Goal: Task Accomplishment & Management: Manage account settings

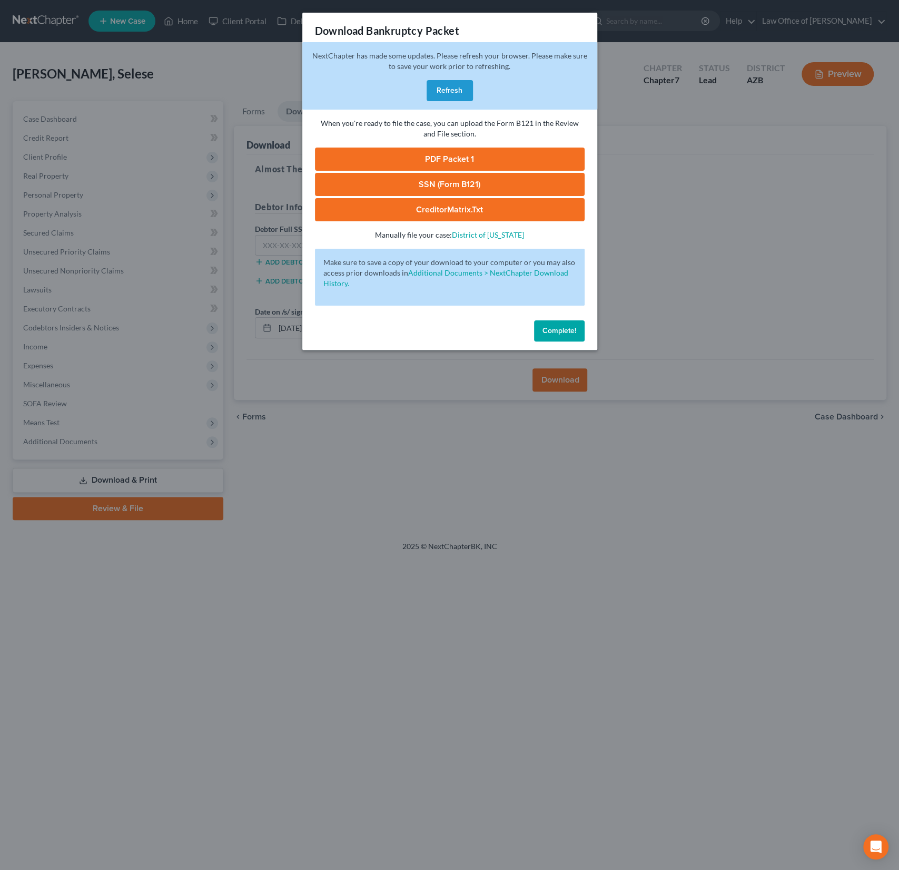
click at [445, 80] on button "Refresh" at bounding box center [450, 90] width 46 height 21
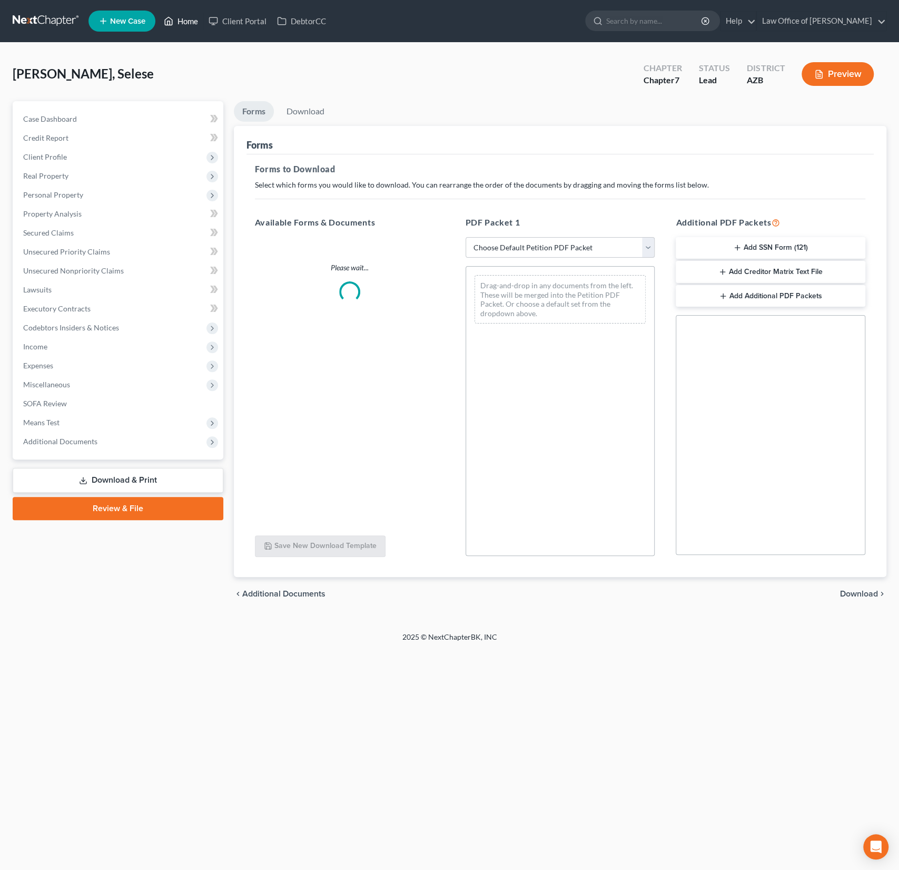
click at [185, 17] on link "Home" at bounding box center [181, 21] width 45 height 19
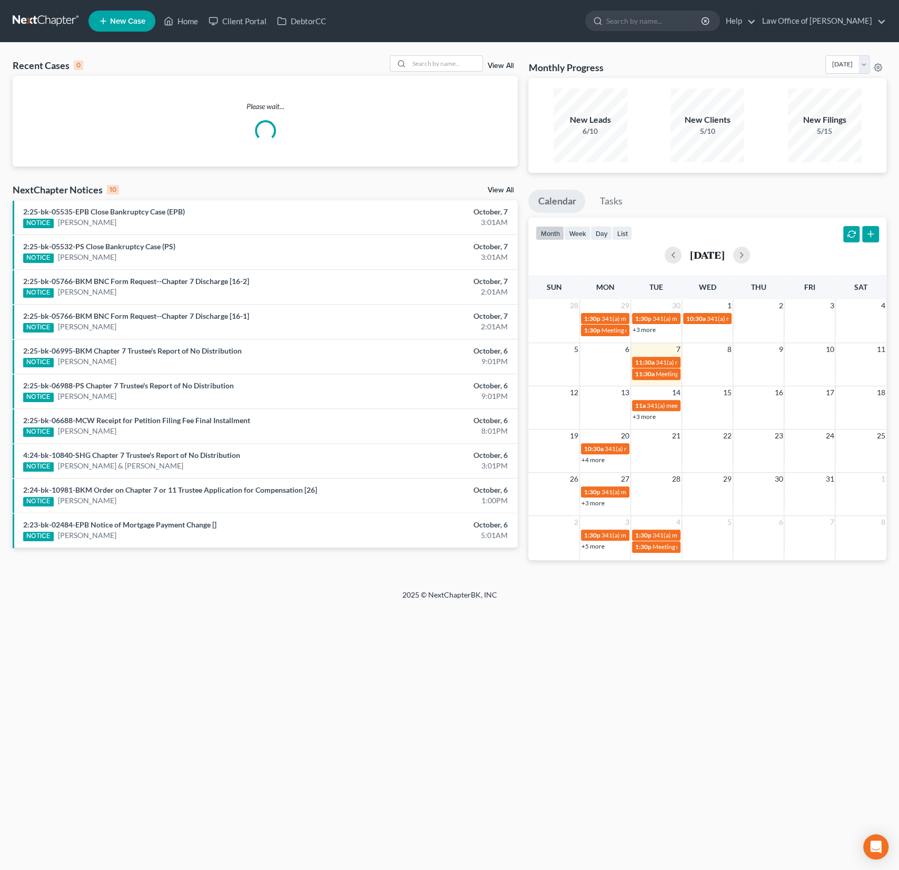
click at [423, 74] on div "Recent Cases 0 View All" at bounding box center [265, 65] width 505 height 21
click at [436, 64] on input "search" at bounding box center [446, 63] width 74 height 15
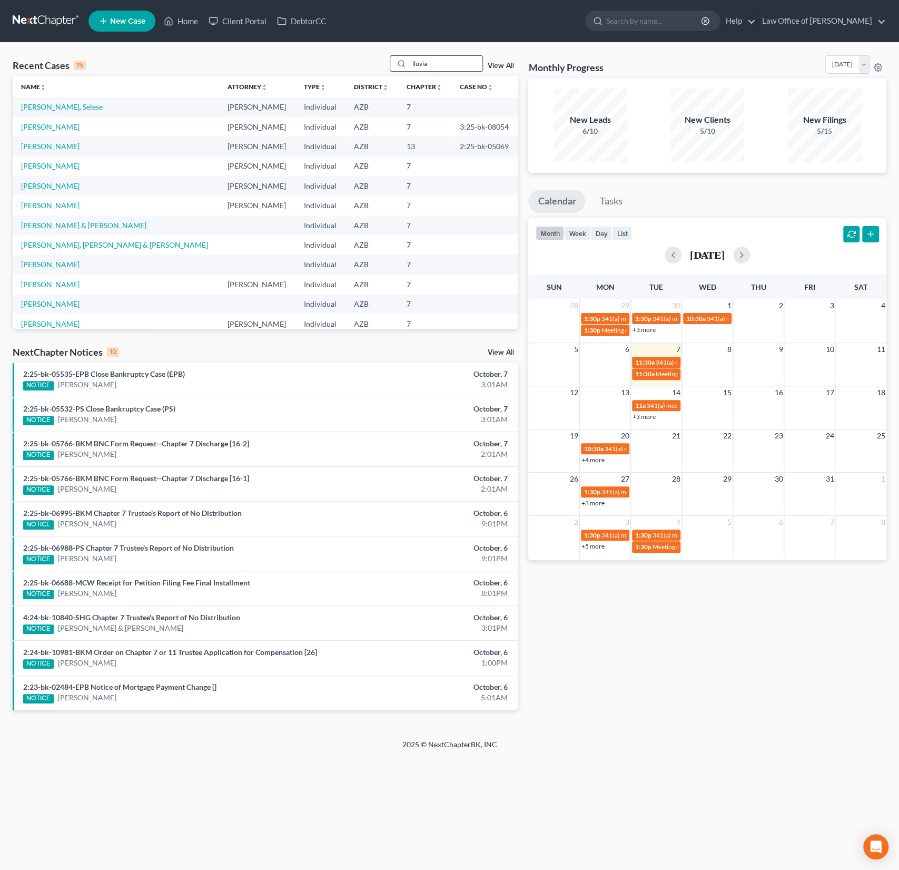
type input "lluvia"
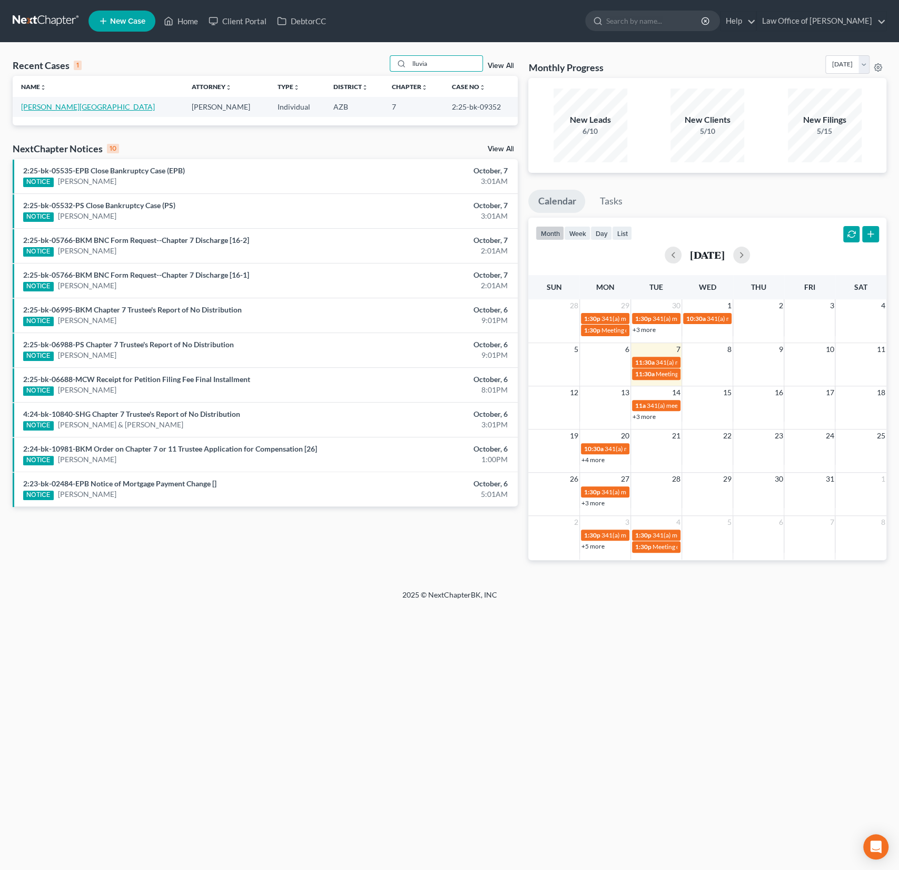
click at [47, 109] on link "[PERSON_NAME][GEOGRAPHIC_DATA]" at bounding box center [88, 106] width 134 height 9
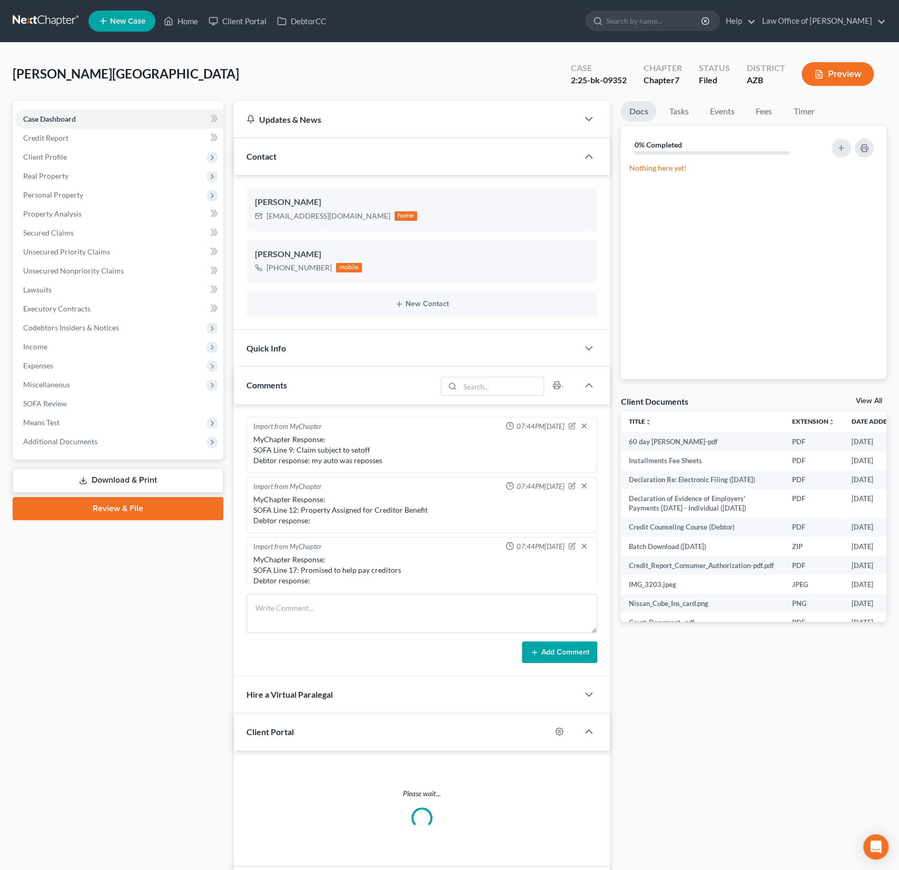
scroll to position [185, 0]
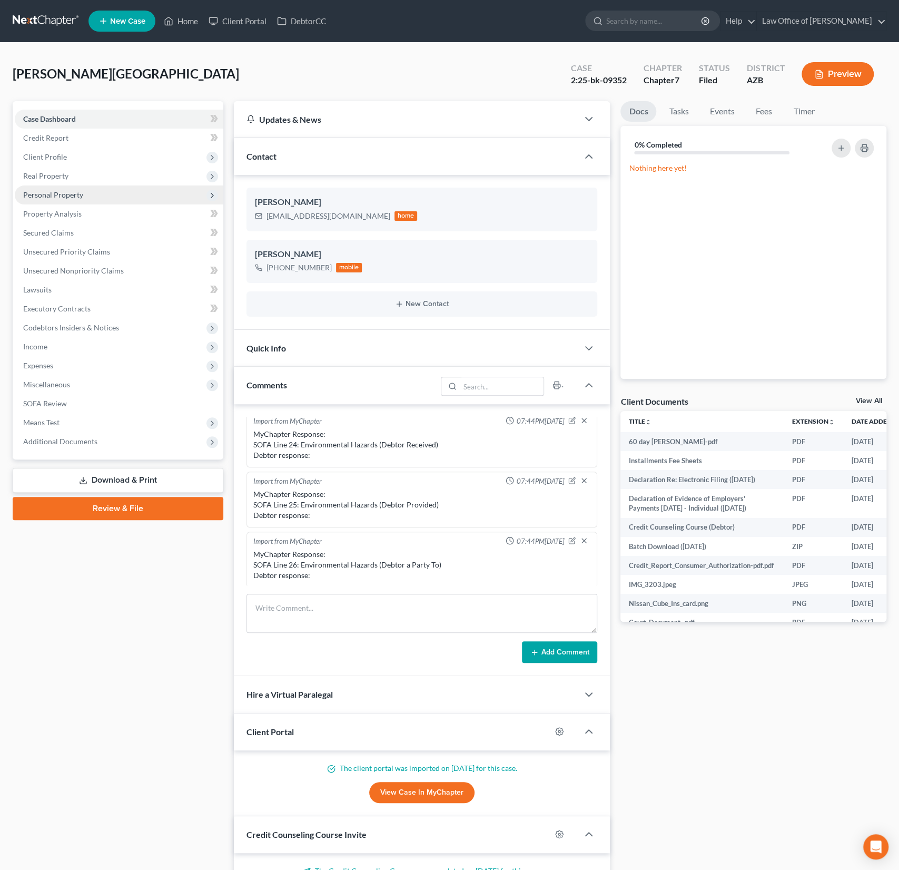
click at [57, 195] on span "Personal Property" at bounding box center [53, 194] width 60 height 9
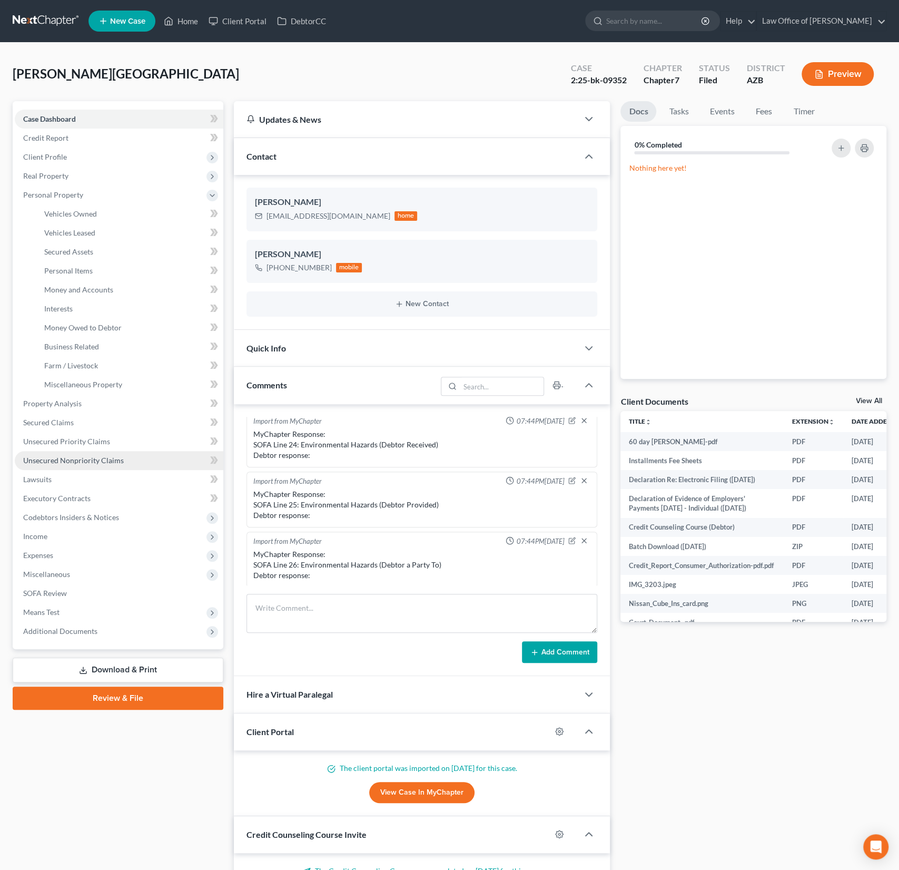
click at [68, 454] on link "Unsecured Nonpriority Claims" at bounding box center [119, 460] width 209 height 19
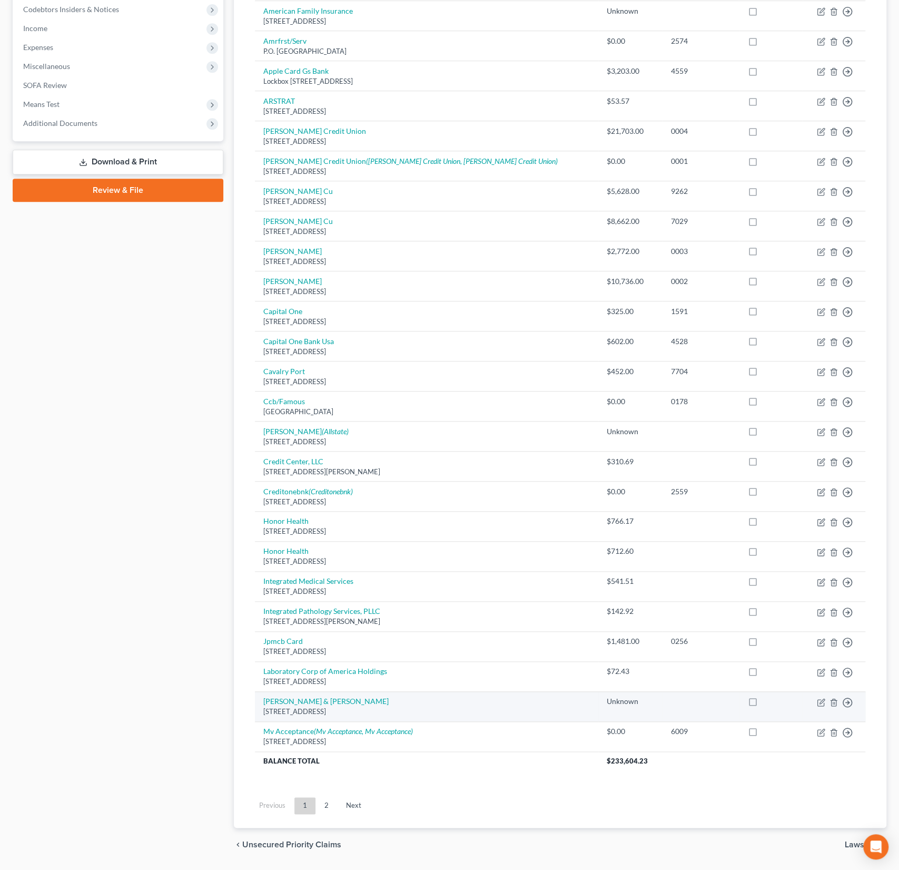
scroll to position [343, 0]
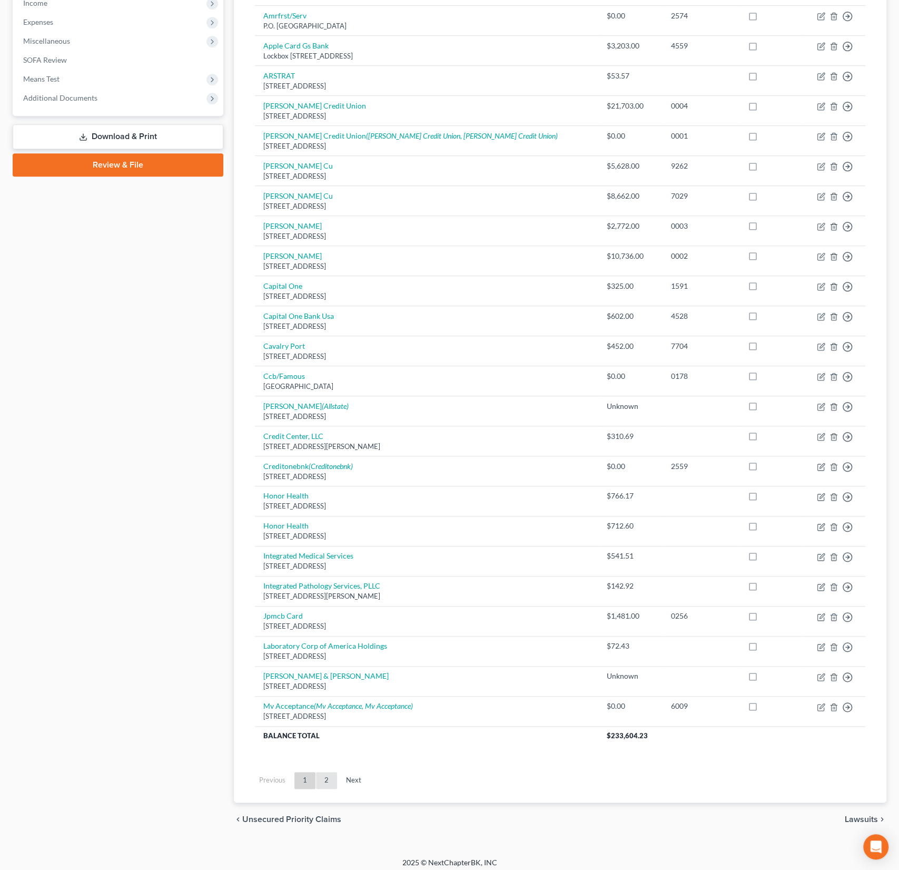
click at [329, 777] on link "2" at bounding box center [326, 780] width 21 height 17
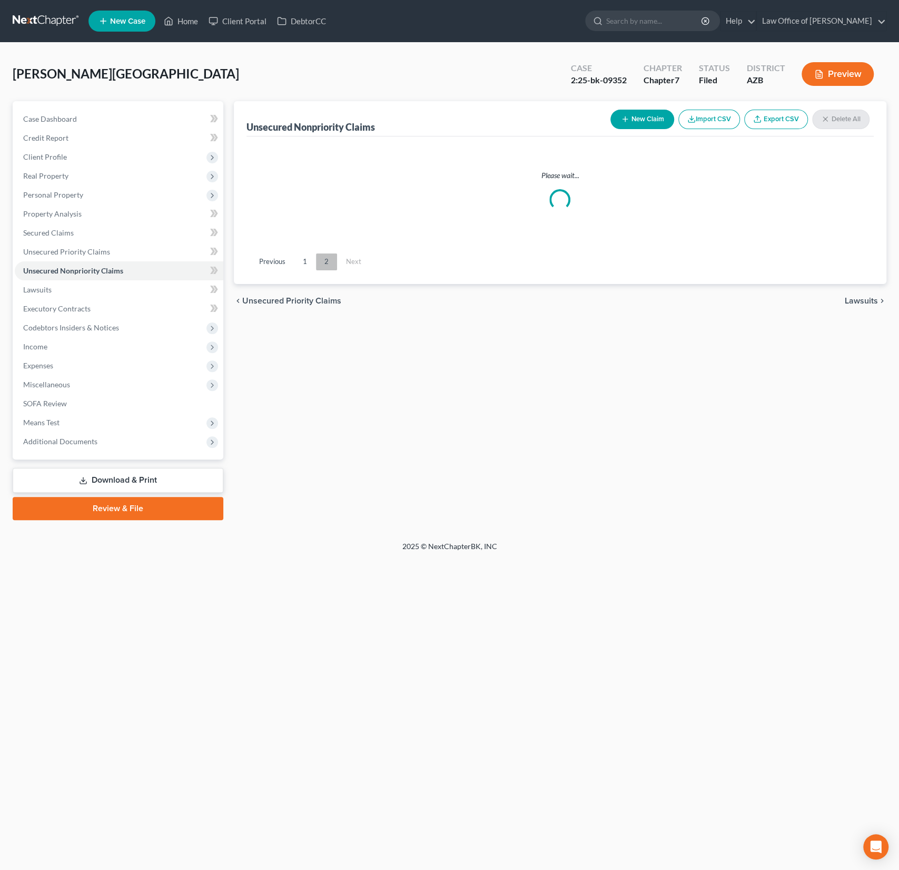
scroll to position [0, 0]
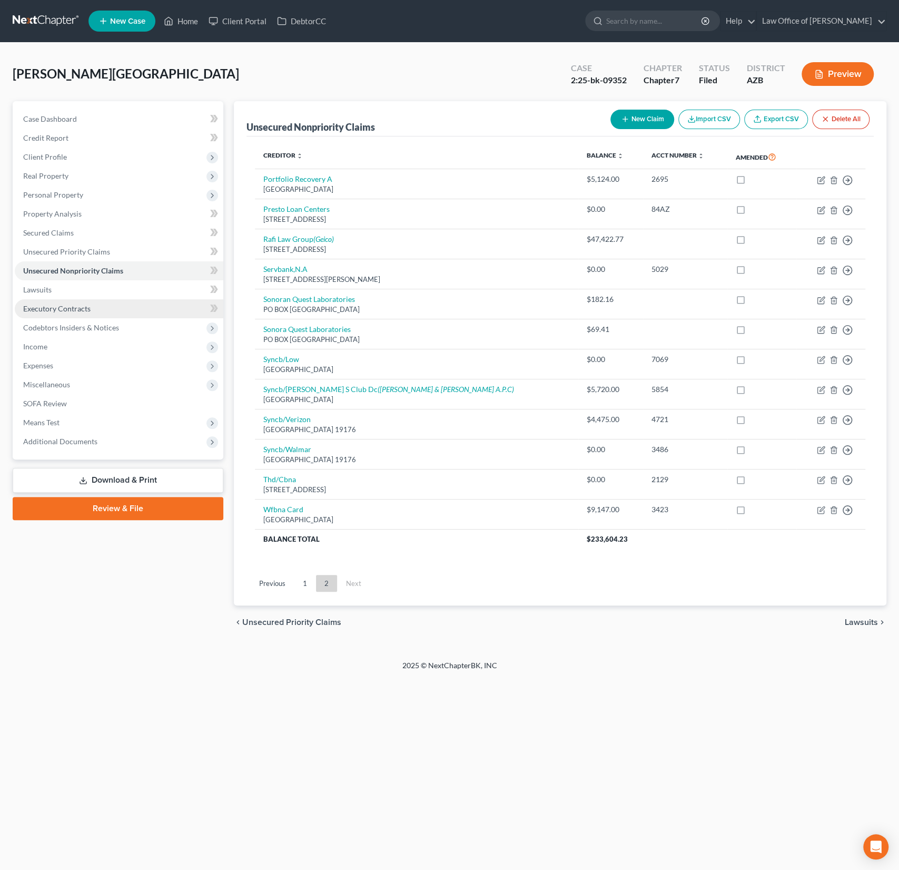
click at [65, 305] on span "Executory Contracts" at bounding box center [56, 308] width 67 height 9
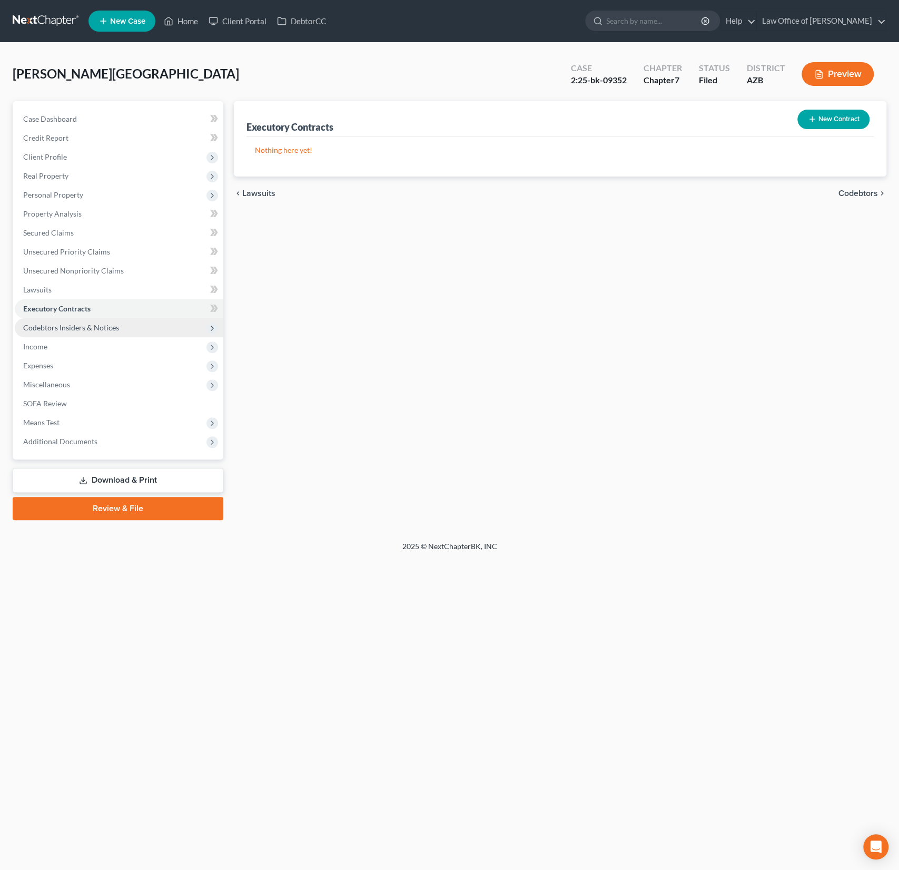
click at [75, 323] on span "Codebtors Insiders & Notices" at bounding box center [71, 327] width 96 height 9
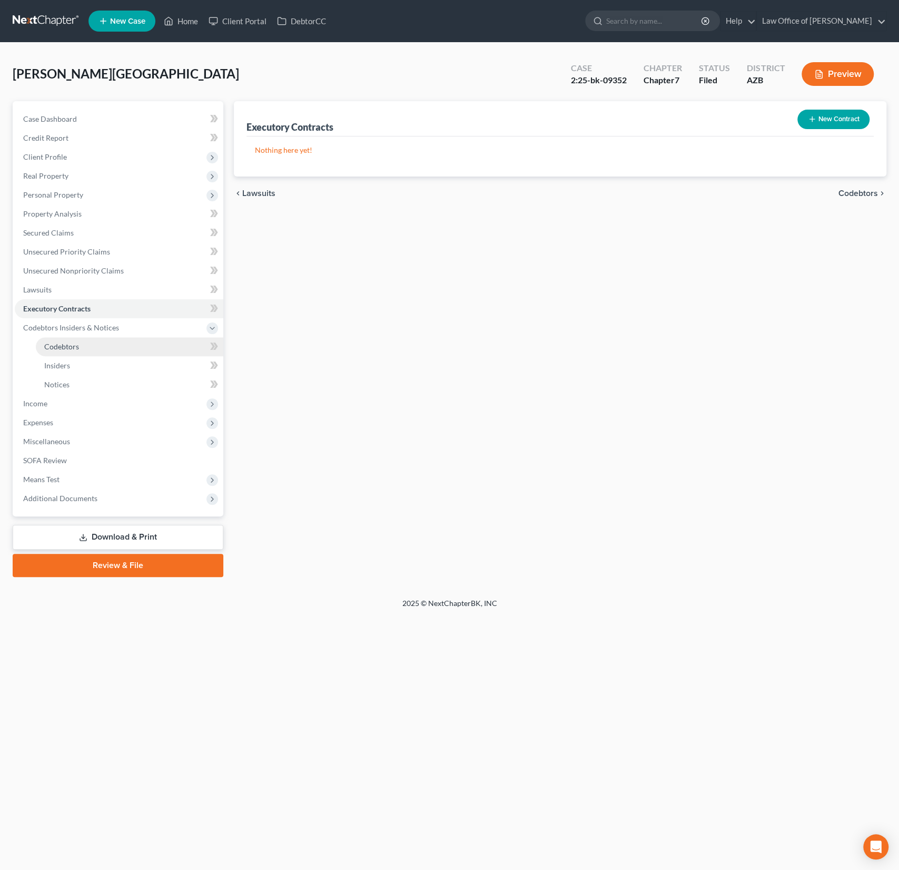
click at [63, 342] on span "Codebtors" at bounding box center [61, 346] width 35 height 9
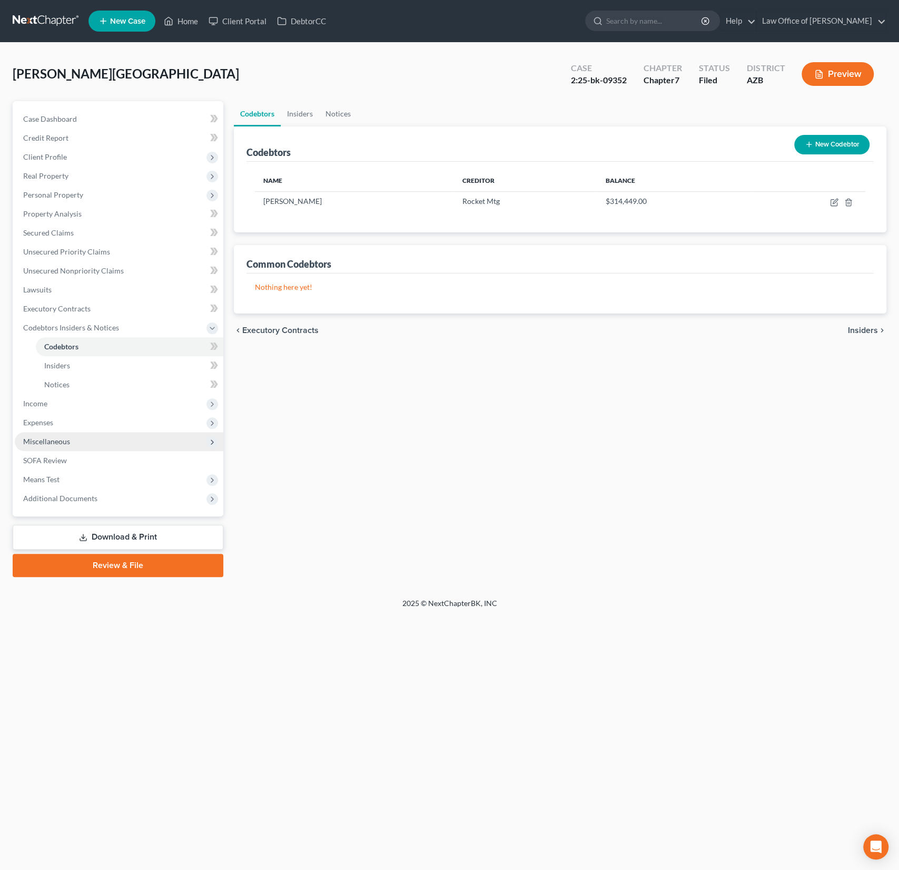
click at [50, 446] on span "Miscellaneous" at bounding box center [119, 441] width 209 height 19
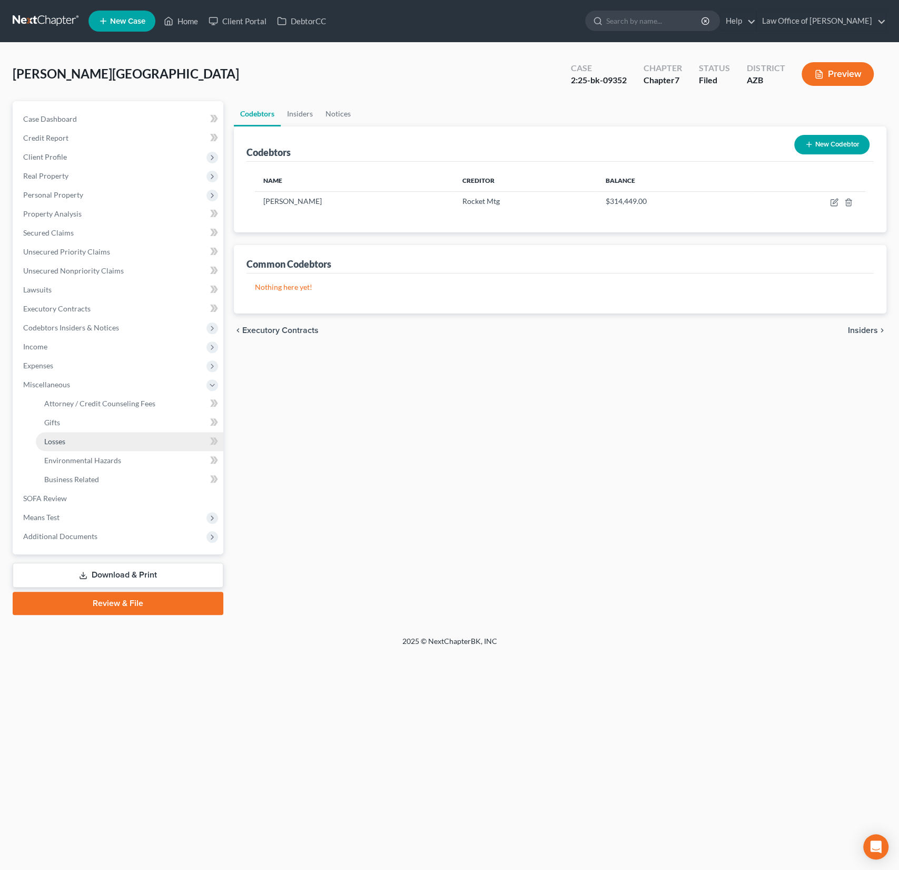
click at [57, 442] on span "Losses" at bounding box center [54, 441] width 21 height 9
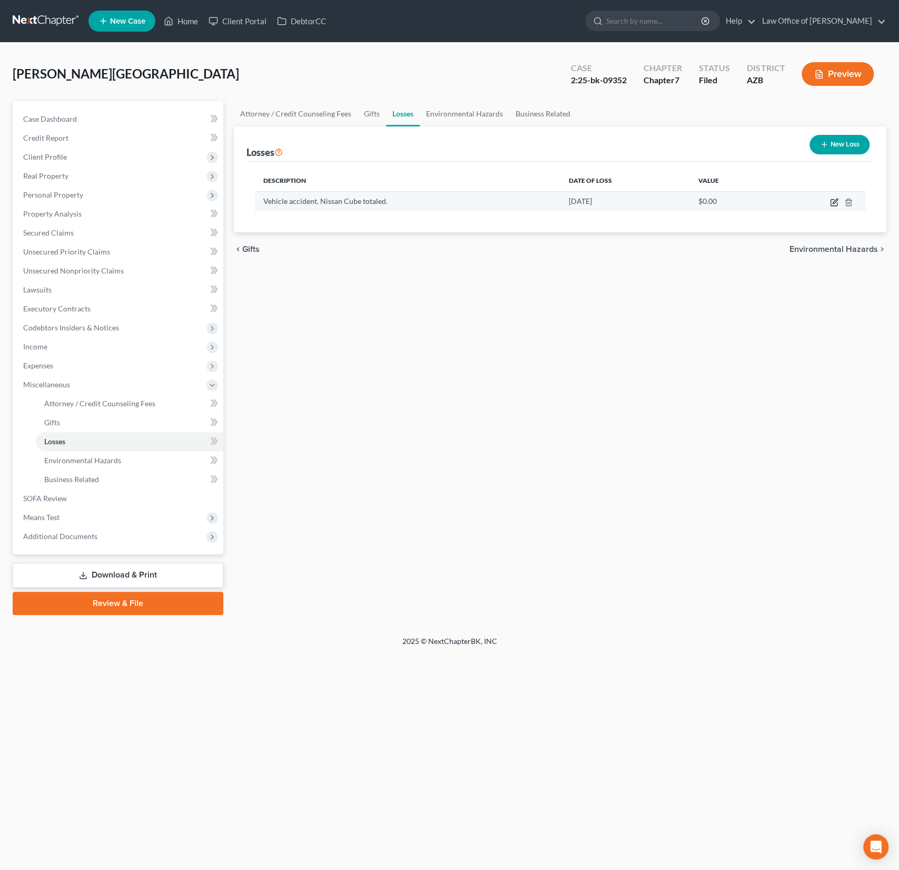
click at [833, 203] on icon "button" at bounding box center [835, 201] width 5 height 5
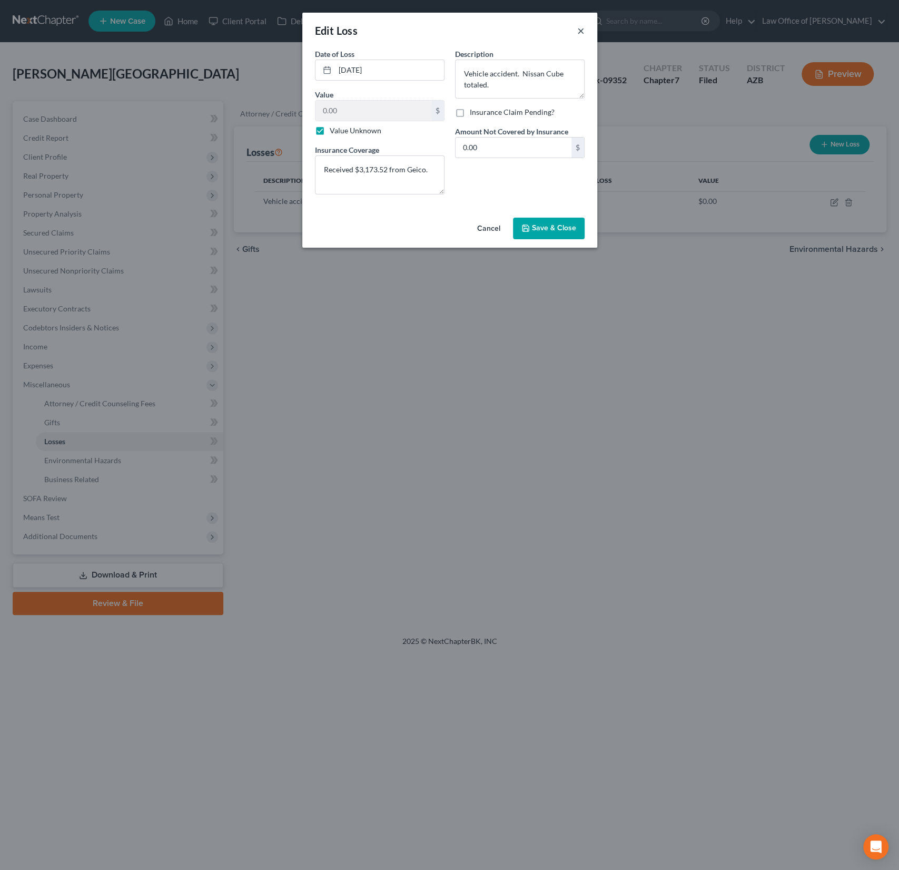
click at [583, 29] on button "×" at bounding box center [580, 30] width 7 height 13
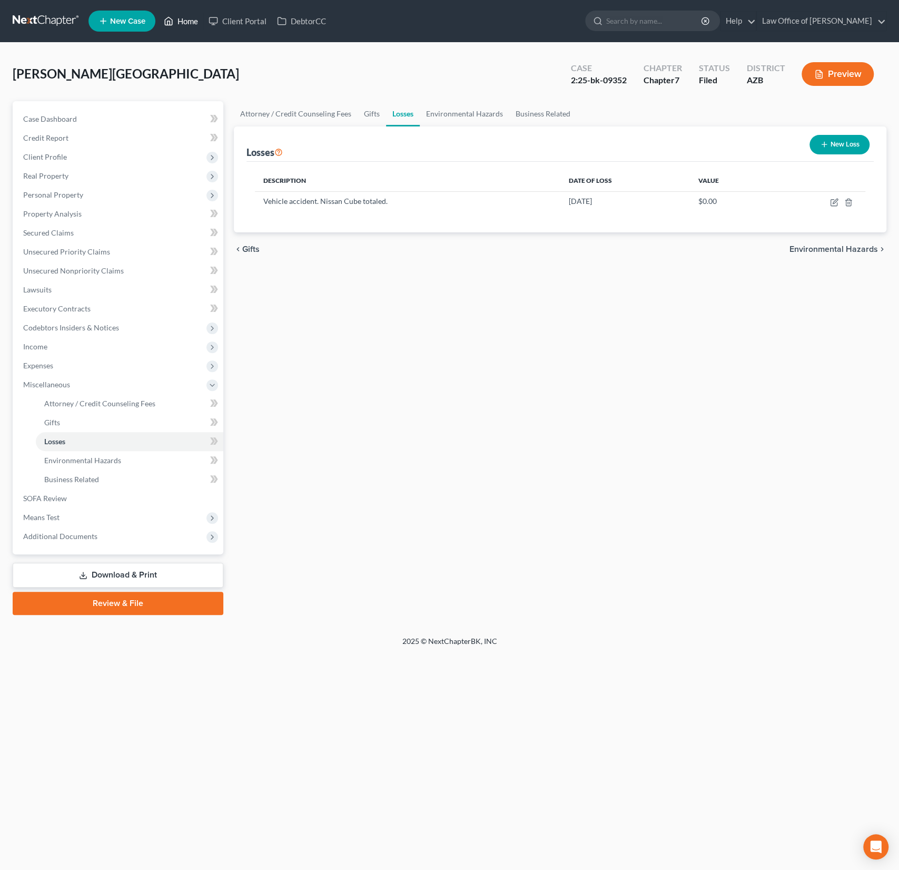
click at [190, 18] on link "Home" at bounding box center [181, 21] width 45 height 19
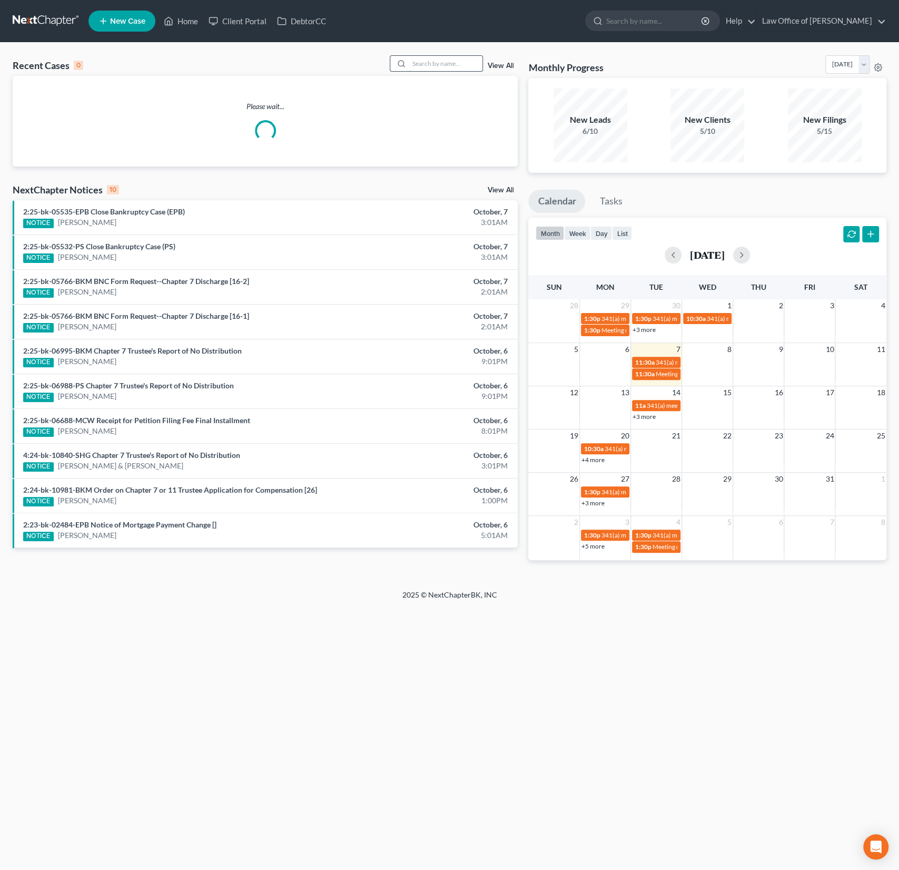
click at [432, 66] on input "search" at bounding box center [446, 63] width 74 height 15
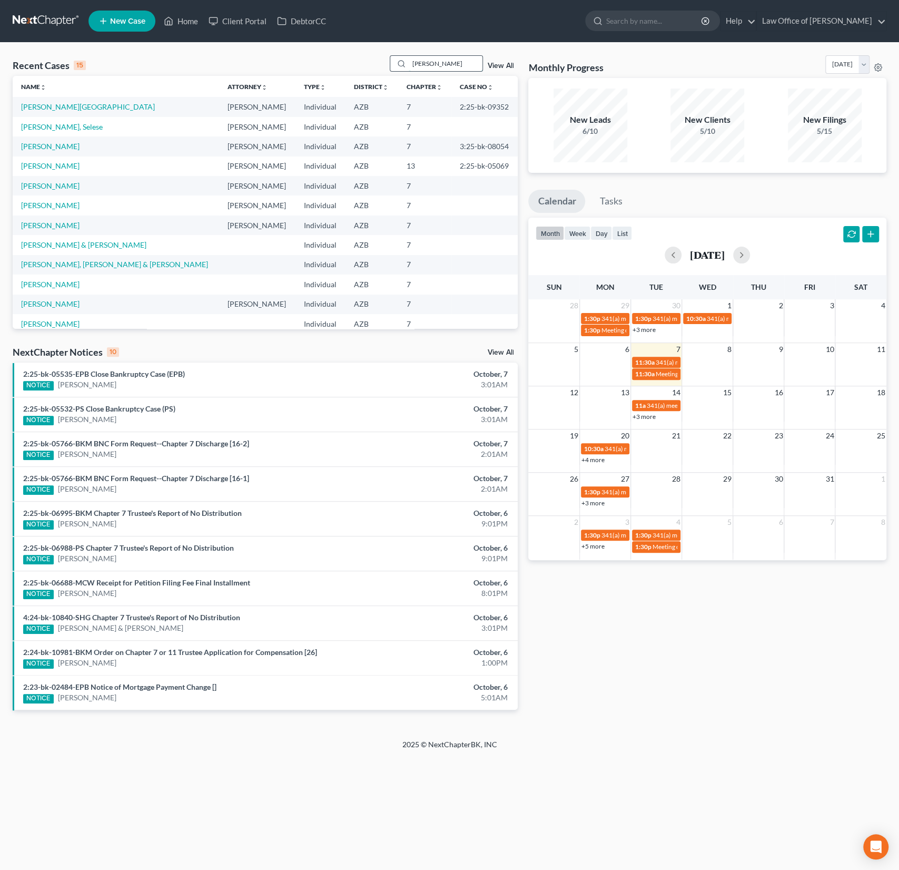
type input "ballentine"
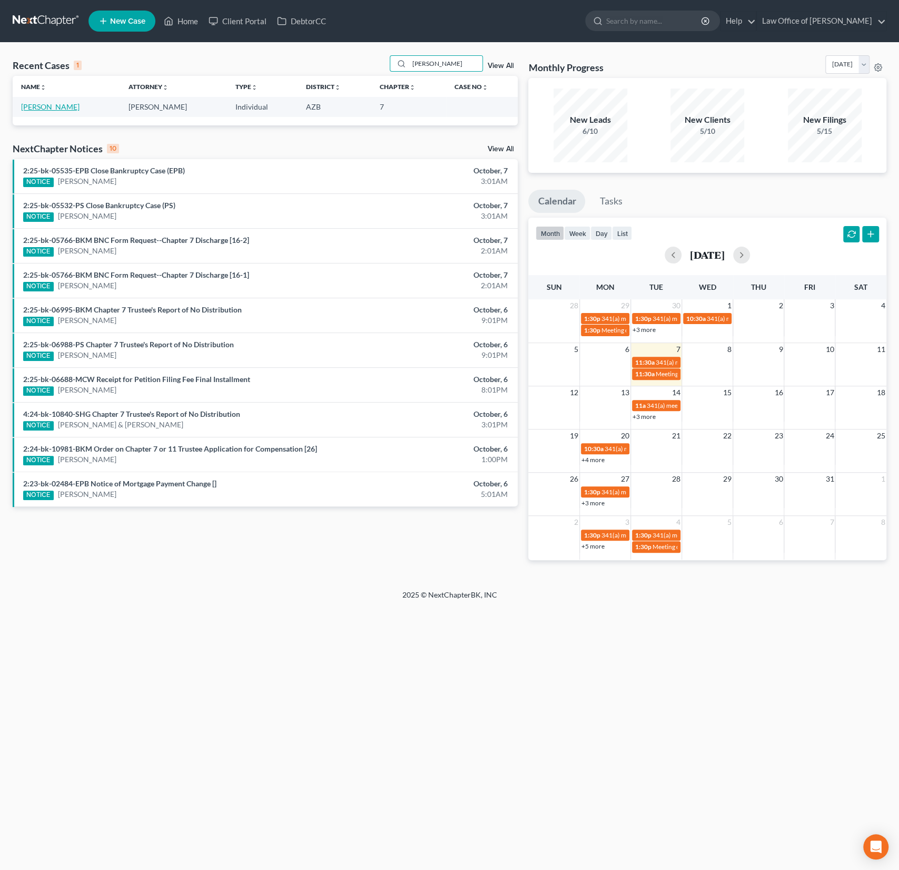
click at [54, 110] on link "[PERSON_NAME]" at bounding box center [50, 106] width 58 height 9
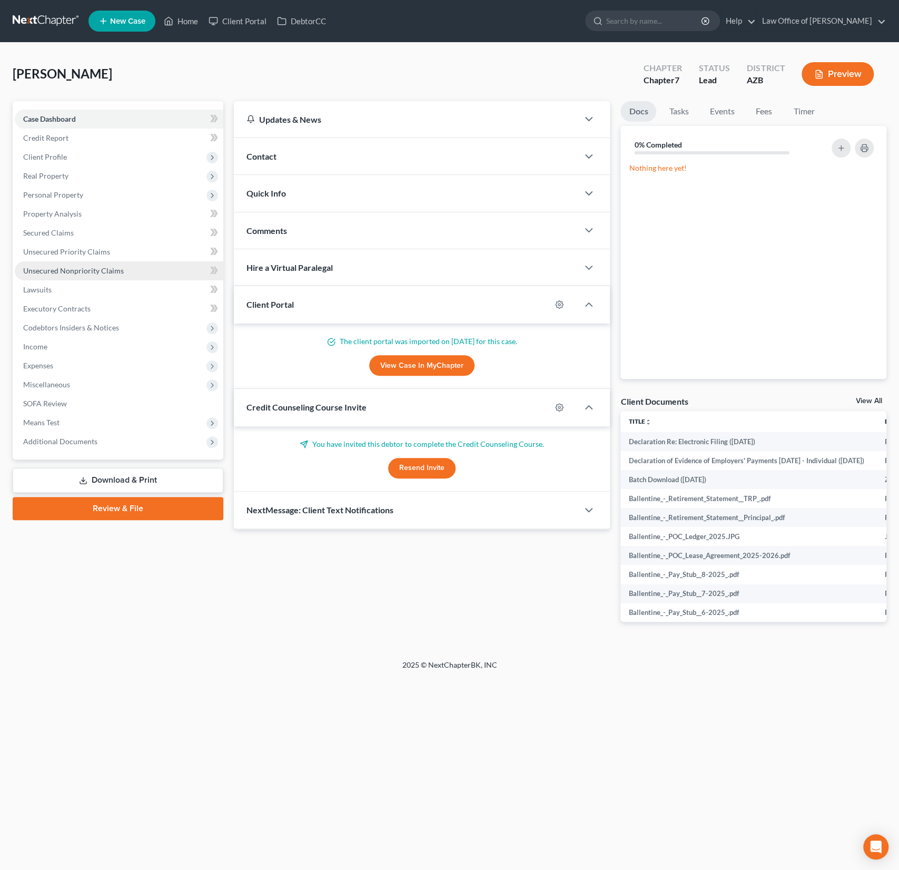
click at [78, 266] on span "Unsecured Nonpriority Claims" at bounding box center [73, 270] width 101 height 9
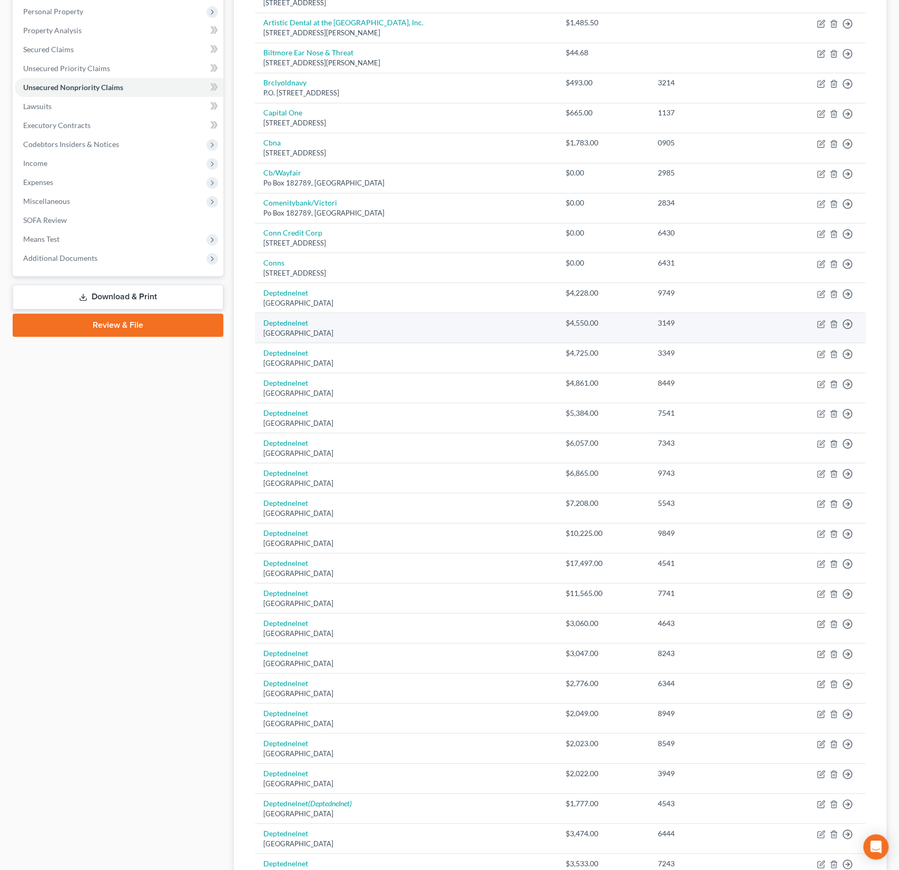
scroll to position [341, 0]
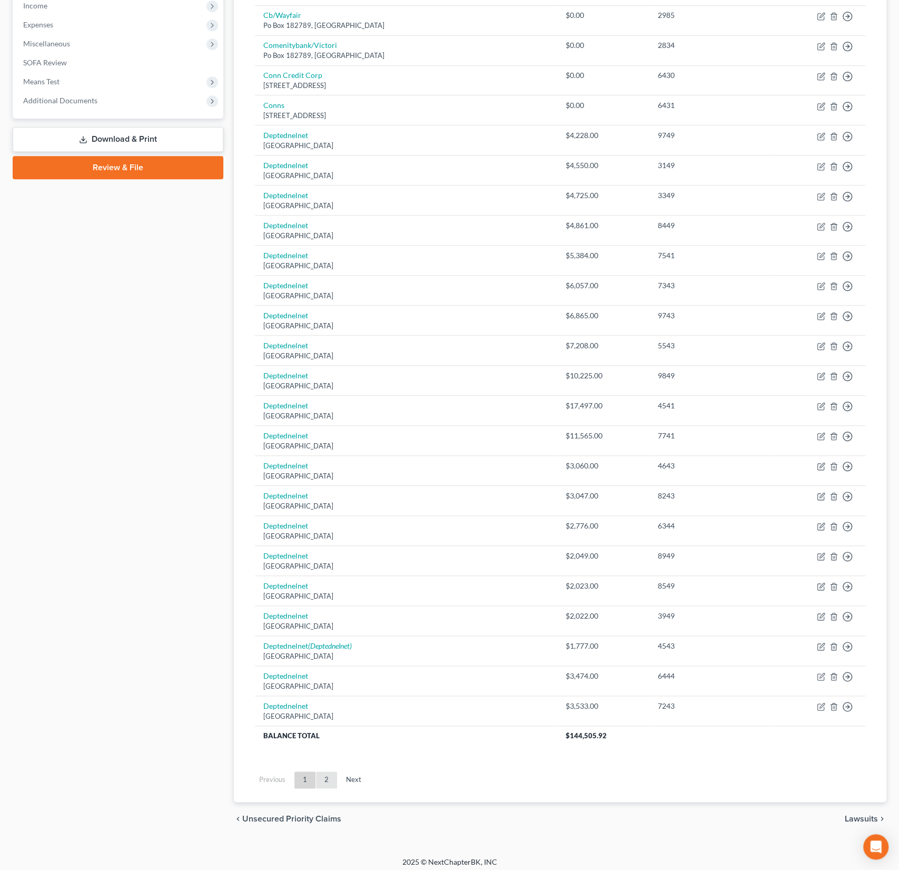
click at [331, 771] on link "2" at bounding box center [326, 779] width 21 height 17
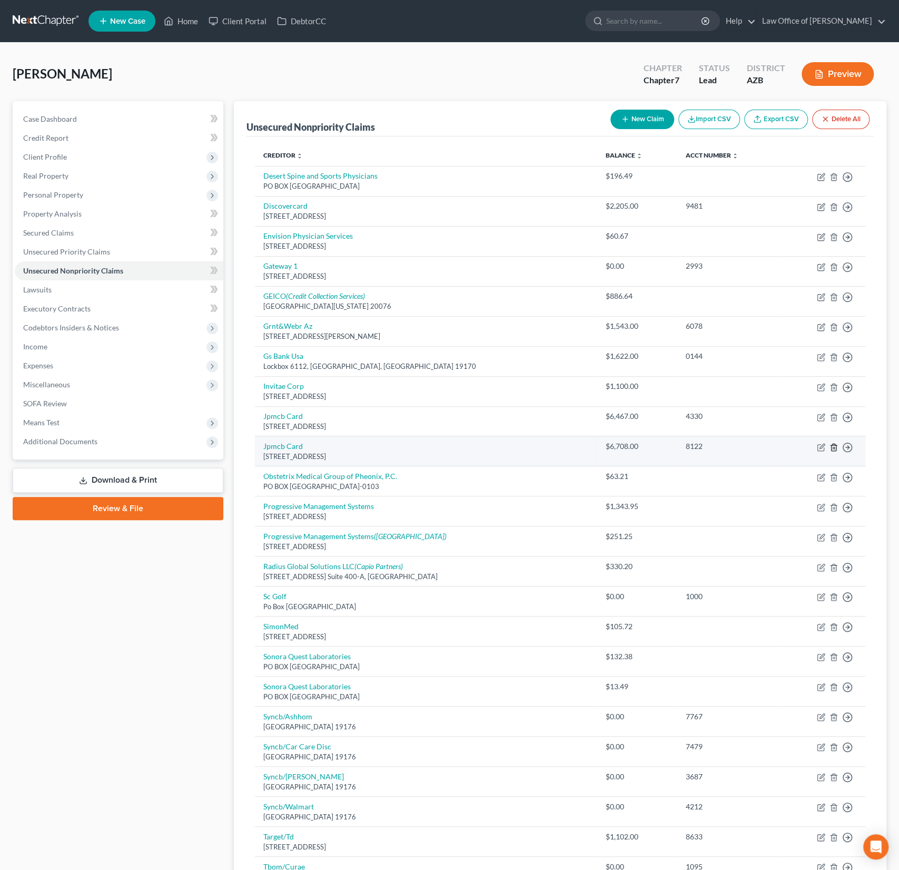
click at [834, 447] on line "button" at bounding box center [834, 448] width 0 height 2
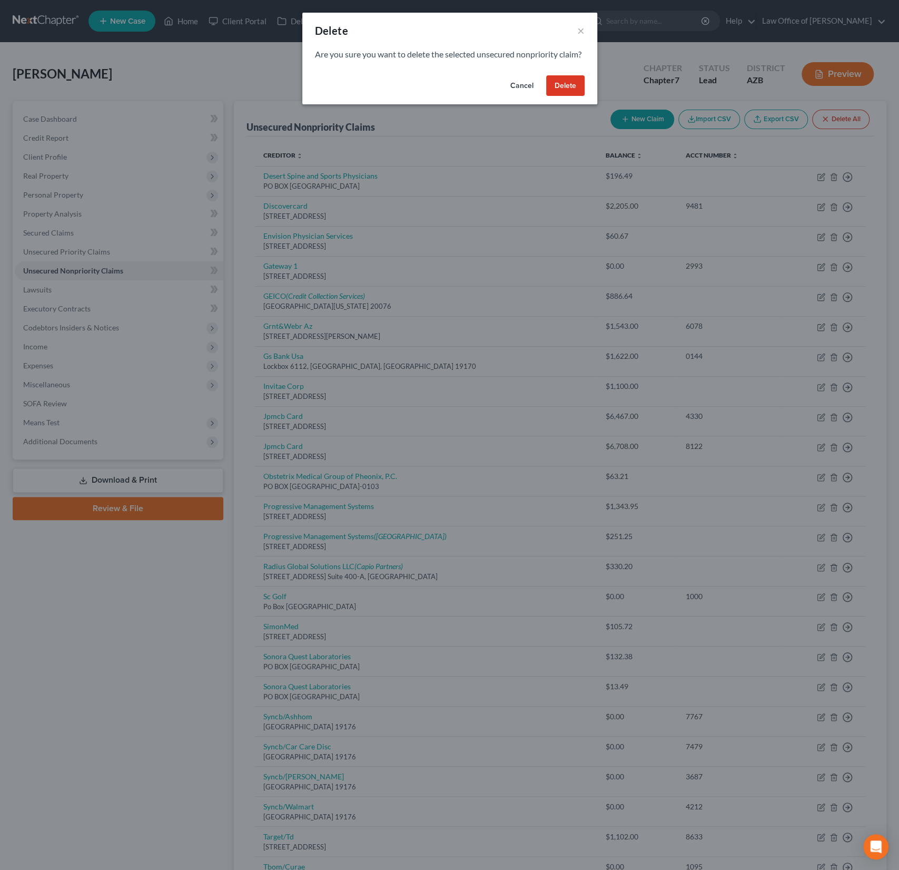
click at [561, 96] on button "Delete" at bounding box center [565, 85] width 38 height 21
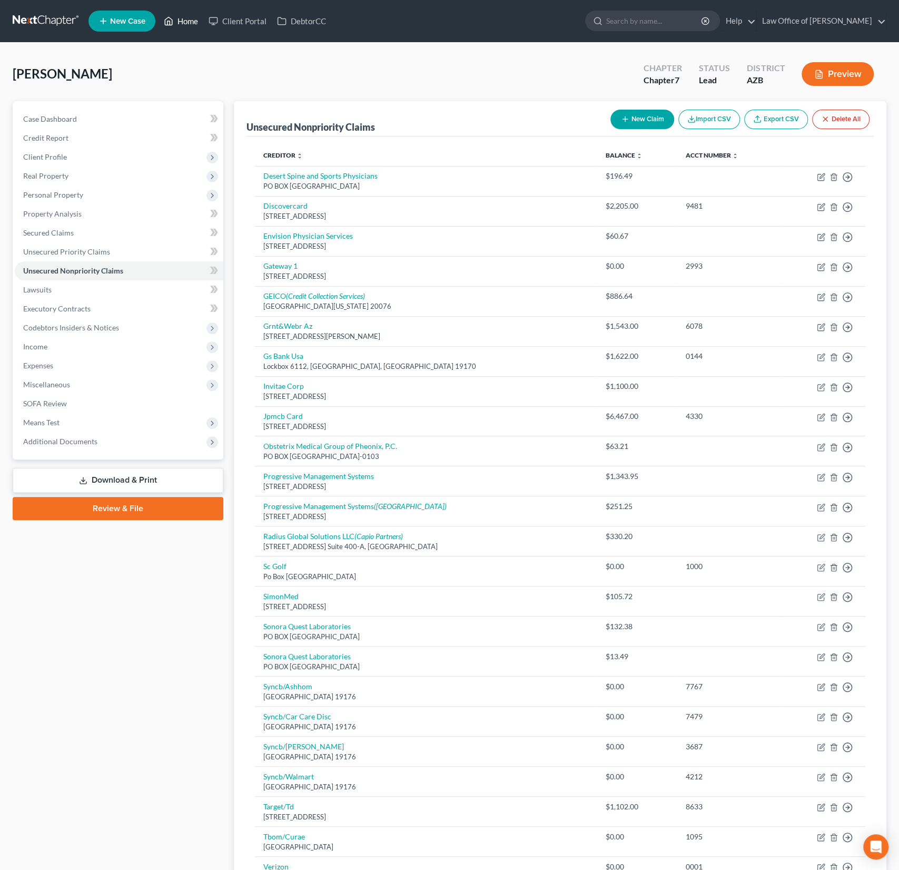
click at [187, 19] on link "Home" at bounding box center [181, 21] width 45 height 19
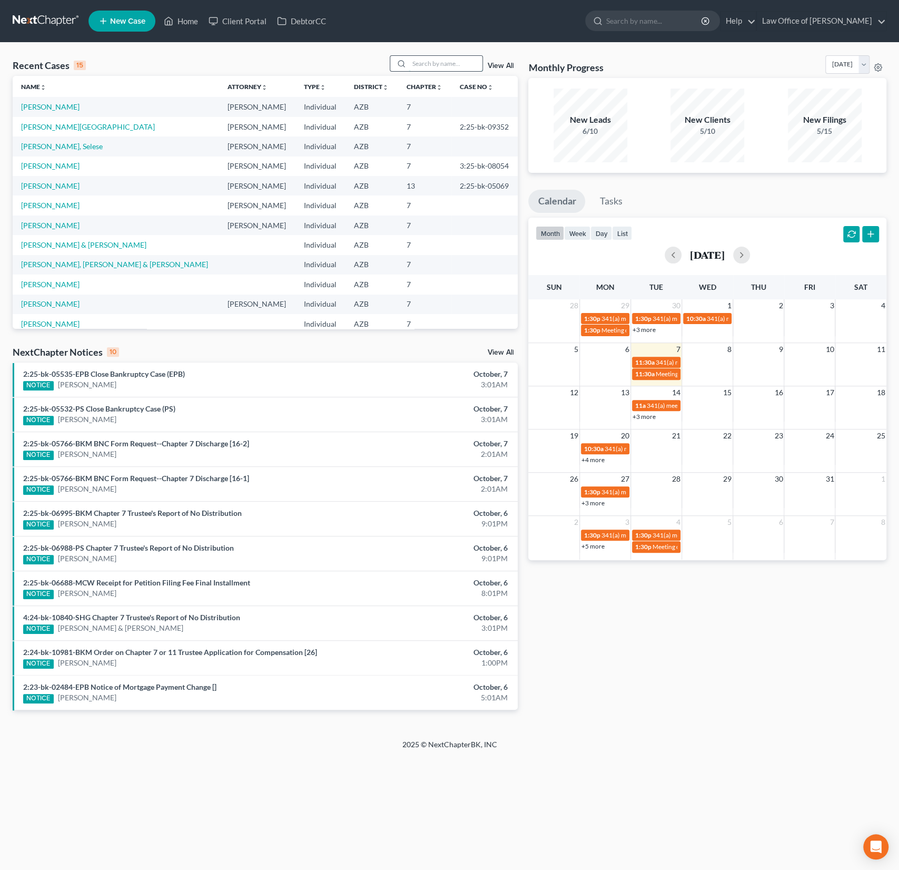
click at [456, 62] on input "search" at bounding box center [446, 63] width 74 height 15
type input "ko"
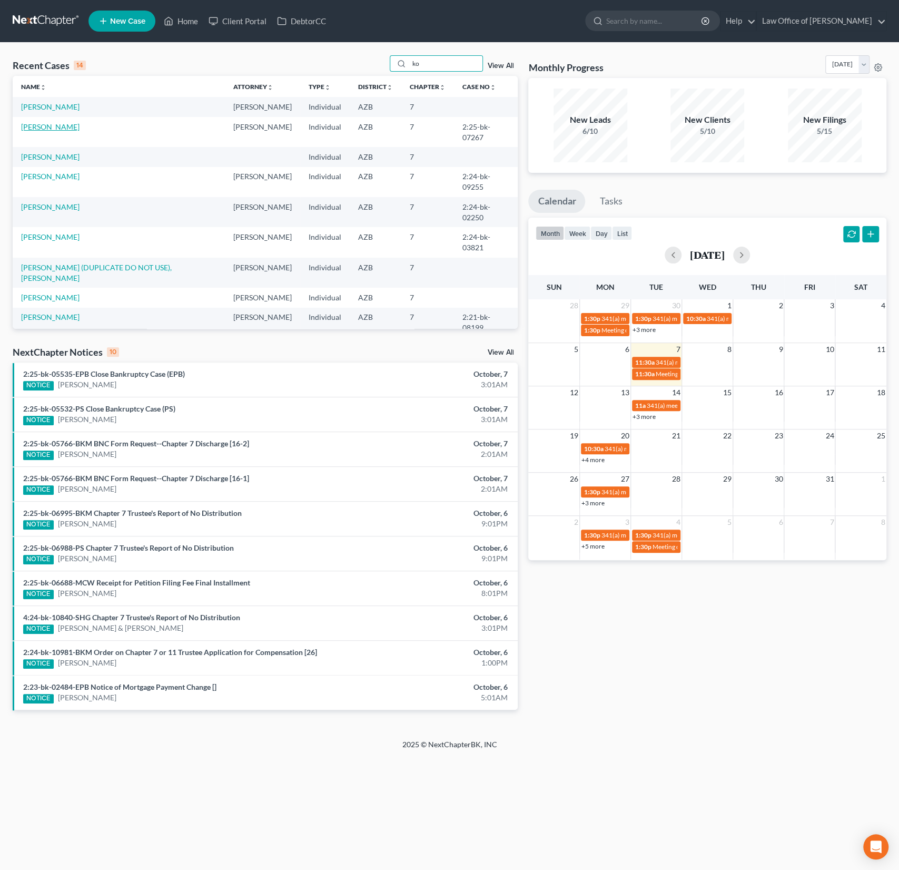
click at [51, 125] on link "[PERSON_NAME]" at bounding box center [50, 126] width 58 height 9
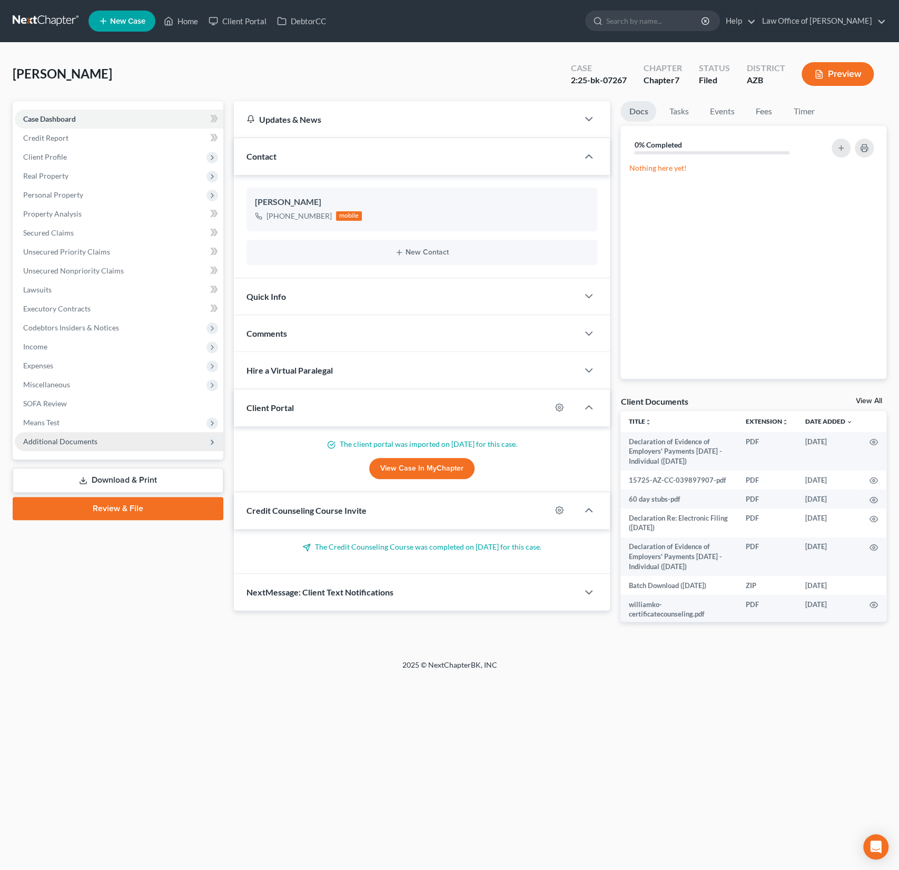
click at [90, 442] on span "Additional Documents" at bounding box center [60, 441] width 74 height 9
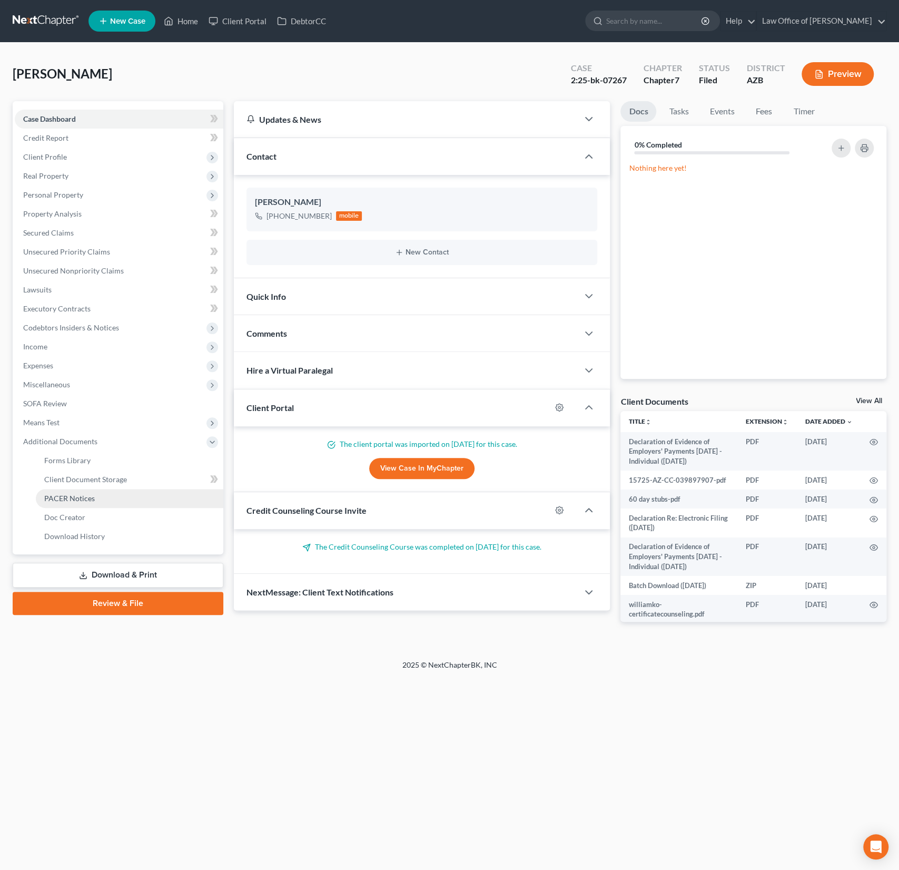
click at [75, 497] on span "PACER Notices" at bounding box center [69, 497] width 51 height 9
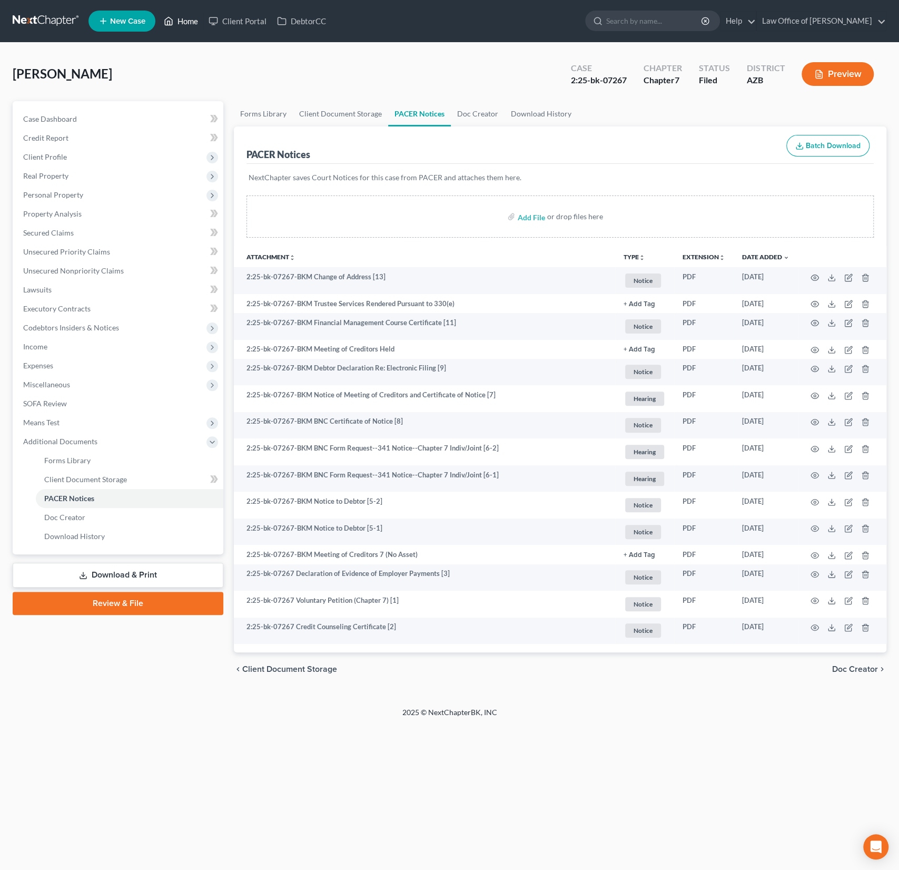
click at [185, 28] on link "Home" at bounding box center [181, 21] width 45 height 19
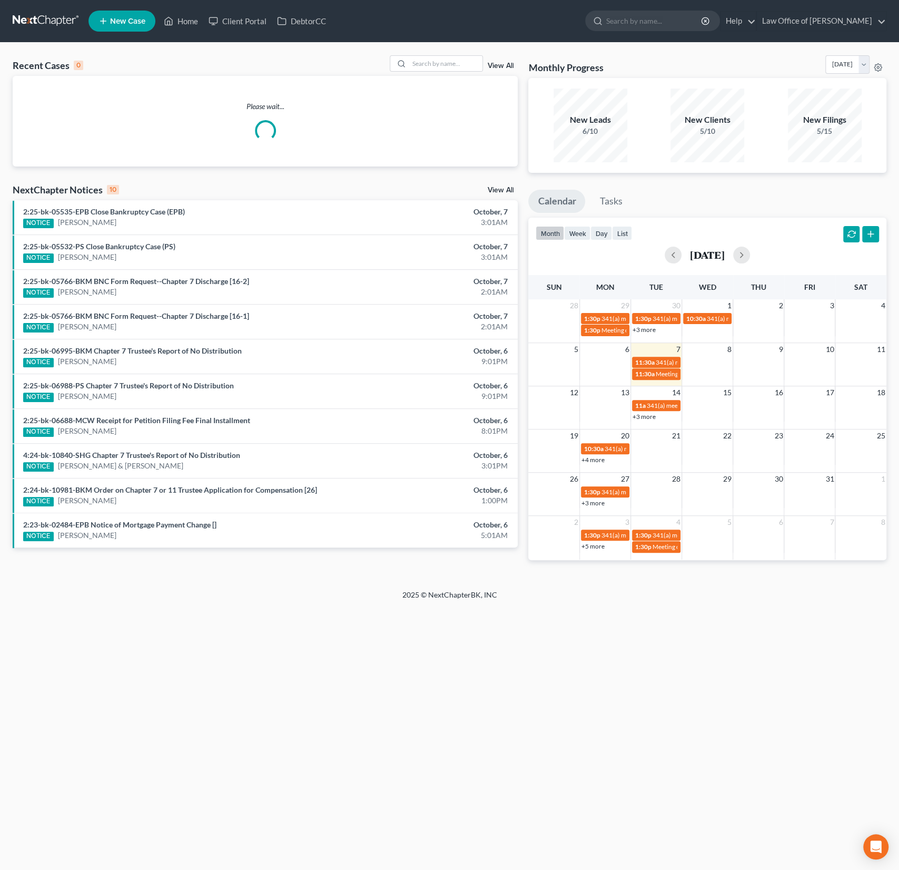
click at [442, 73] on div "Recent Cases 0 View All" at bounding box center [265, 65] width 505 height 21
click at [438, 67] on input "search" at bounding box center [446, 63] width 74 height 15
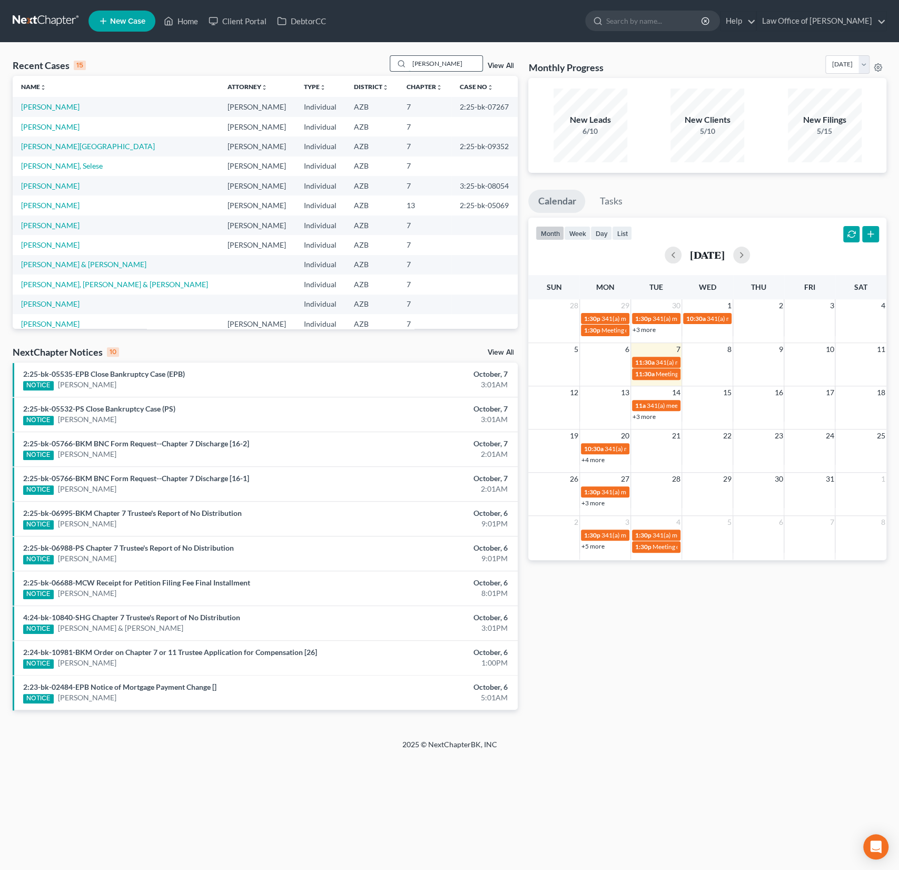
type input "terry"
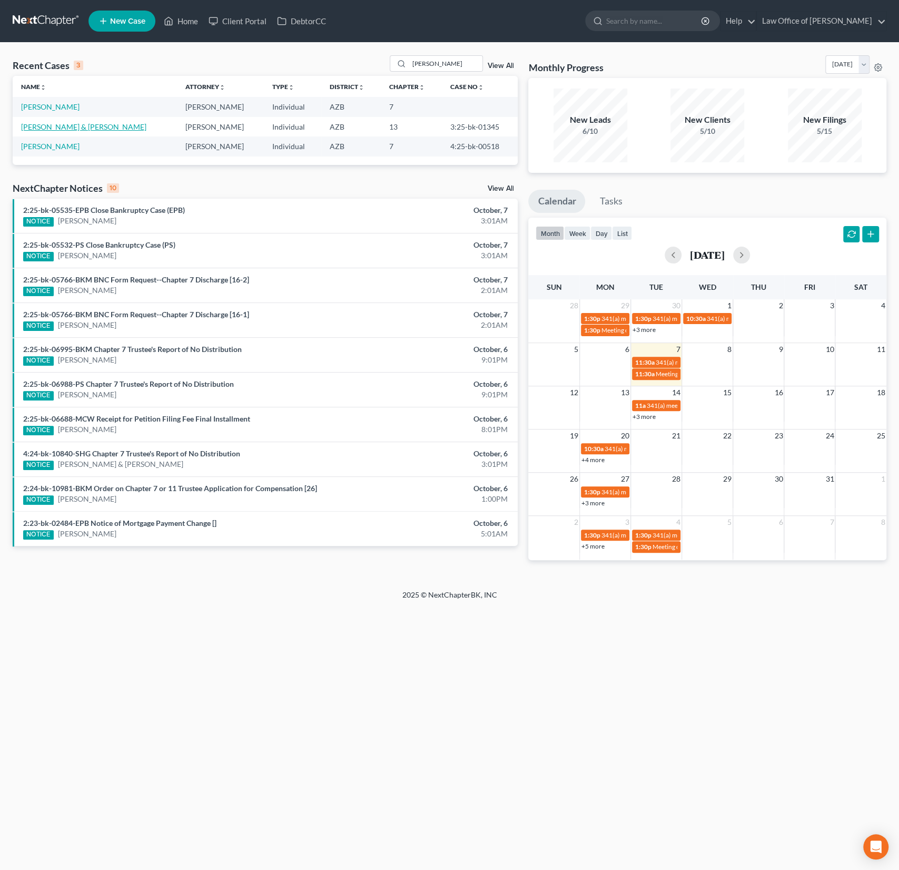
click at [55, 127] on link "[PERSON_NAME] & [PERSON_NAME]" at bounding box center [83, 126] width 125 height 9
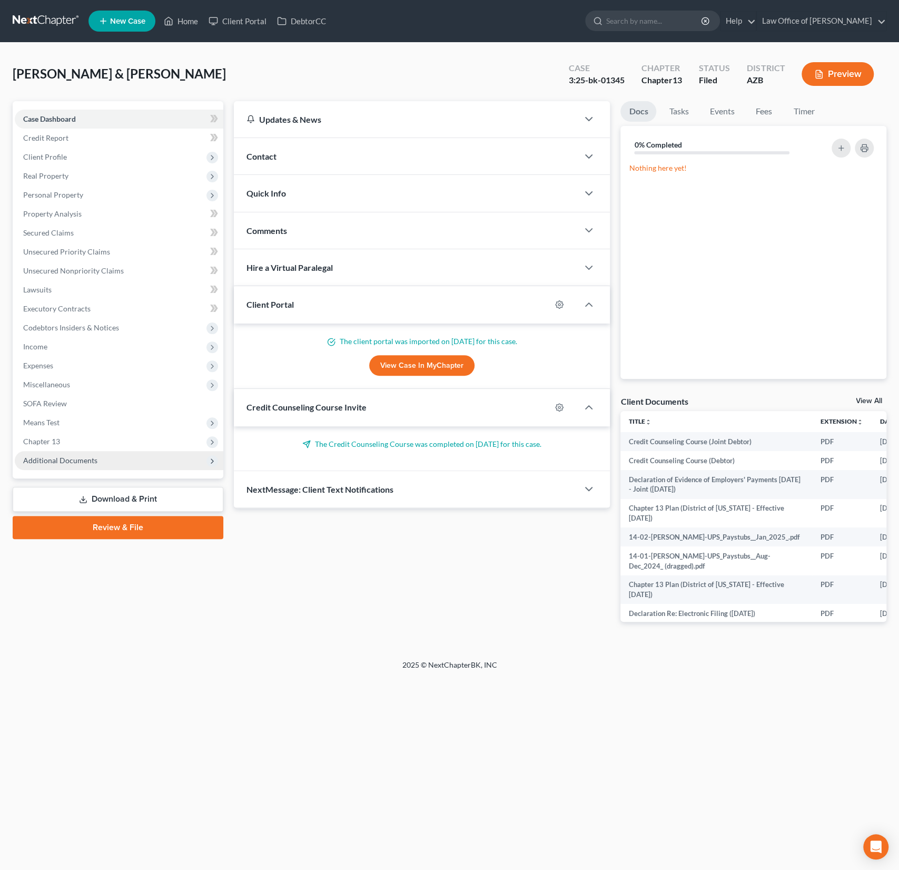
click at [70, 465] on span "Additional Documents" at bounding box center [119, 460] width 209 height 19
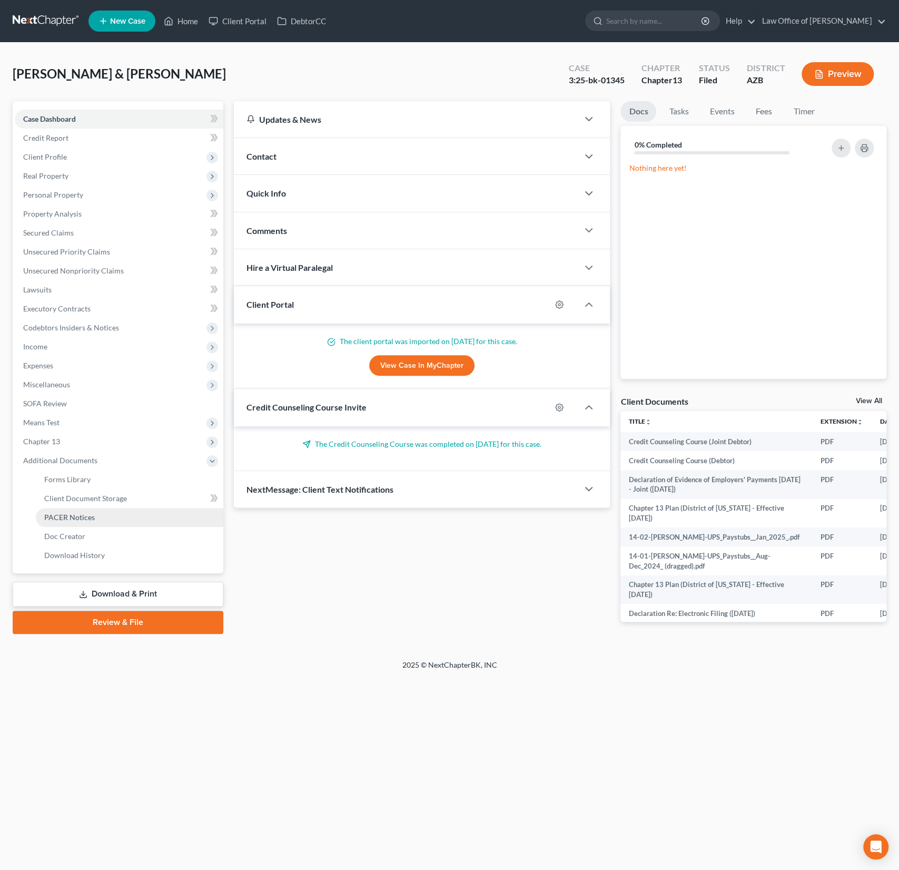
click at [75, 514] on span "PACER Notices" at bounding box center [69, 516] width 51 height 9
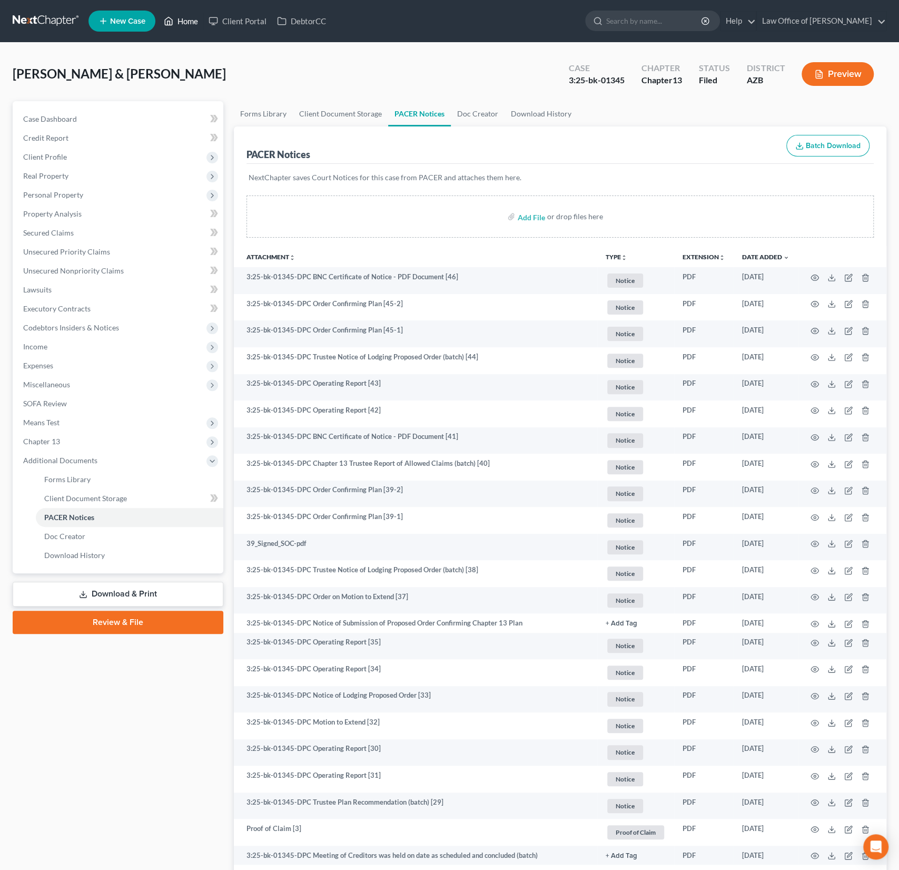
click at [191, 20] on link "Home" at bounding box center [181, 21] width 45 height 19
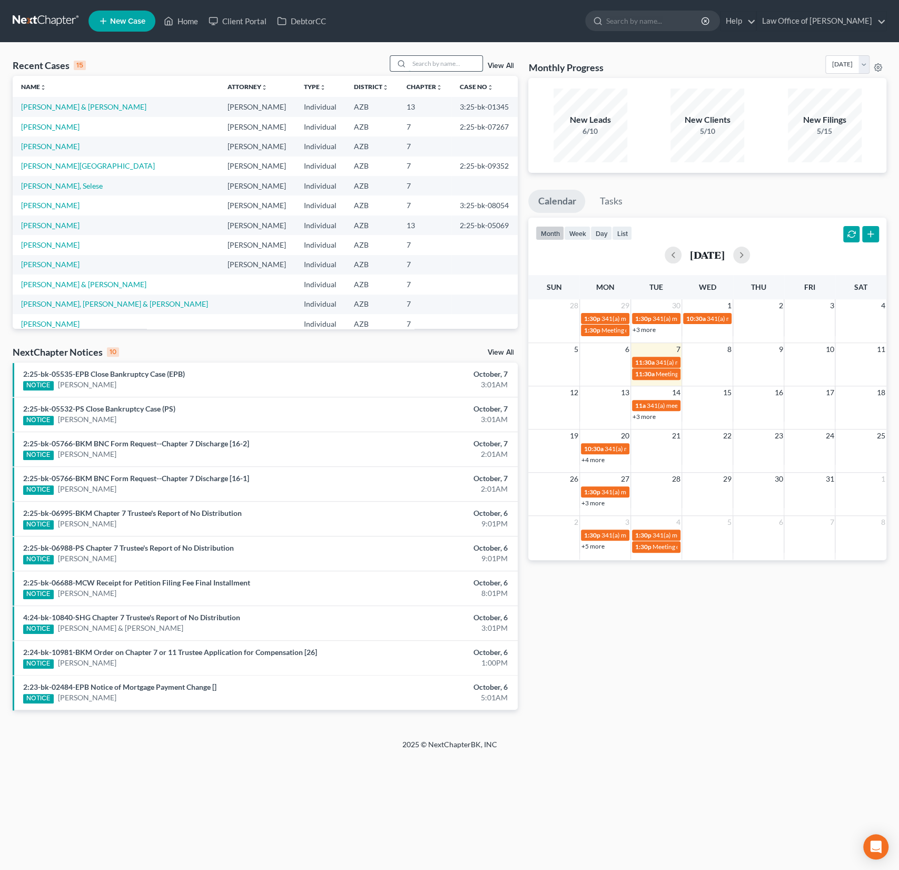
click at [451, 61] on input "search" at bounding box center [446, 63] width 74 height 15
type input "stewart"
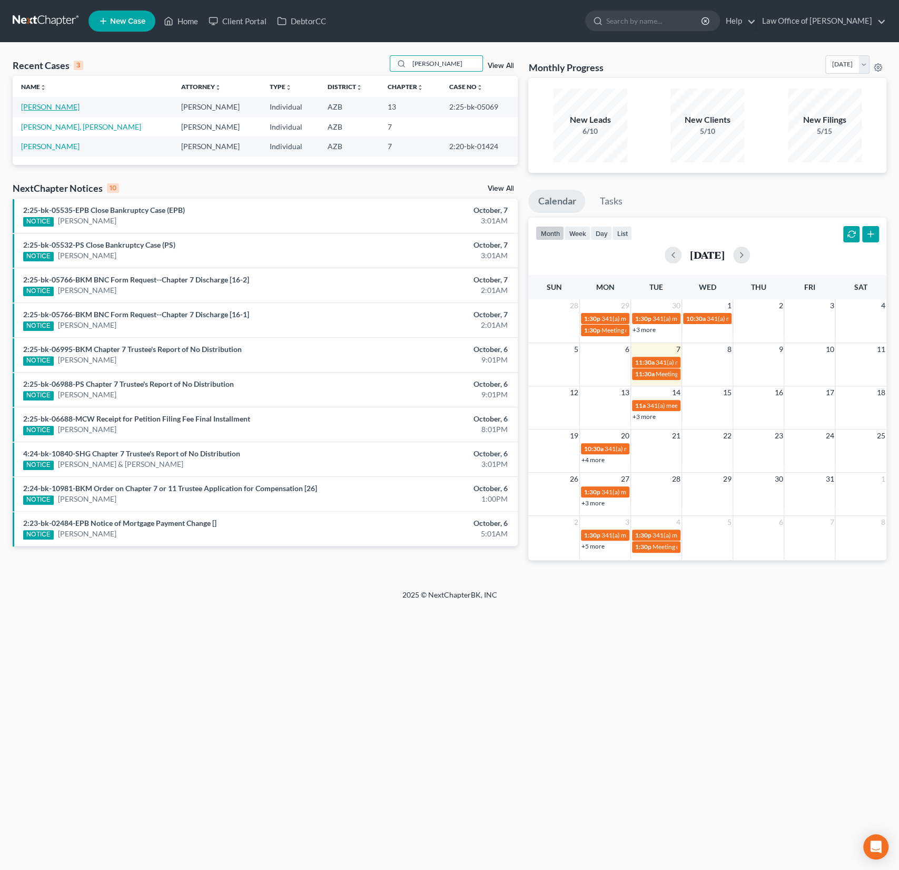
click at [53, 106] on link "[PERSON_NAME]" at bounding box center [50, 106] width 58 height 9
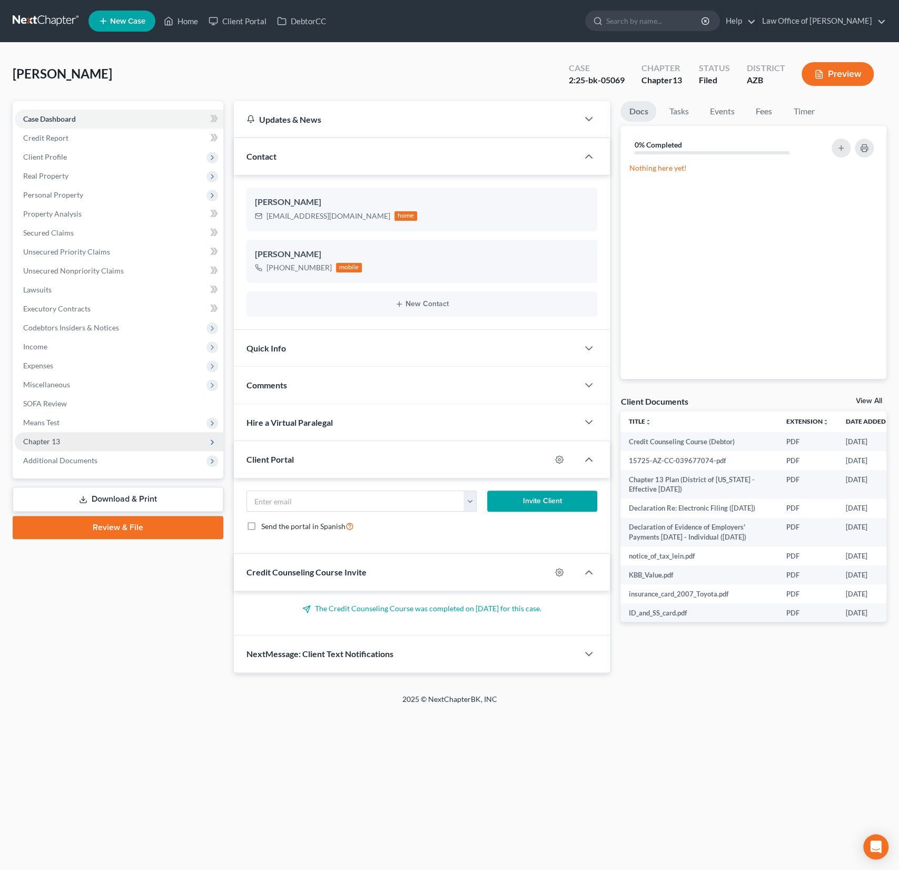
click at [51, 441] on span "Chapter 13" at bounding box center [41, 441] width 37 height 9
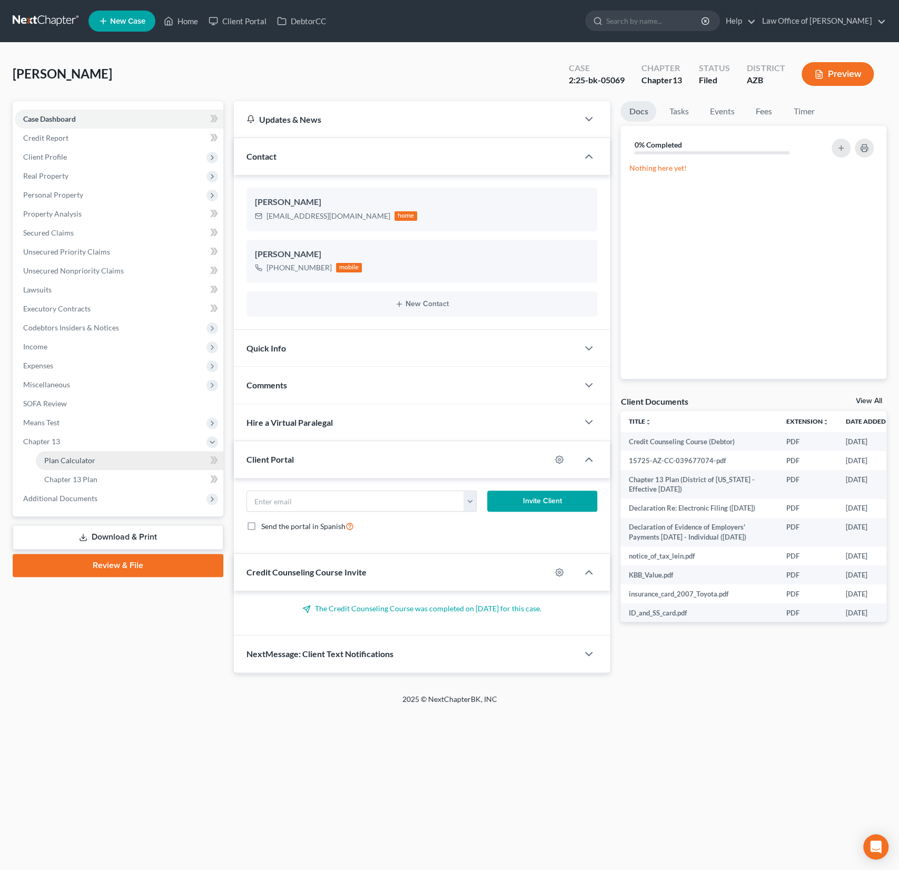
click at [63, 460] on span "Plan Calculator" at bounding box center [69, 460] width 51 height 9
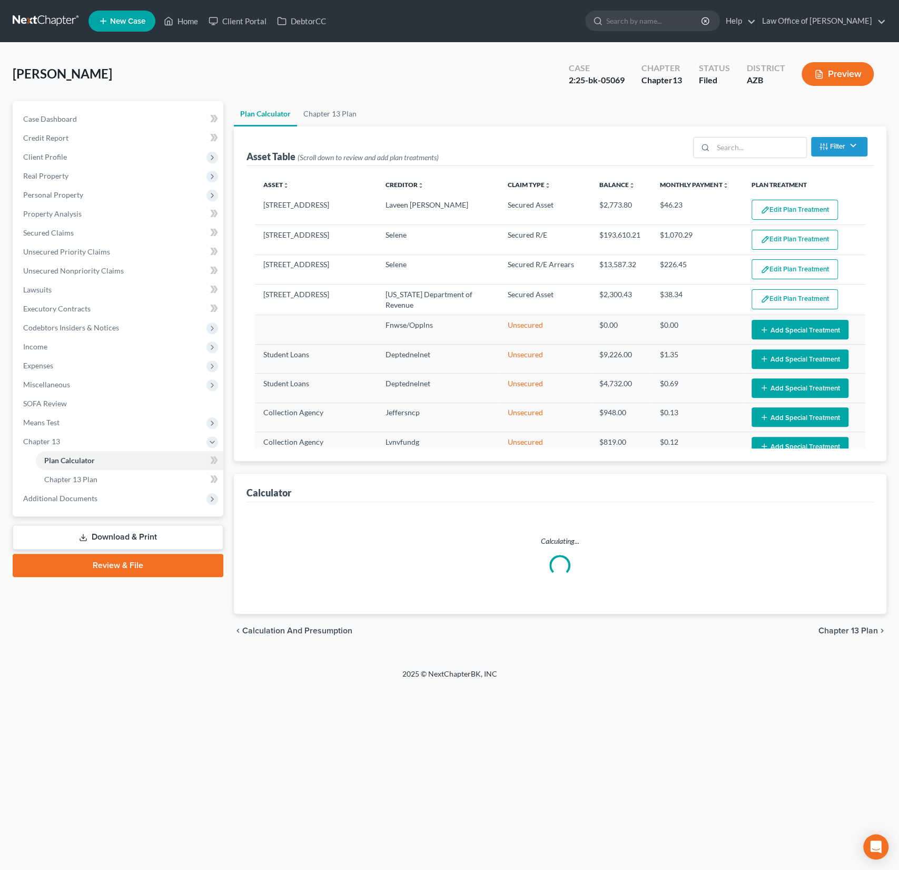
select select "59"
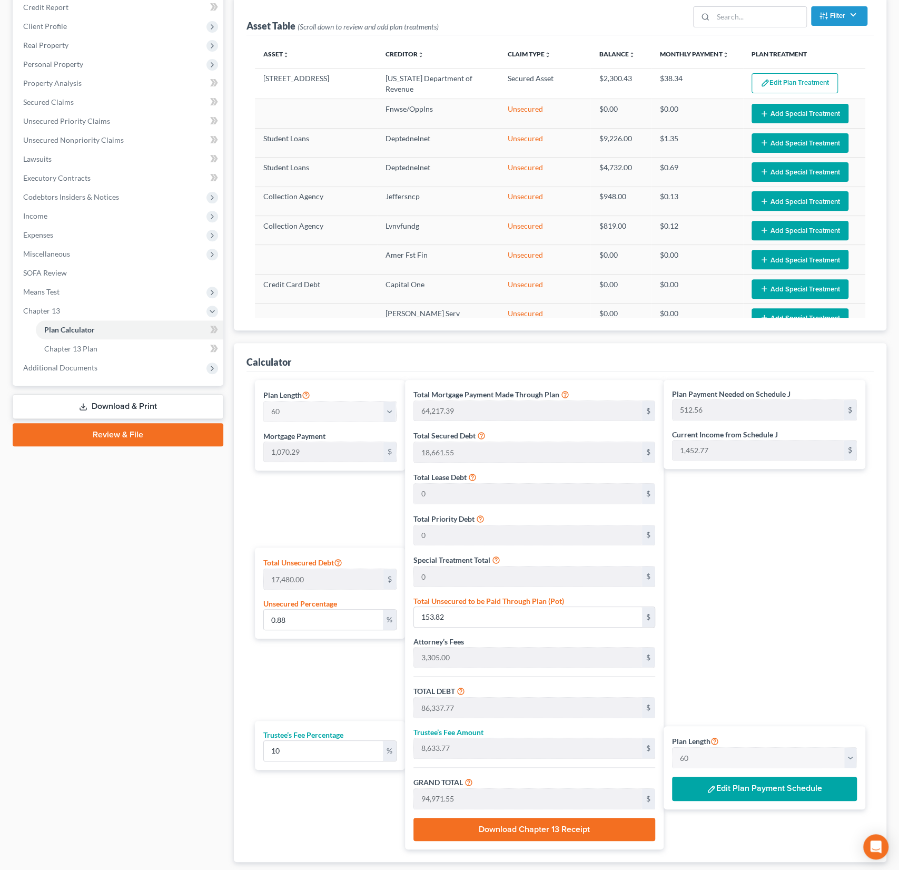
scroll to position [132, 0]
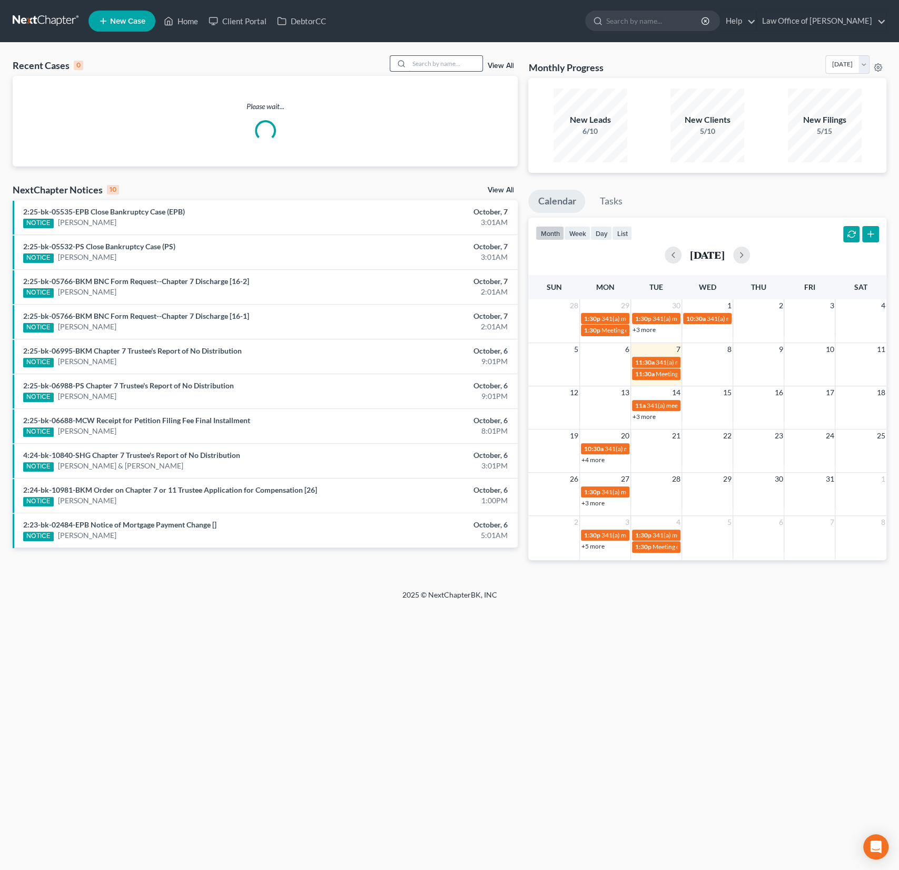
click at [435, 66] on input "search" at bounding box center [446, 63] width 74 height 15
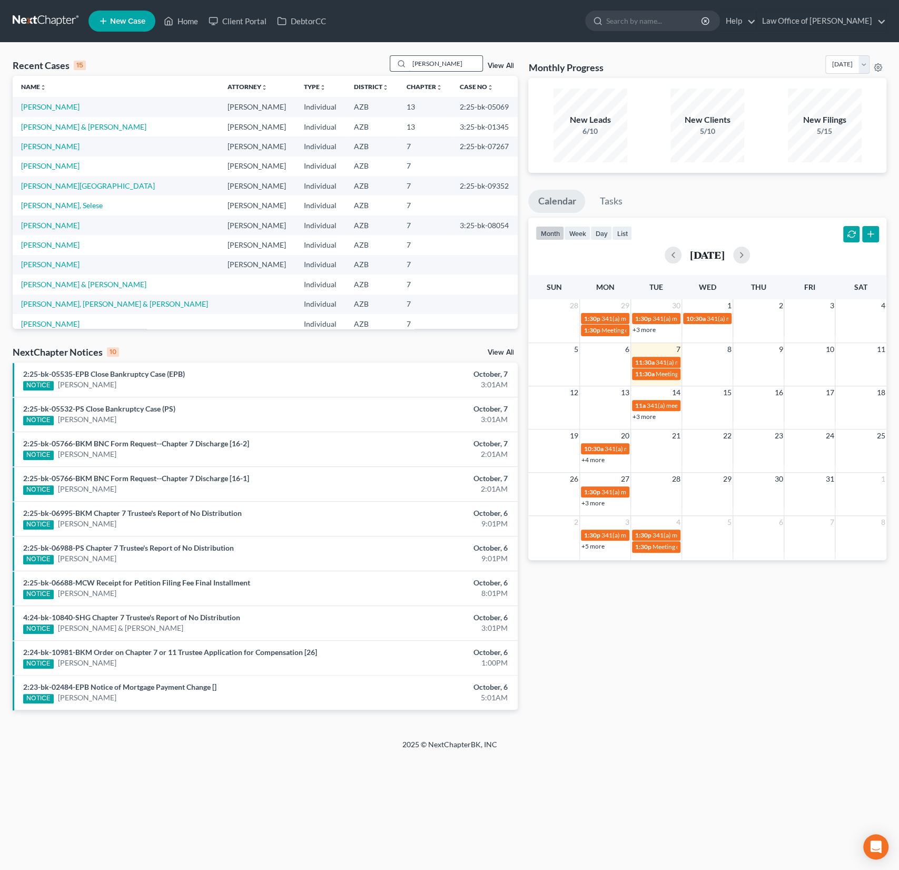
type input "[PERSON_NAME]"
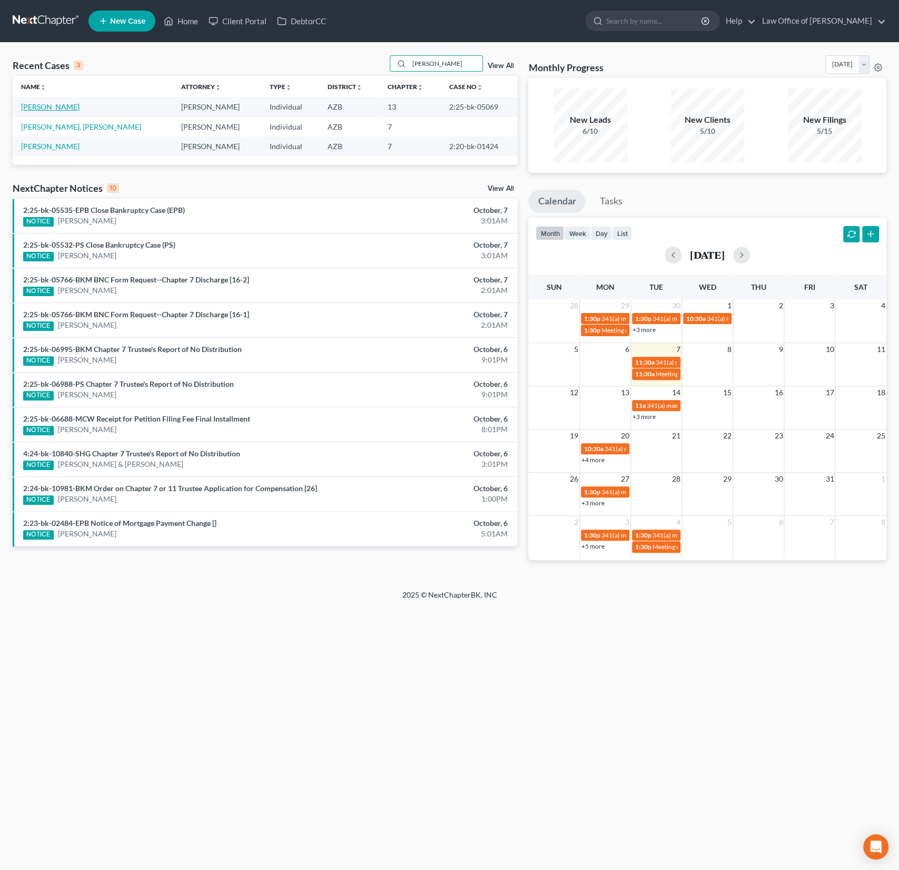
click at [45, 110] on link "[PERSON_NAME]" at bounding box center [50, 106] width 58 height 9
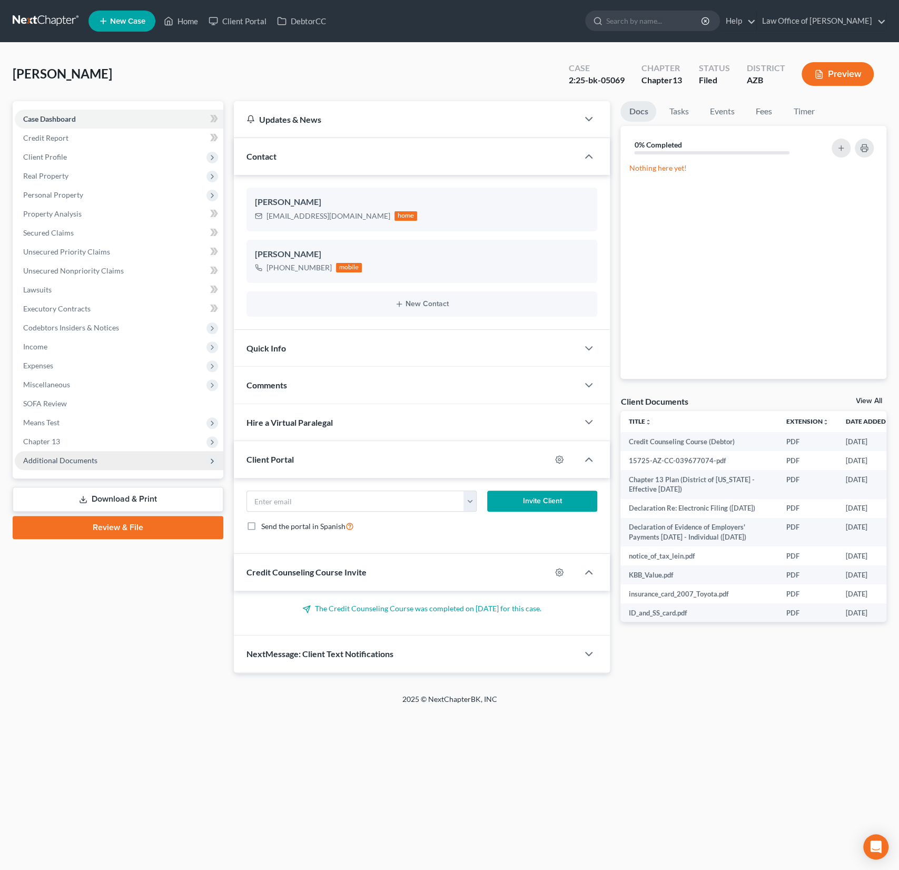
click at [93, 456] on span "Additional Documents" at bounding box center [60, 460] width 74 height 9
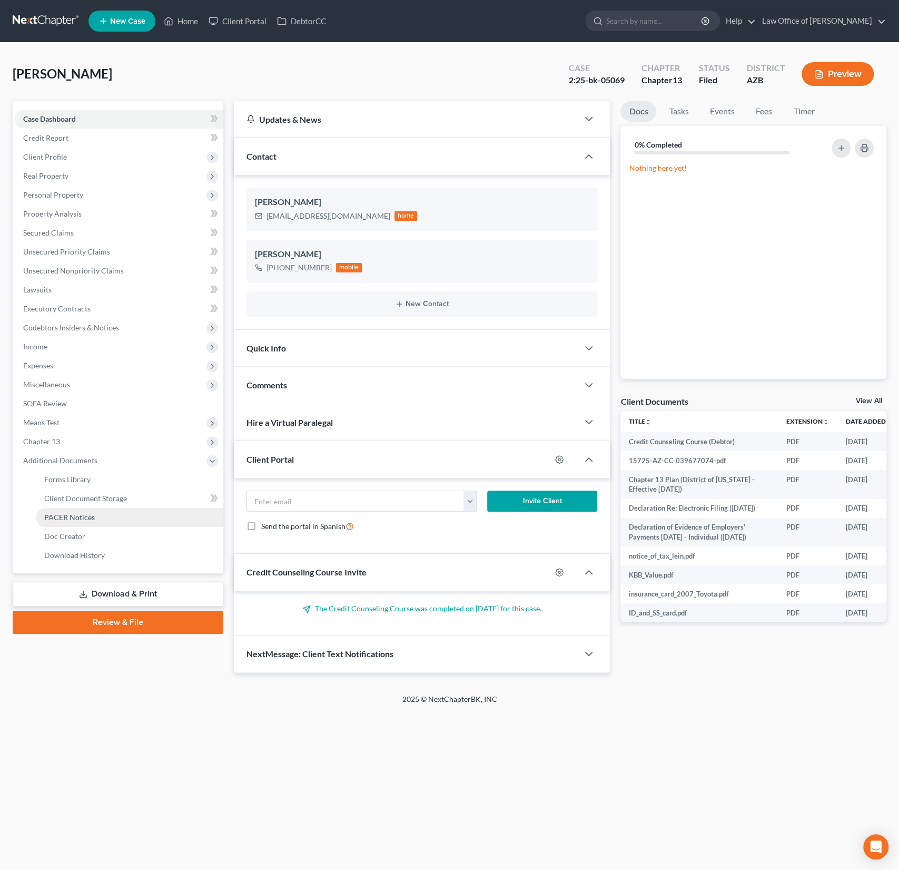
click at [86, 517] on span "PACER Notices" at bounding box center [69, 516] width 51 height 9
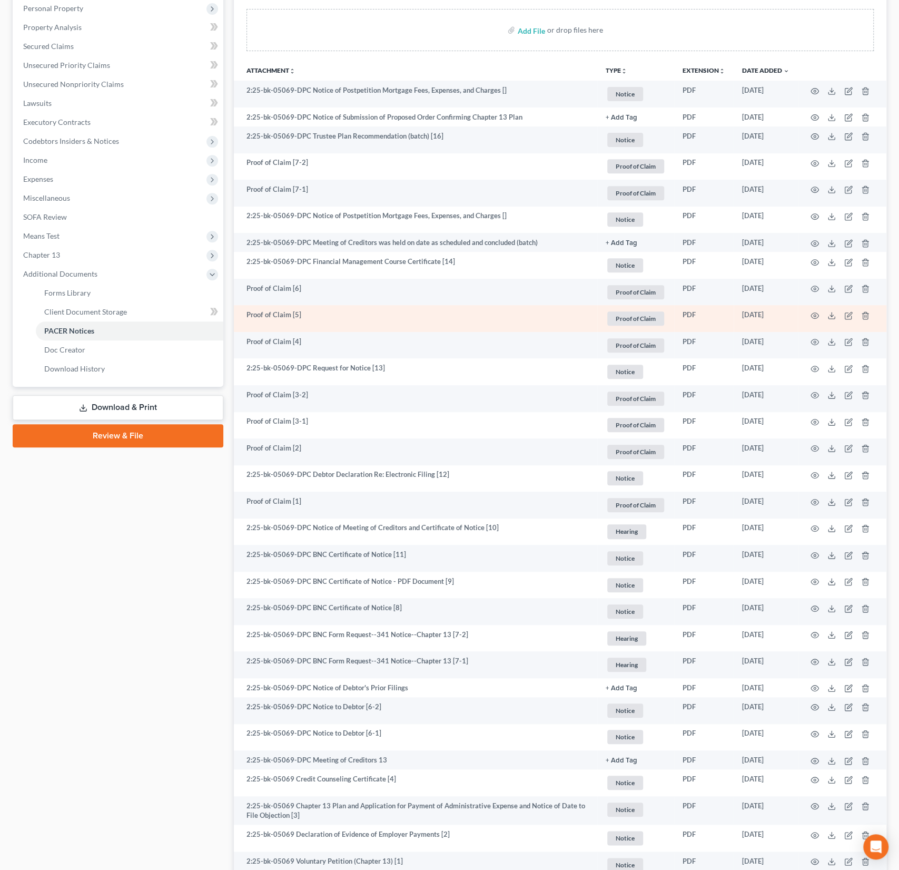
scroll to position [196, 0]
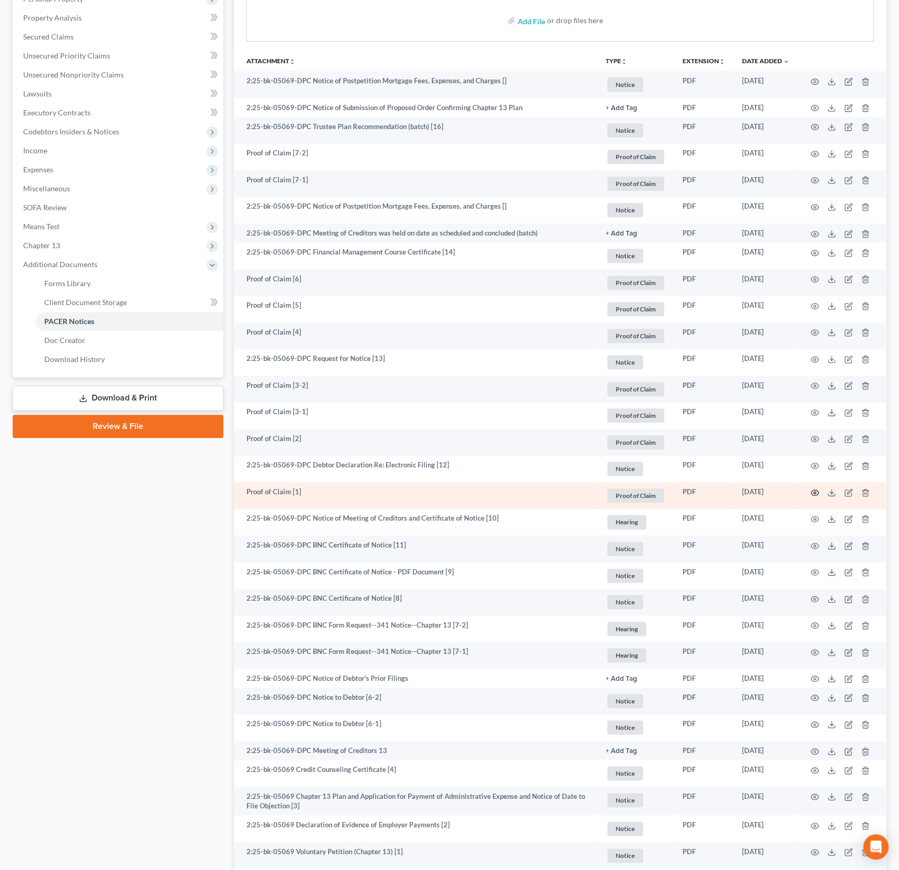
click at [814, 489] on icon "button" at bounding box center [815, 492] width 8 height 8
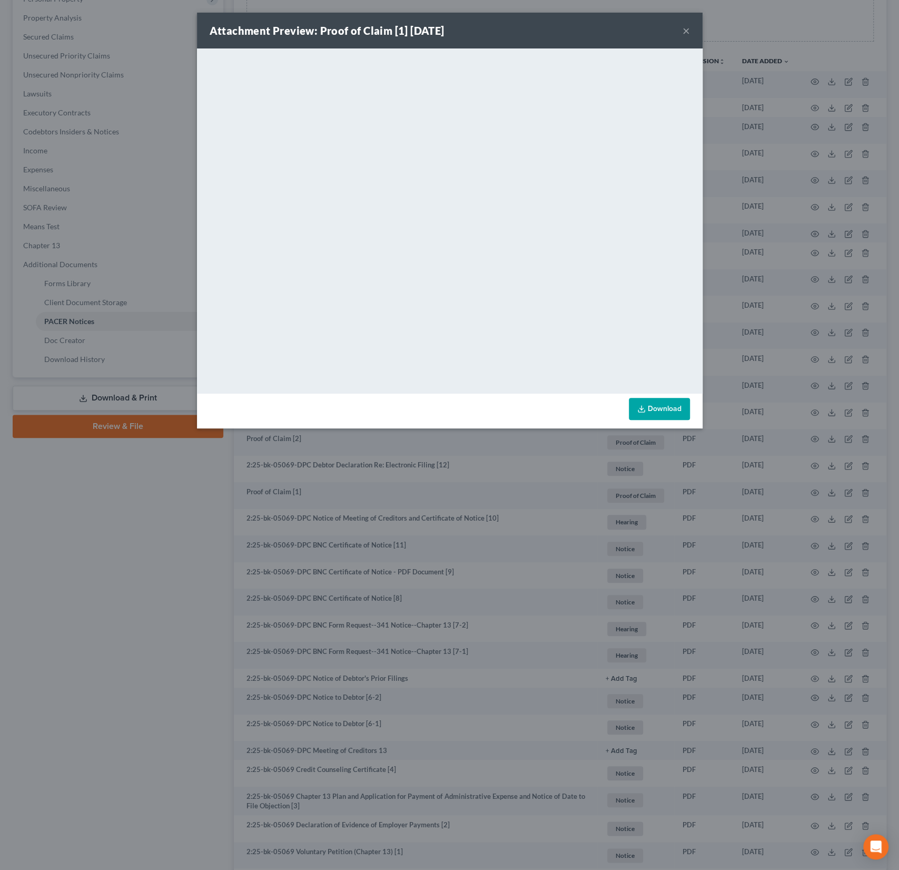
click at [685, 30] on button "×" at bounding box center [686, 30] width 7 height 13
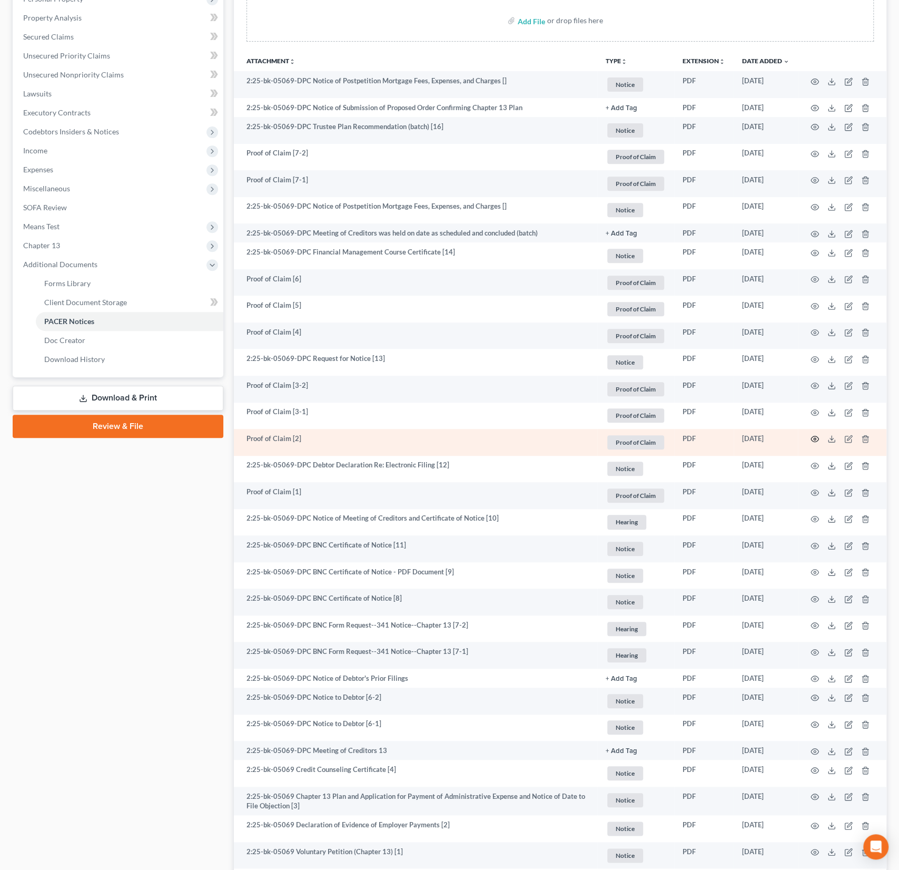
click at [814, 438] on circle "button" at bounding box center [815, 439] width 2 height 2
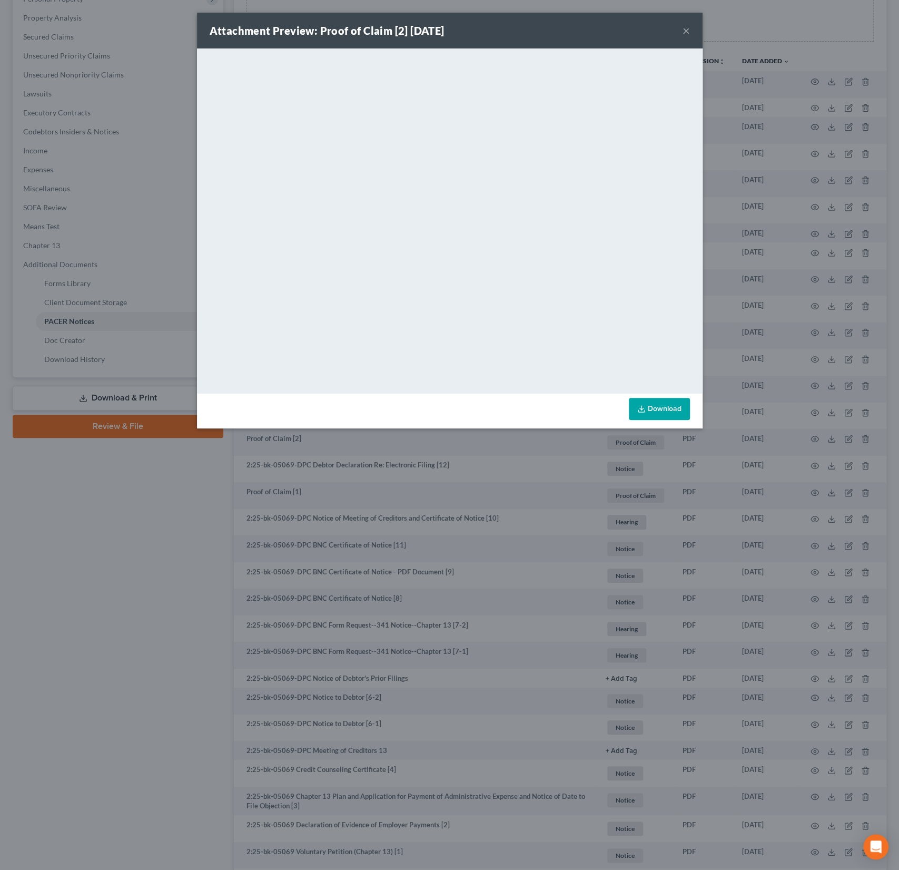
click at [684, 29] on button "×" at bounding box center [686, 30] width 7 height 13
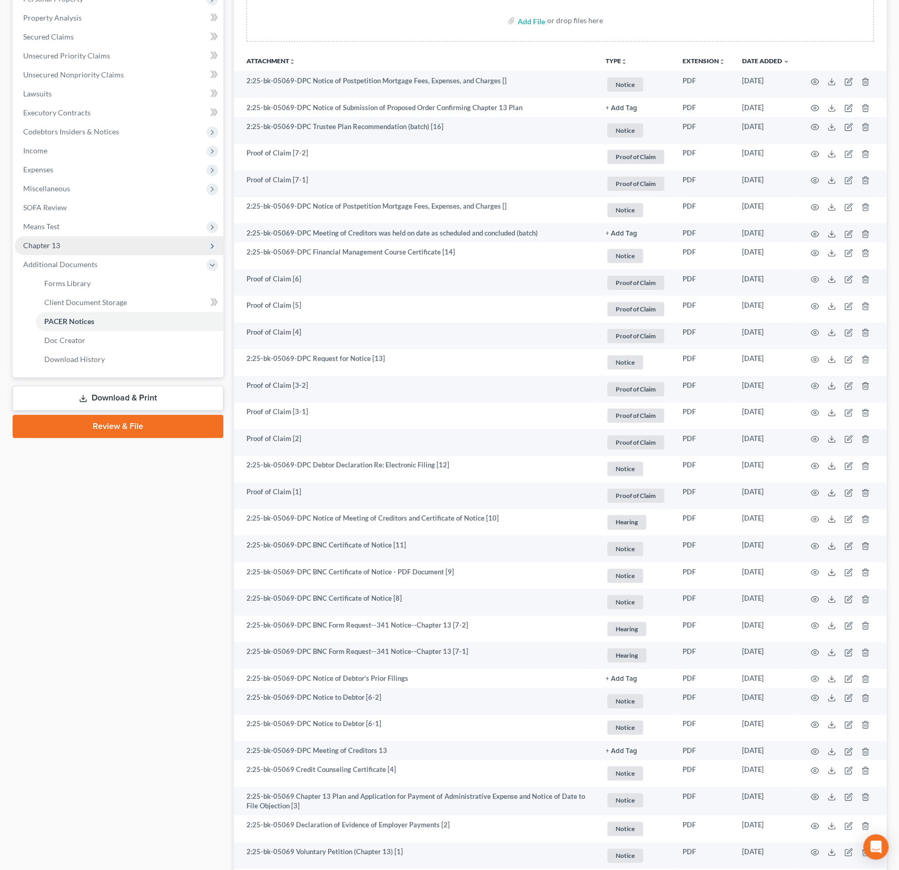
click at [59, 243] on span "Chapter 13" at bounding box center [41, 245] width 37 height 9
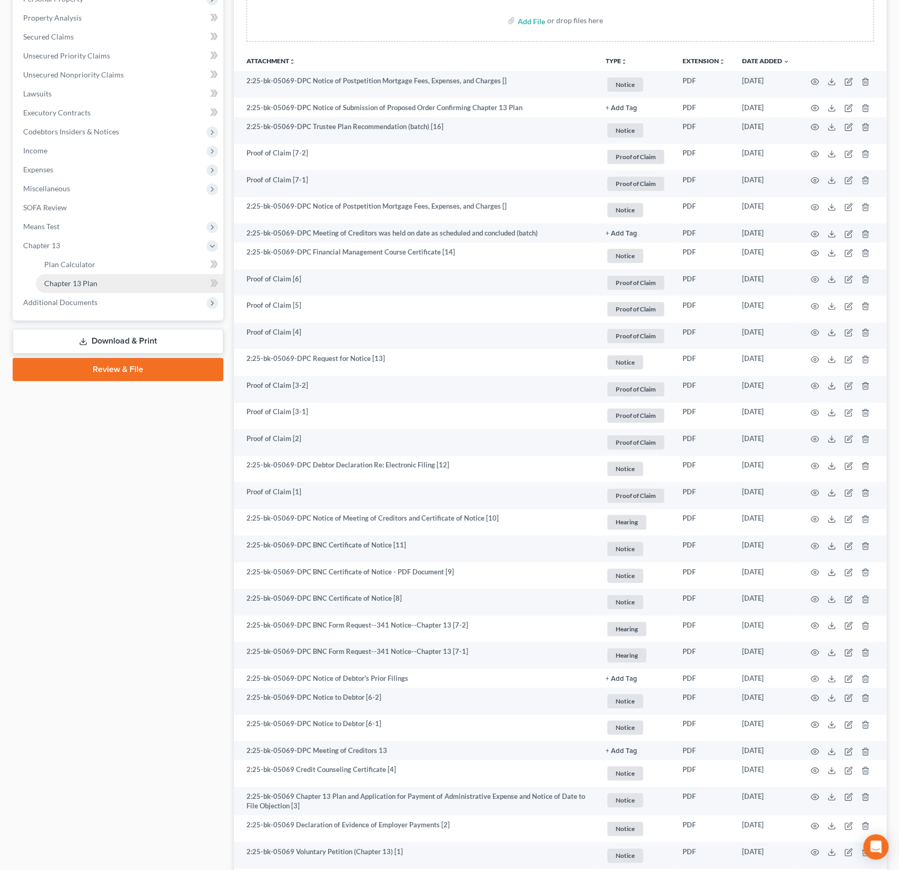
click at [80, 282] on span "Chapter 13 Plan" at bounding box center [70, 283] width 53 height 9
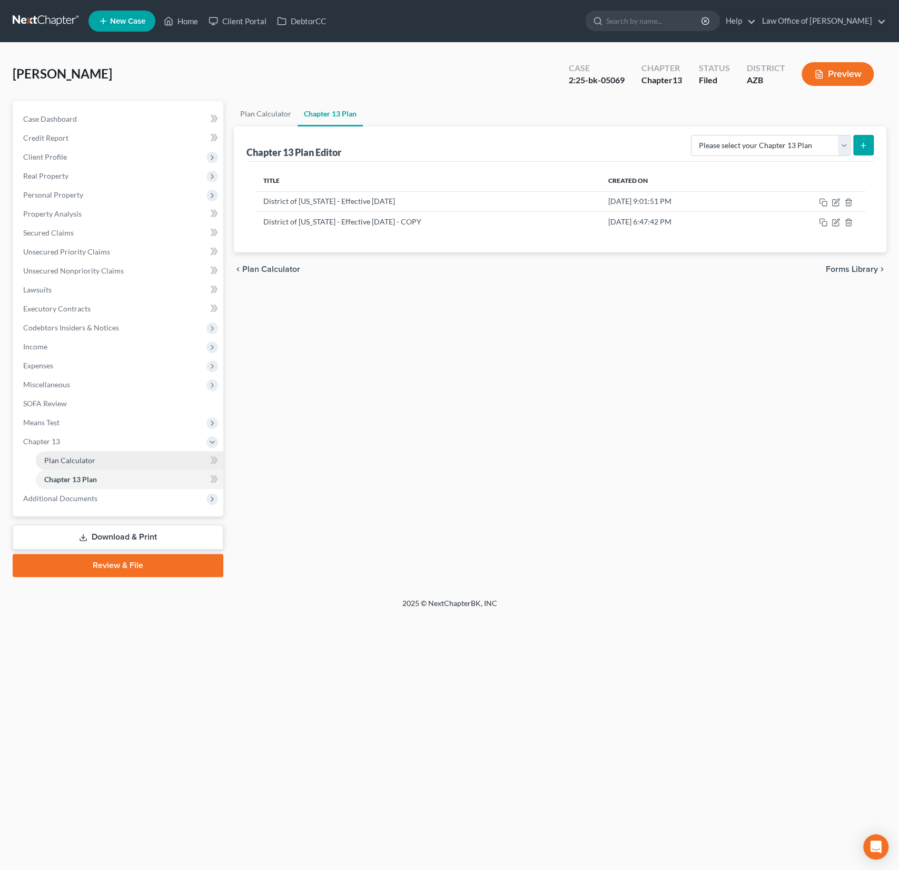
click at [67, 454] on link "Plan Calculator" at bounding box center [129, 460] width 187 height 19
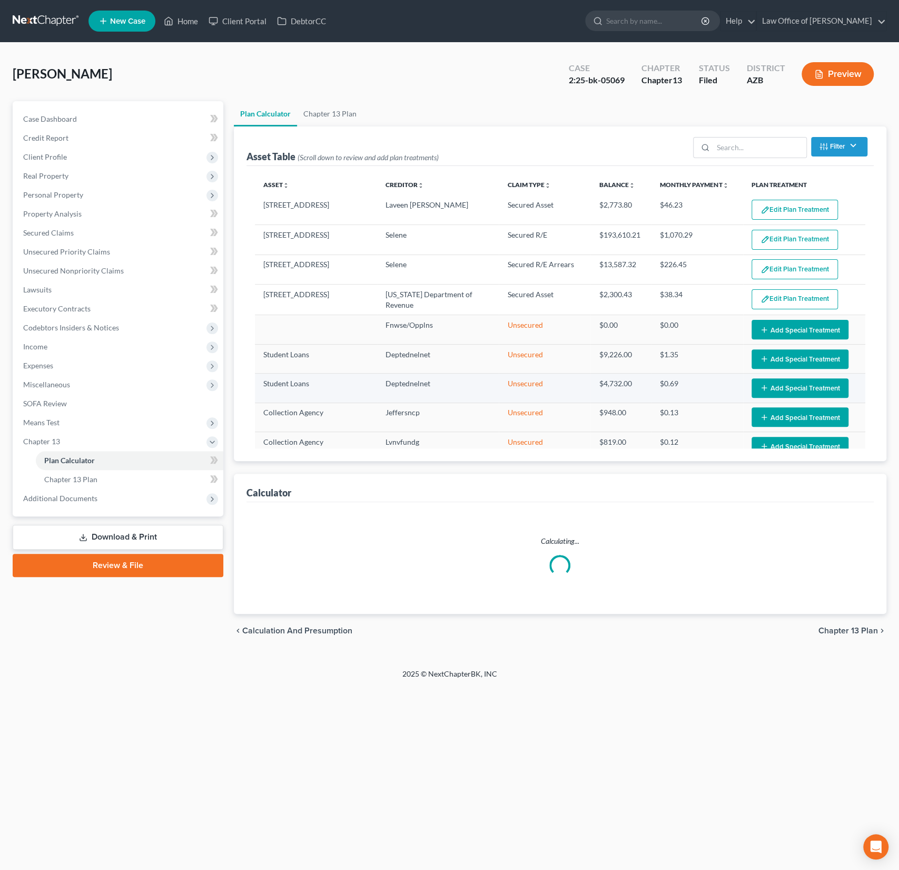
select select "59"
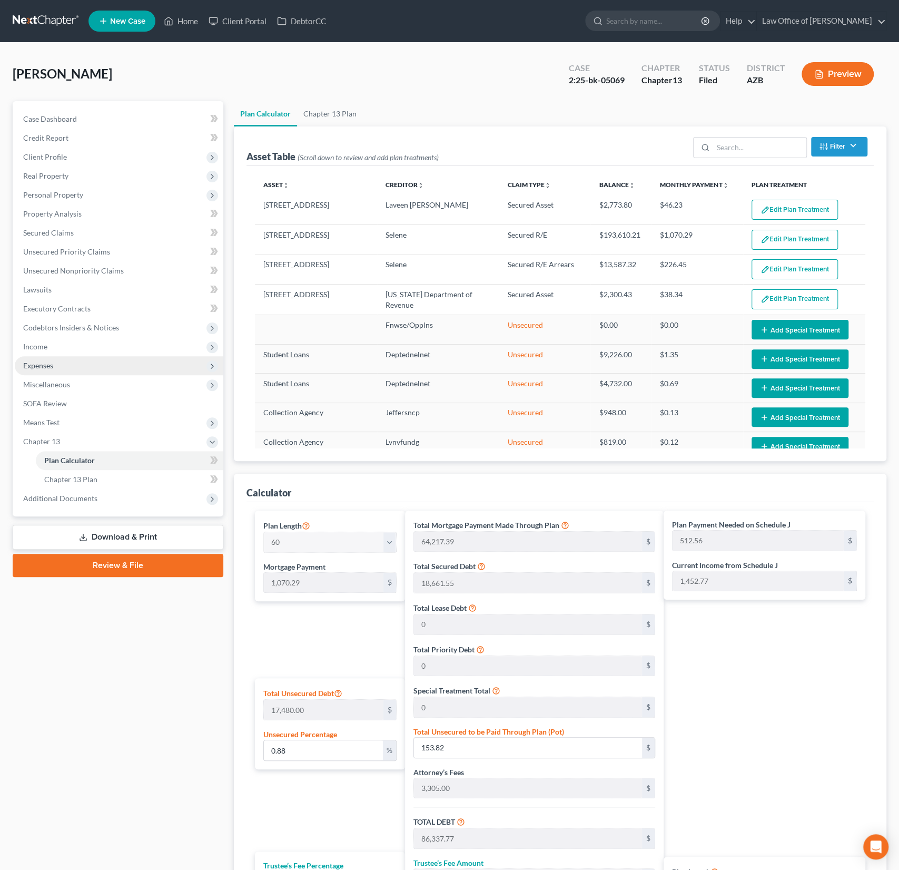
click at [46, 361] on span "Expenses" at bounding box center [38, 365] width 30 height 9
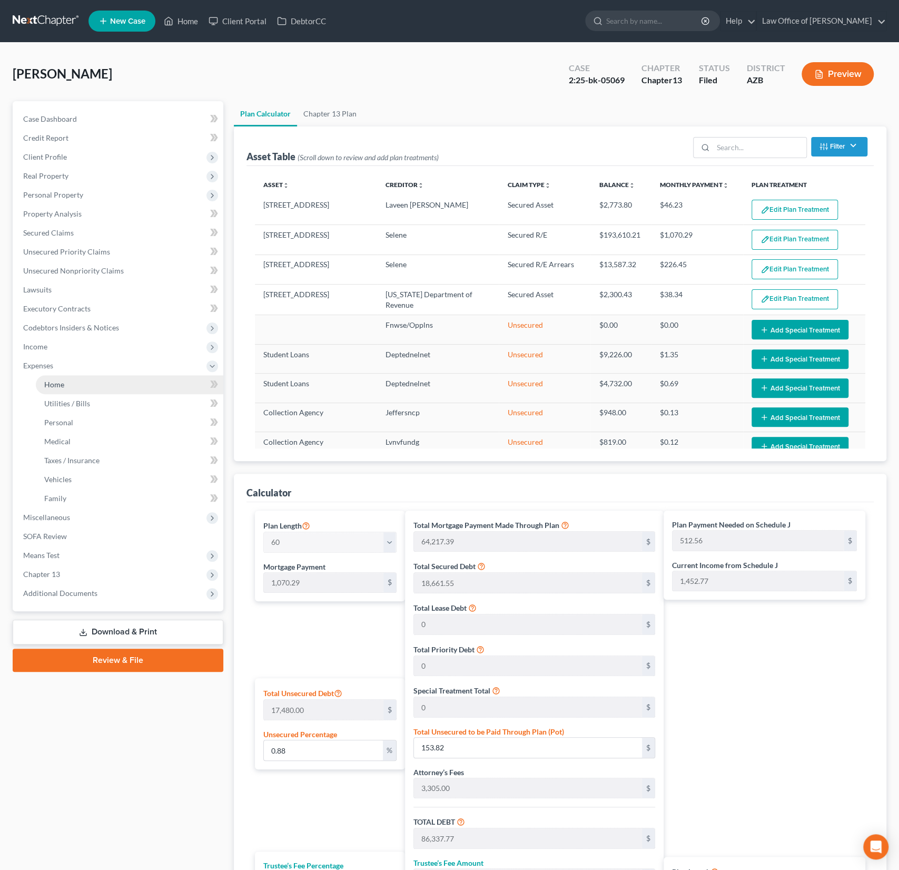
click at [51, 380] on span "Home" at bounding box center [54, 384] width 20 height 9
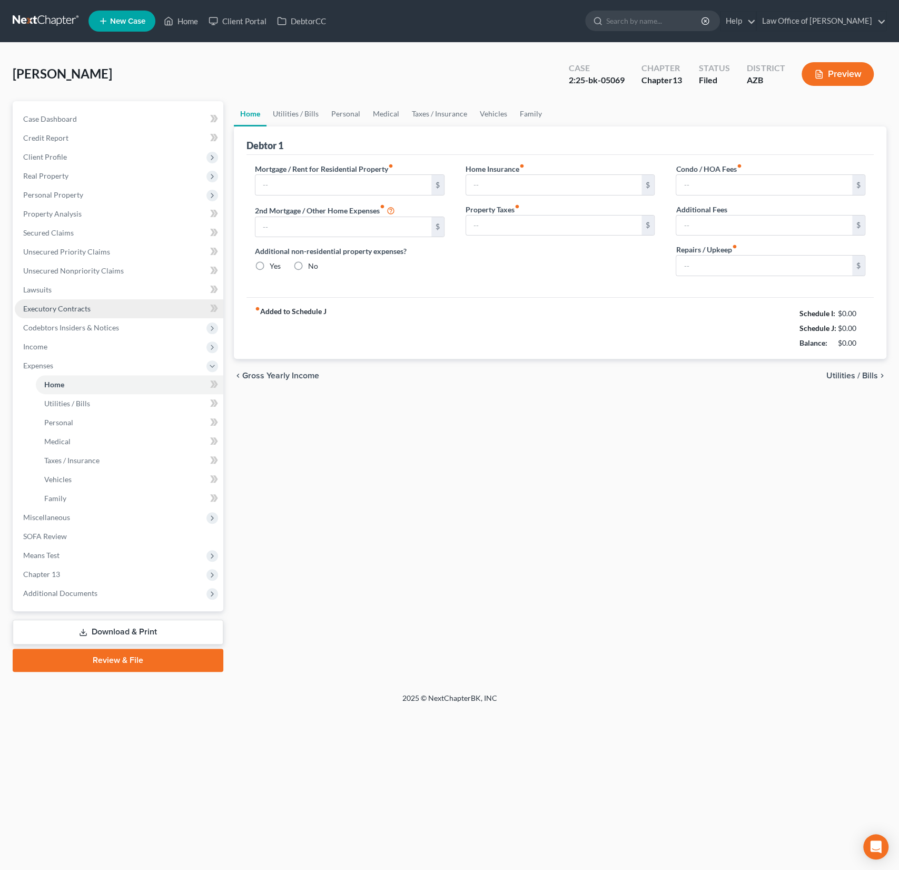
type input "0.00"
radio input "true"
type input "0.00"
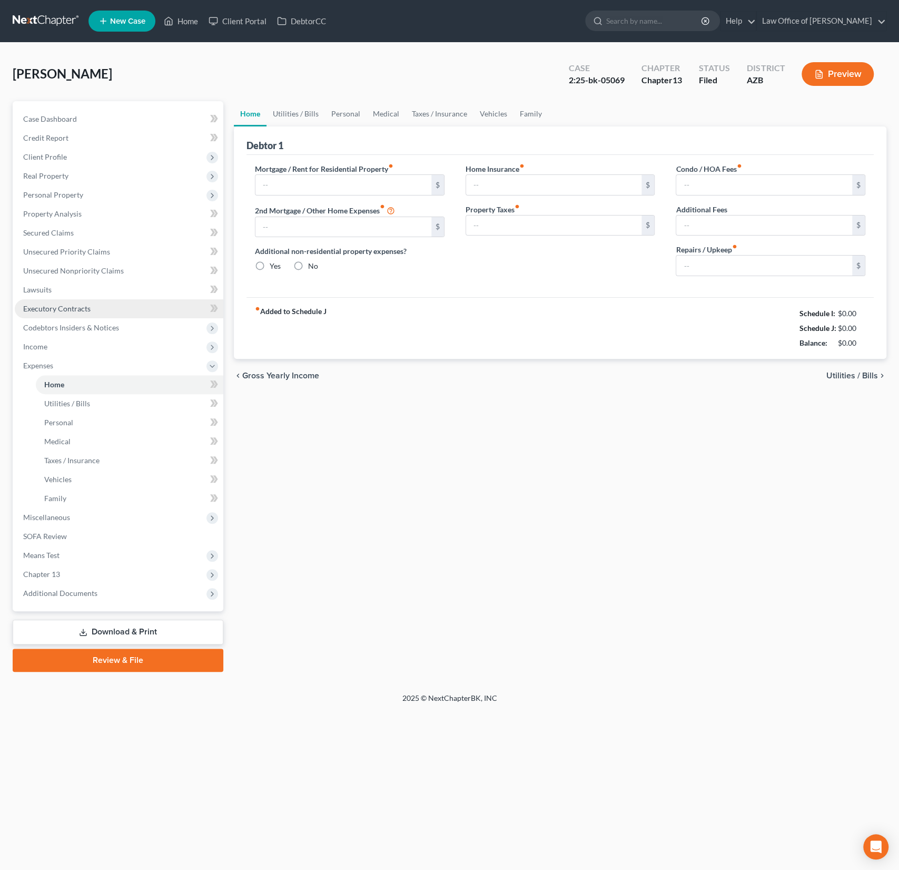
type input "80.00"
type input "0.00"
click at [54, 567] on span "Chapter 13" at bounding box center [119, 574] width 209 height 19
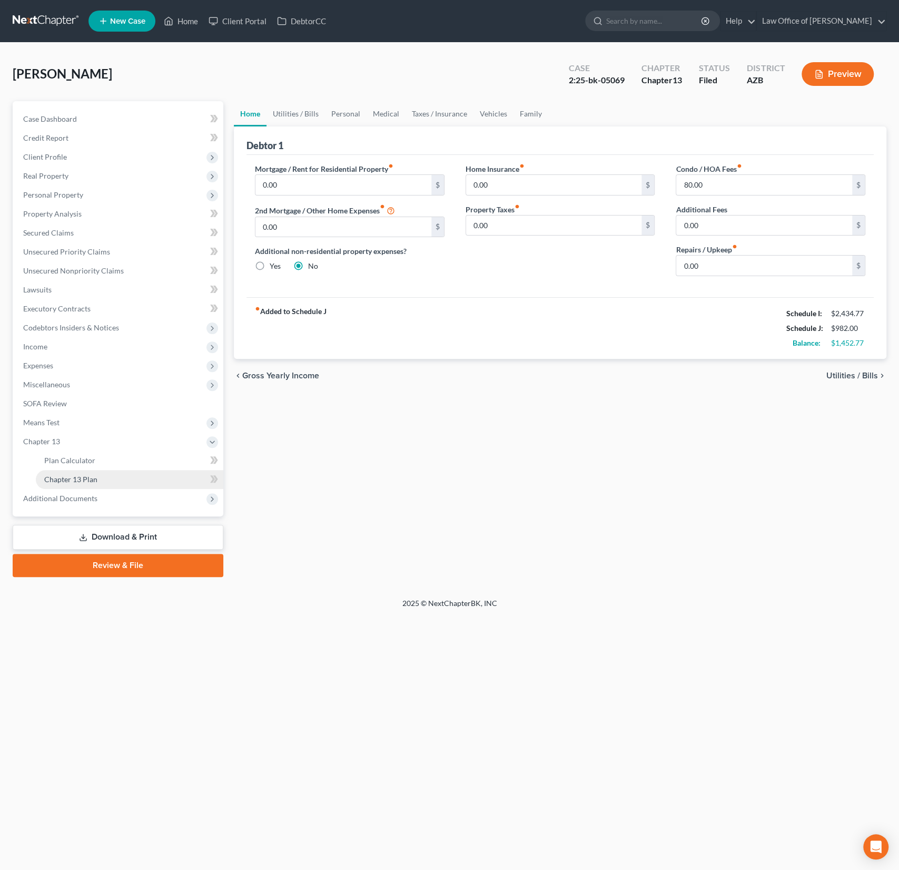
click at [76, 470] on link "Chapter 13 Plan" at bounding box center [129, 479] width 187 height 19
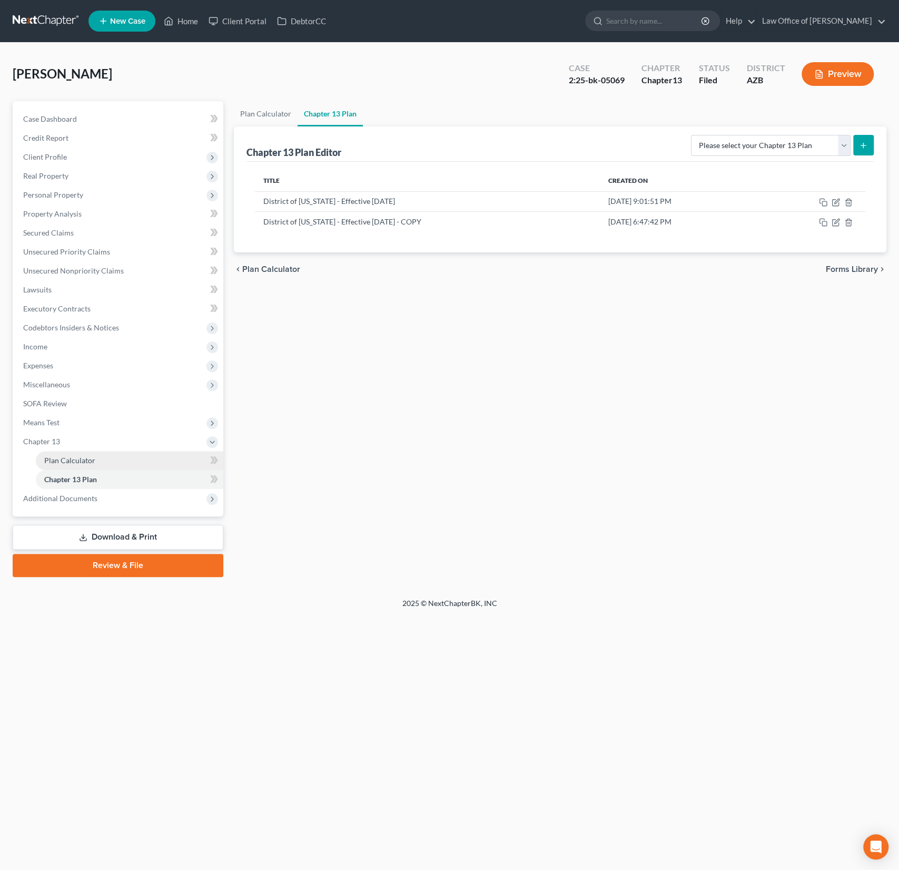
click at [78, 462] on span "Plan Calculator" at bounding box center [69, 460] width 51 height 9
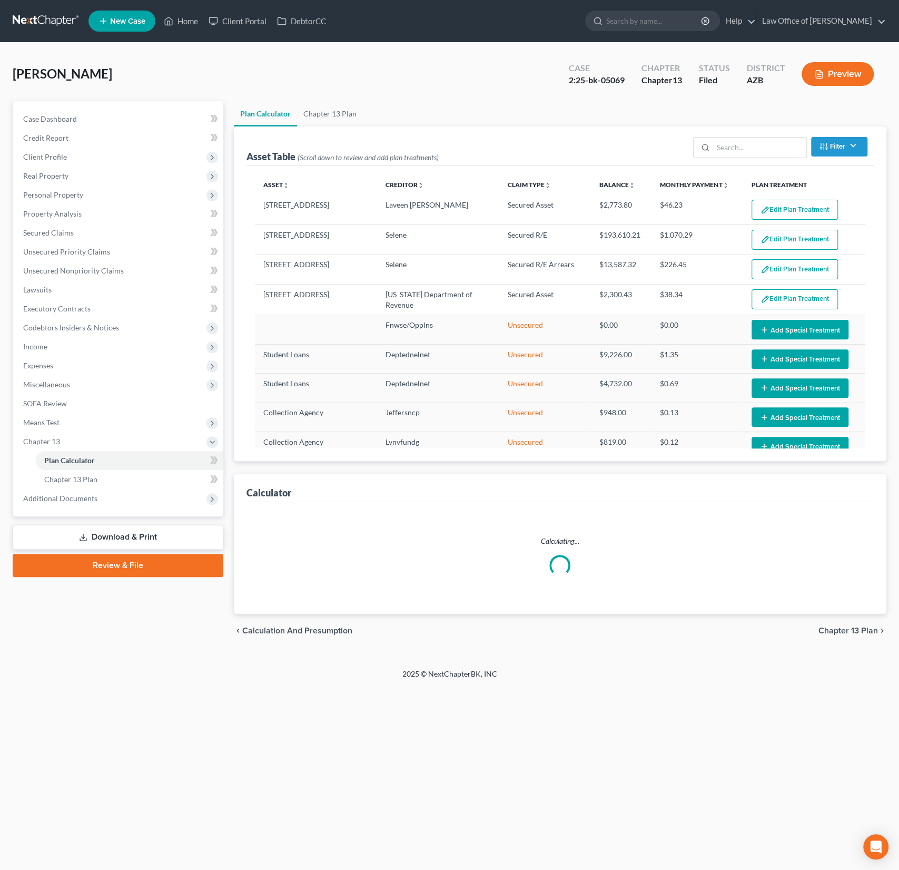
select select "59"
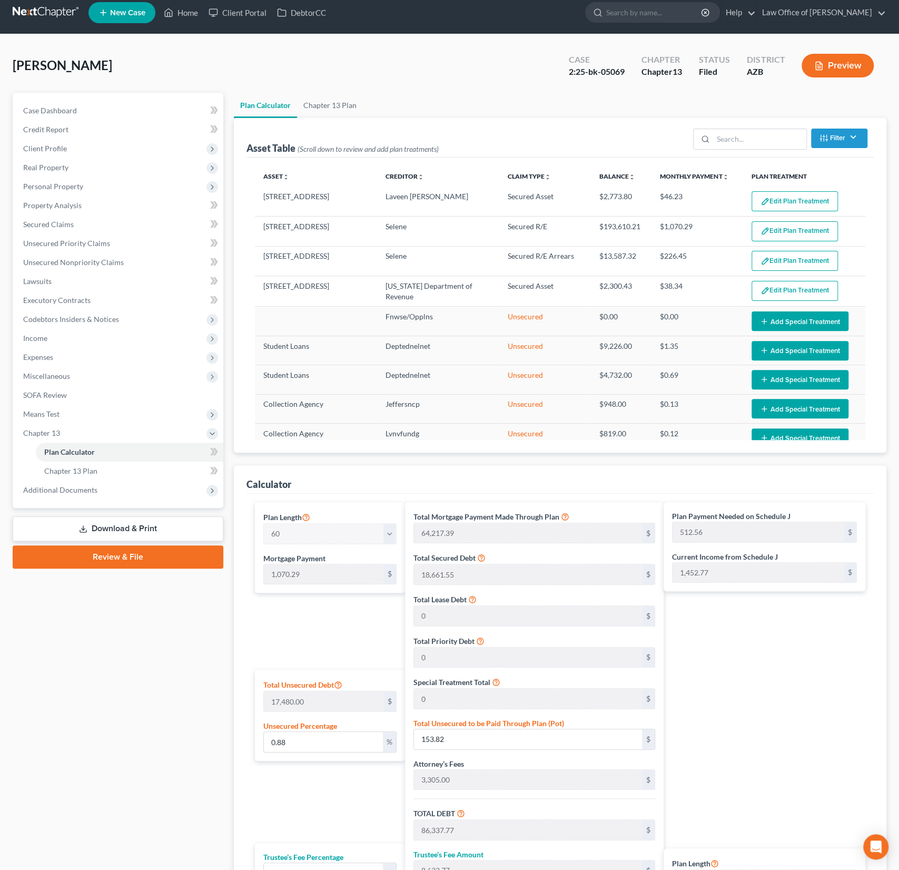
scroll to position [12, 0]
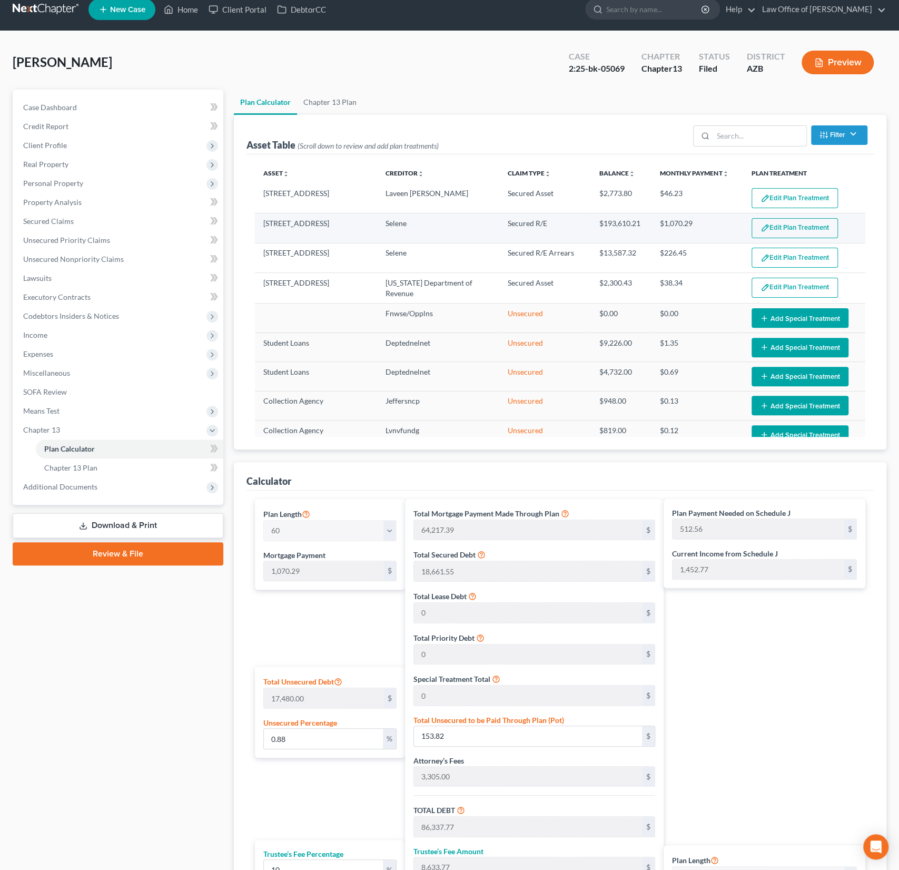
click at [788, 229] on button "Edit Plan Treatment" at bounding box center [795, 228] width 86 height 20
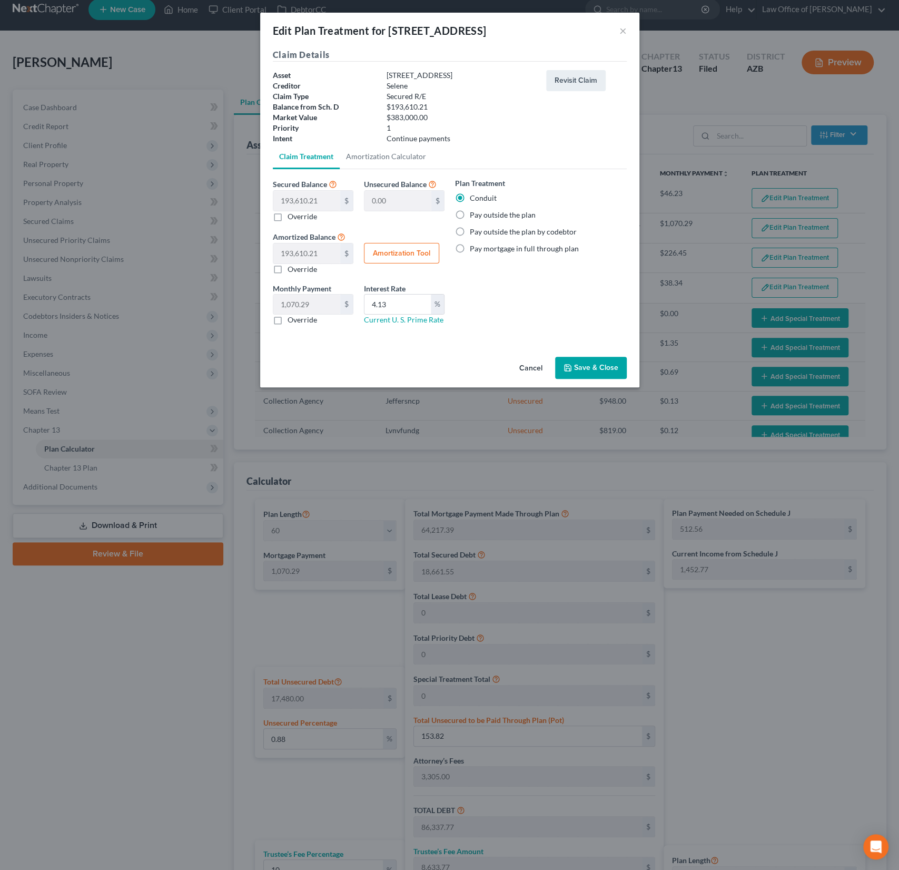
click at [527, 360] on button "Cancel" at bounding box center [531, 368] width 40 height 21
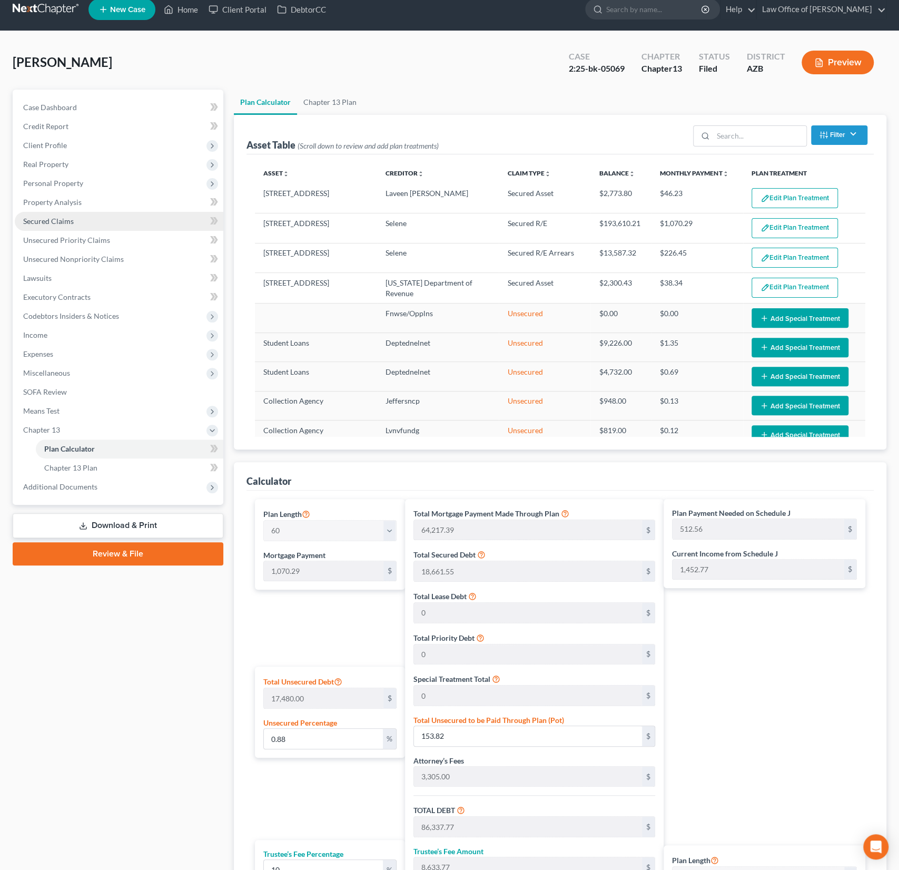
click at [53, 218] on span "Secured Claims" at bounding box center [48, 220] width 51 height 9
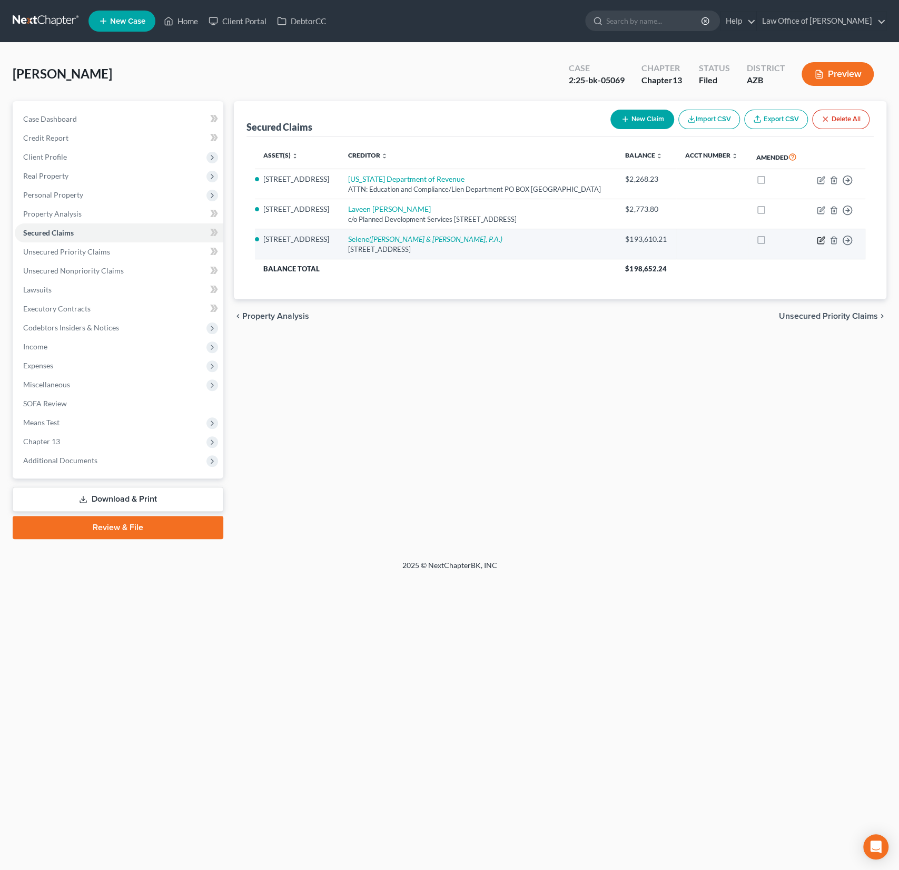
click at [820, 238] on icon "button" at bounding box center [821, 240] width 8 height 8
select select "39"
select select "4"
select select "0"
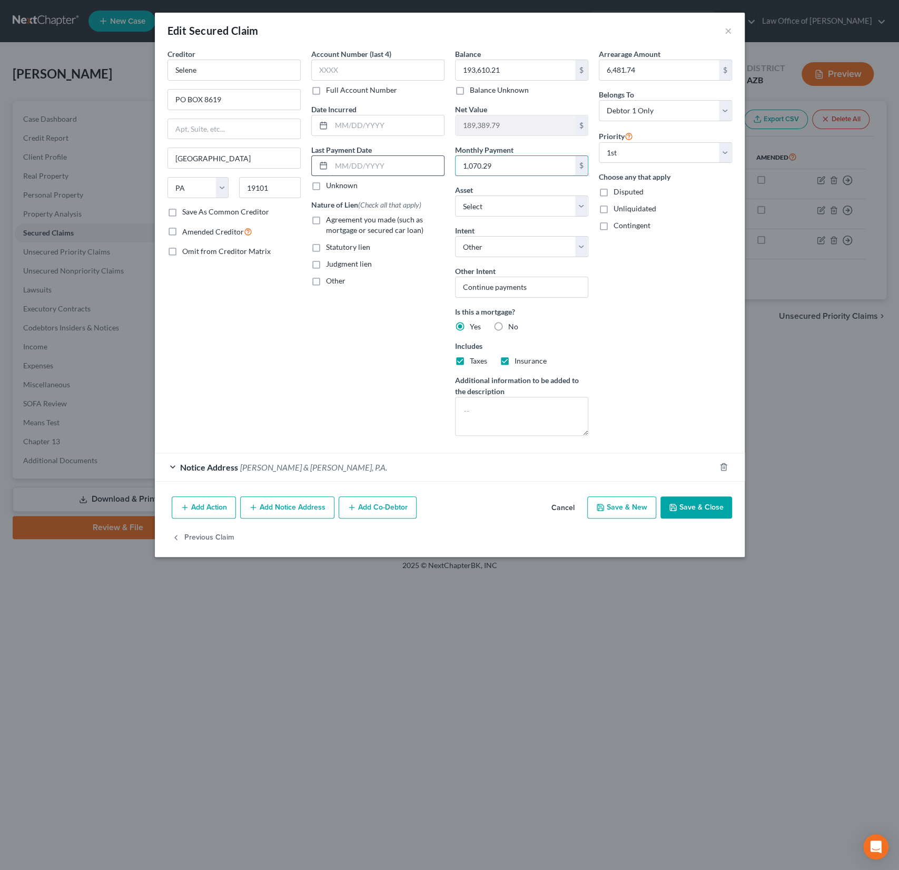
drag, startPoint x: 508, startPoint y: 168, endPoint x: 441, endPoint y: 157, distance: 67.3
click at [441, 157] on div "Creditor * Selene PO BOX 8619 Philadelphia State AL AK AR AZ CA CO CT DE DC FL …" at bounding box center [449, 246] width 575 height 396
drag, startPoint x: 517, startPoint y: 170, endPoint x: 465, endPoint y: 162, distance: 52.2
click at [465, 162] on input "1,070.29" at bounding box center [516, 166] width 120 height 20
click at [522, 165] on input "1,070.29" at bounding box center [516, 166] width 120 height 20
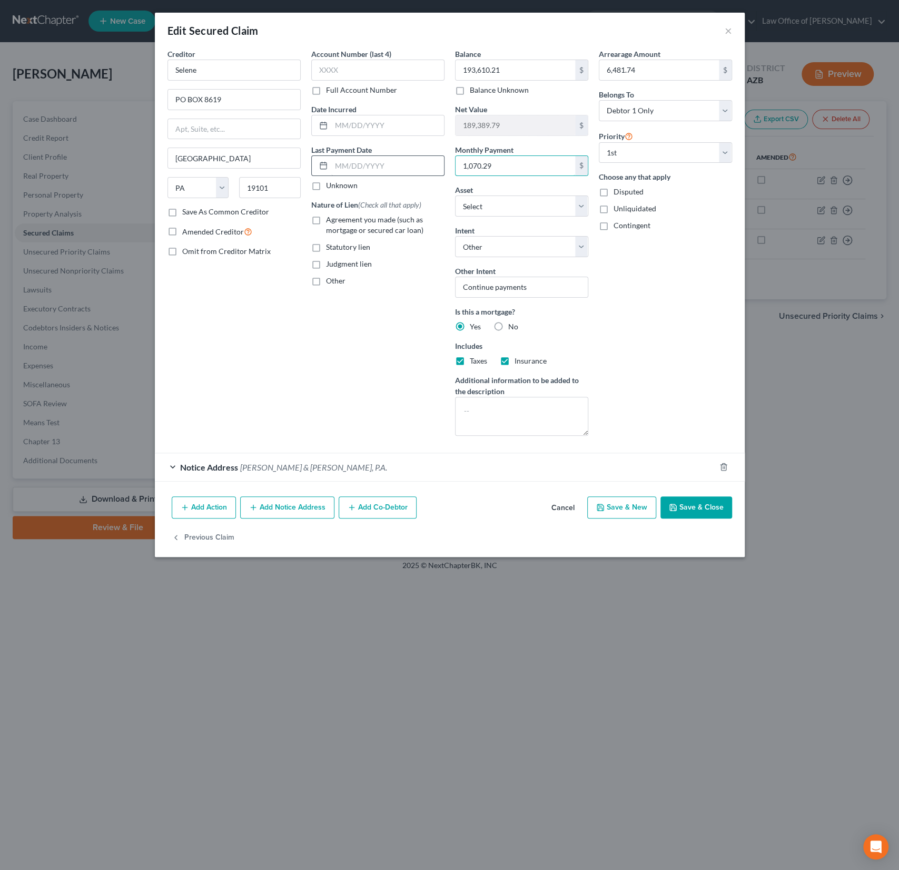
drag, startPoint x: 513, startPoint y: 164, endPoint x: 424, endPoint y: 158, distance: 89.2
click at [424, 158] on div "Creditor * Selene PO BOX 8619 Philadelphia State AL AK AR AZ CA CO CT DE DC FL …" at bounding box center [449, 246] width 575 height 396
click at [506, 166] on input "1,070.29" at bounding box center [516, 166] width 120 height 20
drag, startPoint x: 517, startPoint y: 166, endPoint x: 423, endPoint y: 155, distance: 94.9
click at [423, 155] on div "Creditor * Selene PO BOX 8619 Philadelphia State AL AK AR AZ CA CO CT DE DC FL …" at bounding box center [449, 246] width 575 height 396
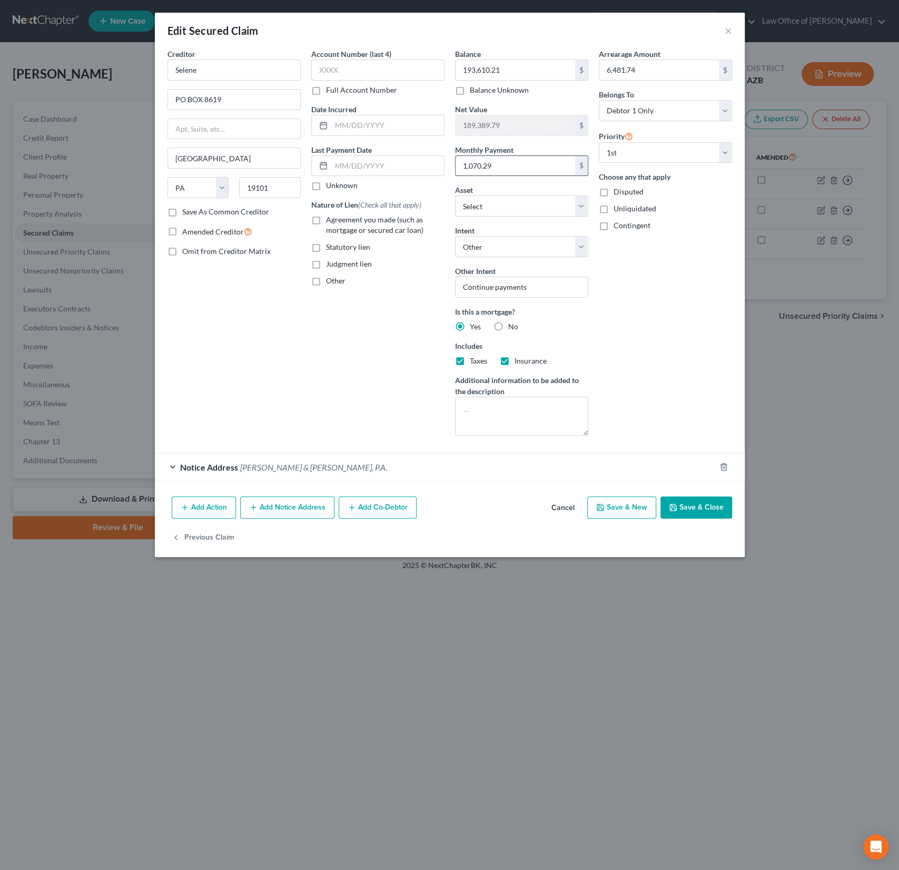
click at [514, 173] on input "1,070.29" at bounding box center [516, 166] width 120 height 20
drag, startPoint x: 515, startPoint y: 172, endPoint x: 420, endPoint y: 164, distance: 95.7
click at [420, 164] on div "Creditor * Selene PO BOX 8619 Philadelphia State AL AK AR AZ CA CO CT DE DC FL …" at bounding box center [449, 246] width 575 height 396
type input "1"
click at [519, 170] on input "1,153.2" at bounding box center [516, 166] width 120 height 20
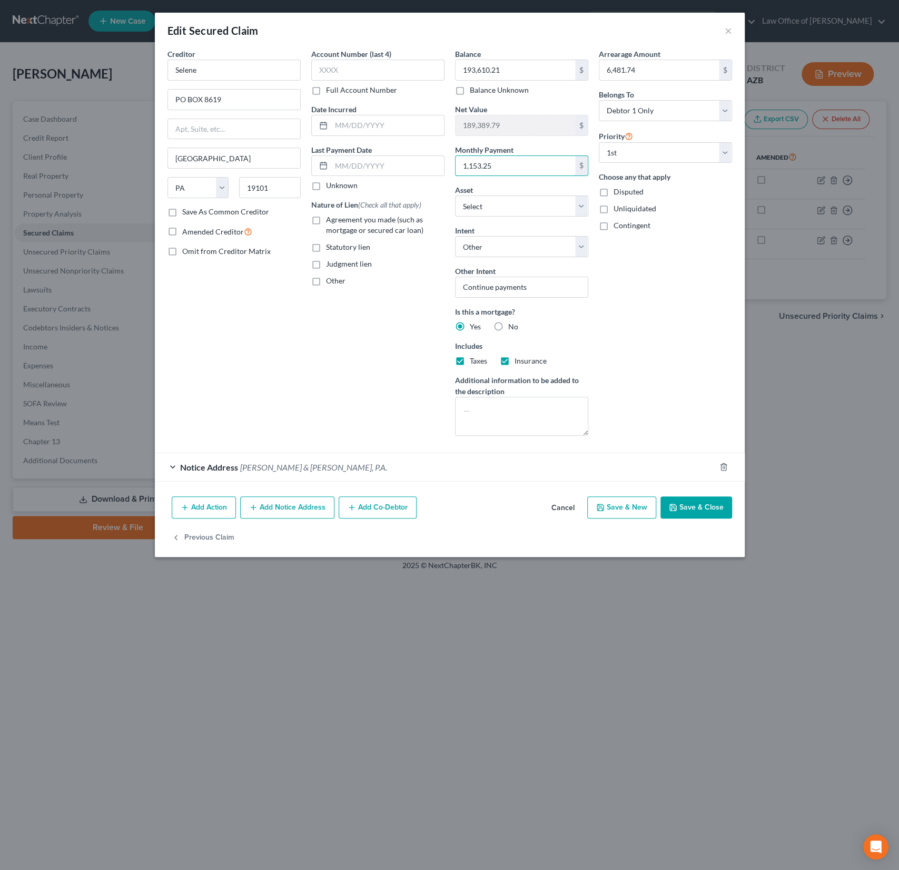
type input "1,153.25"
click at [694, 502] on button "Save & Close" at bounding box center [696, 507] width 72 height 22
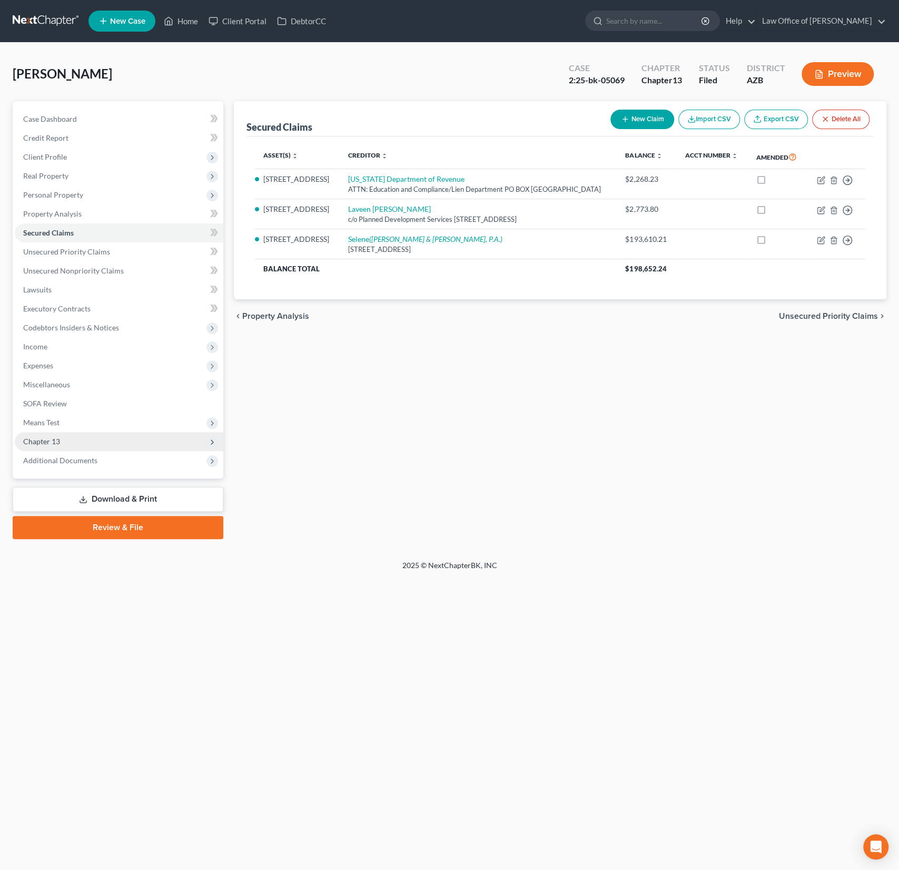
click at [54, 440] on span "Chapter 13" at bounding box center [41, 441] width 37 height 9
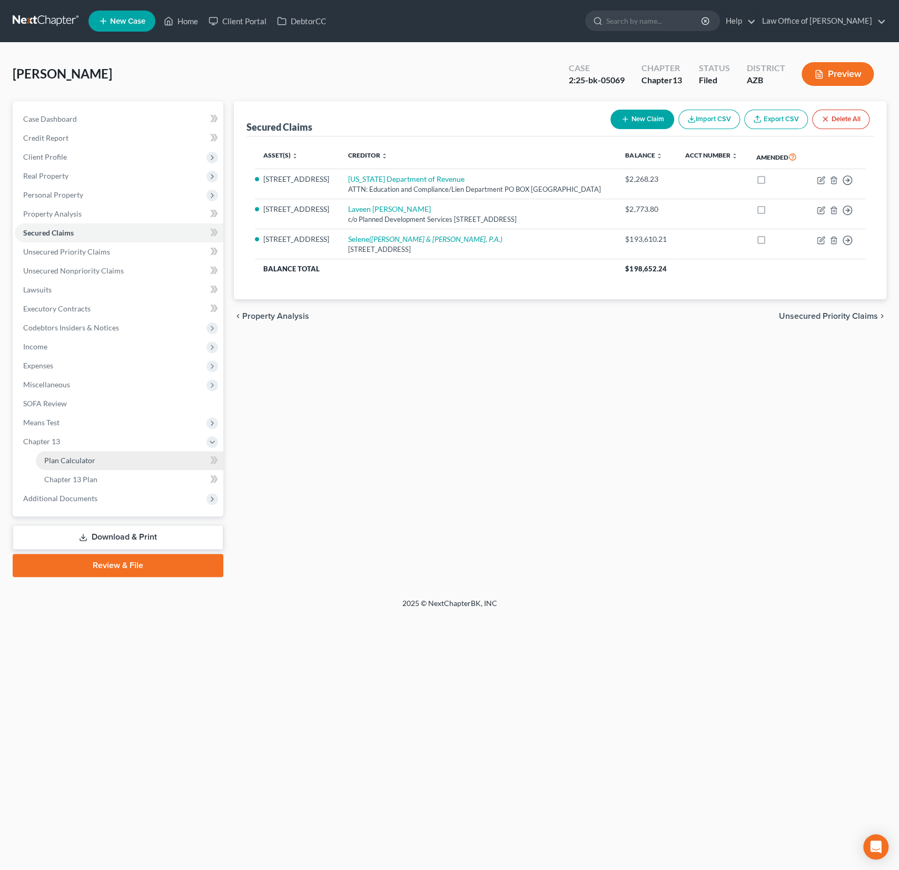
click at [67, 460] on span "Plan Calculator" at bounding box center [69, 460] width 51 height 9
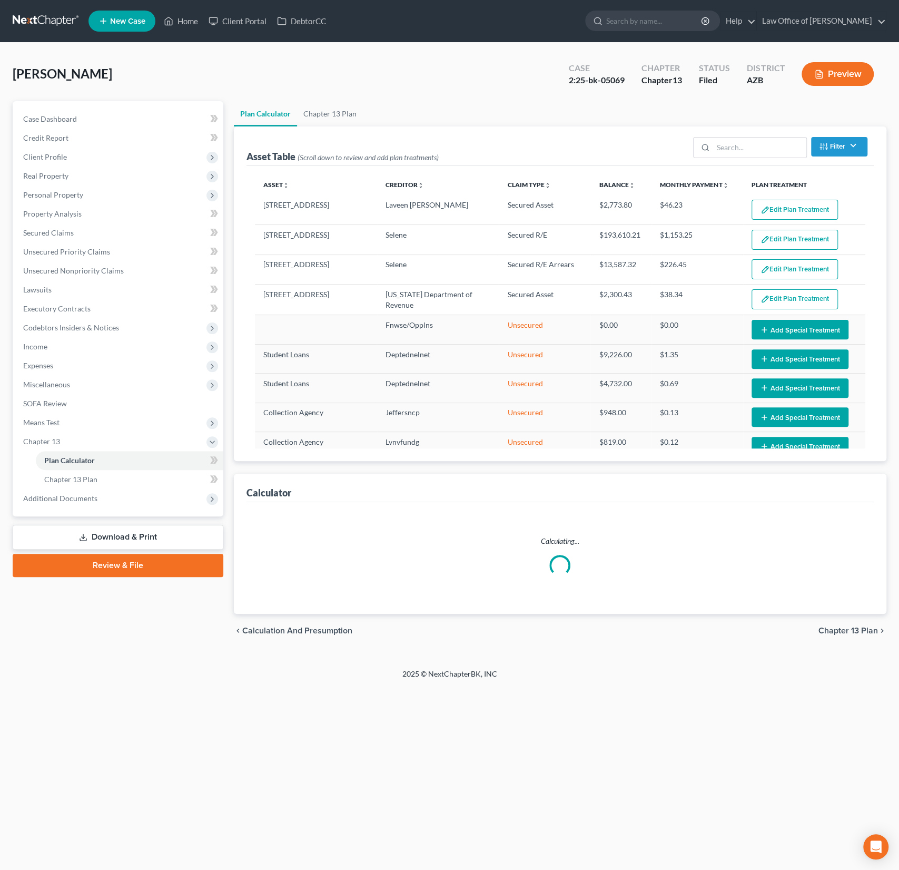
select select "59"
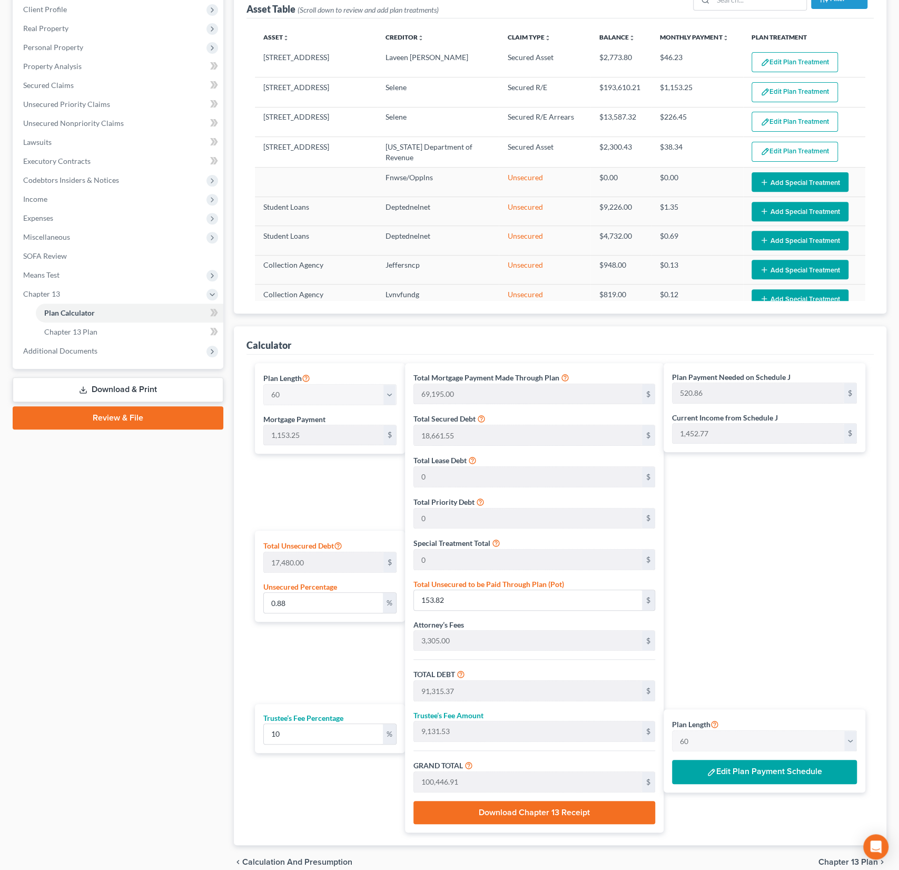
scroll to position [149, 0]
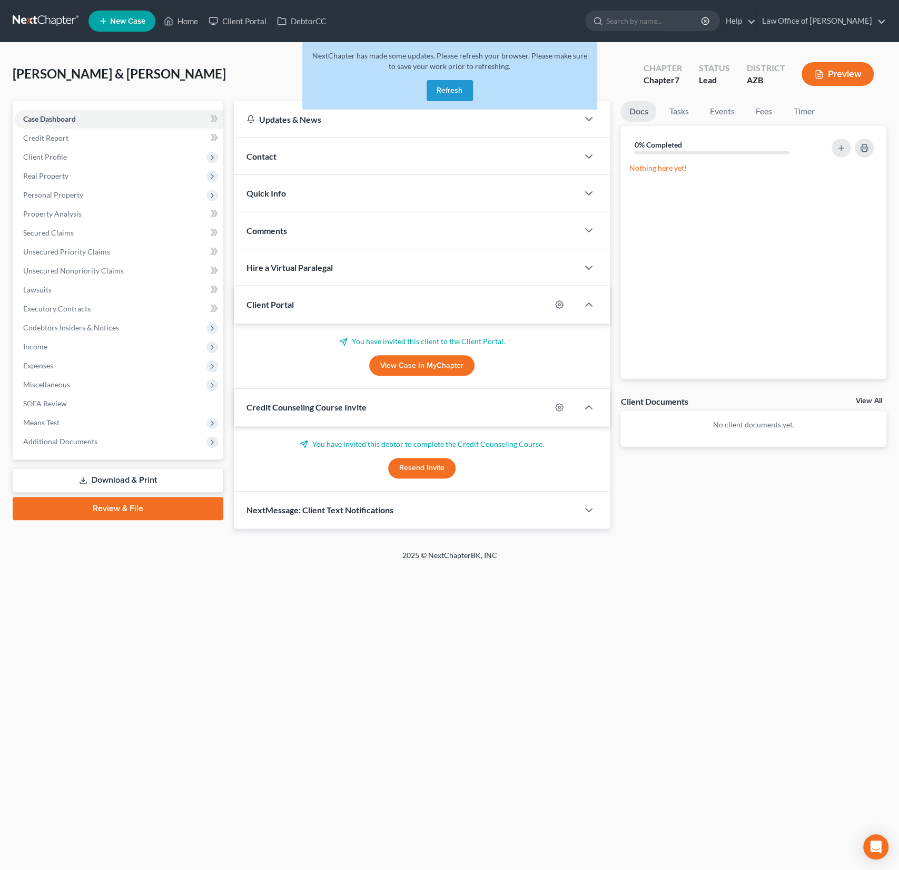
click at [441, 88] on button "Refresh" at bounding box center [450, 90] width 46 height 21
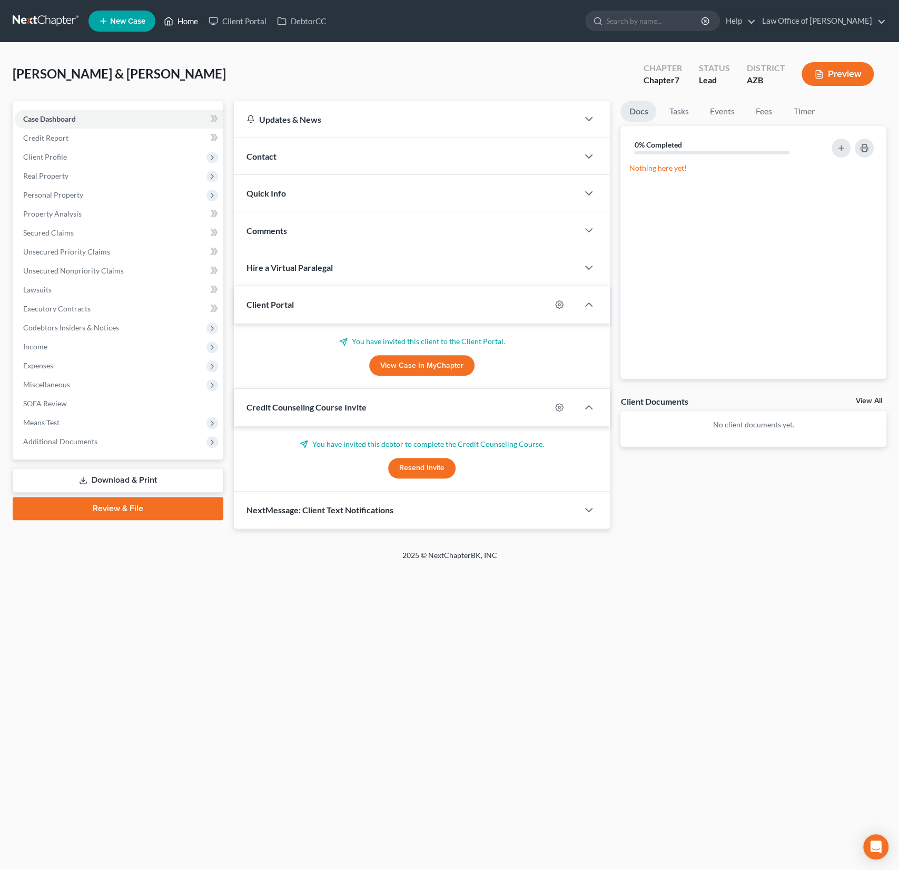
click at [183, 21] on link "Home" at bounding box center [181, 21] width 45 height 19
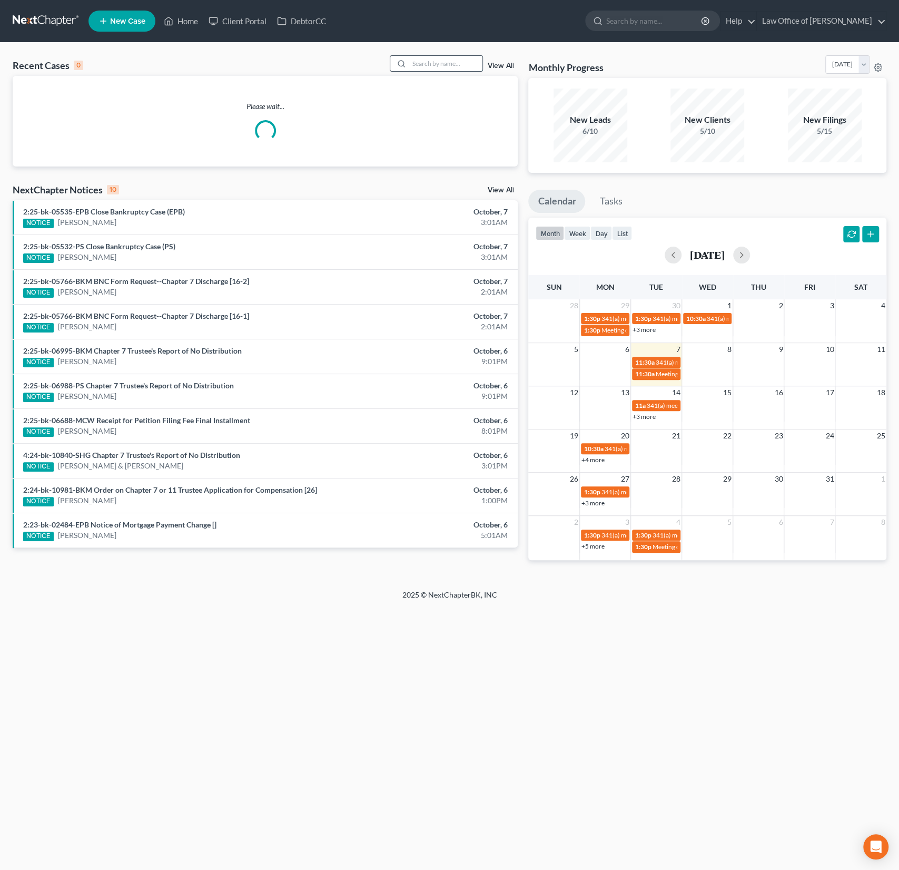
click at [432, 68] on input "search" at bounding box center [446, 63] width 74 height 15
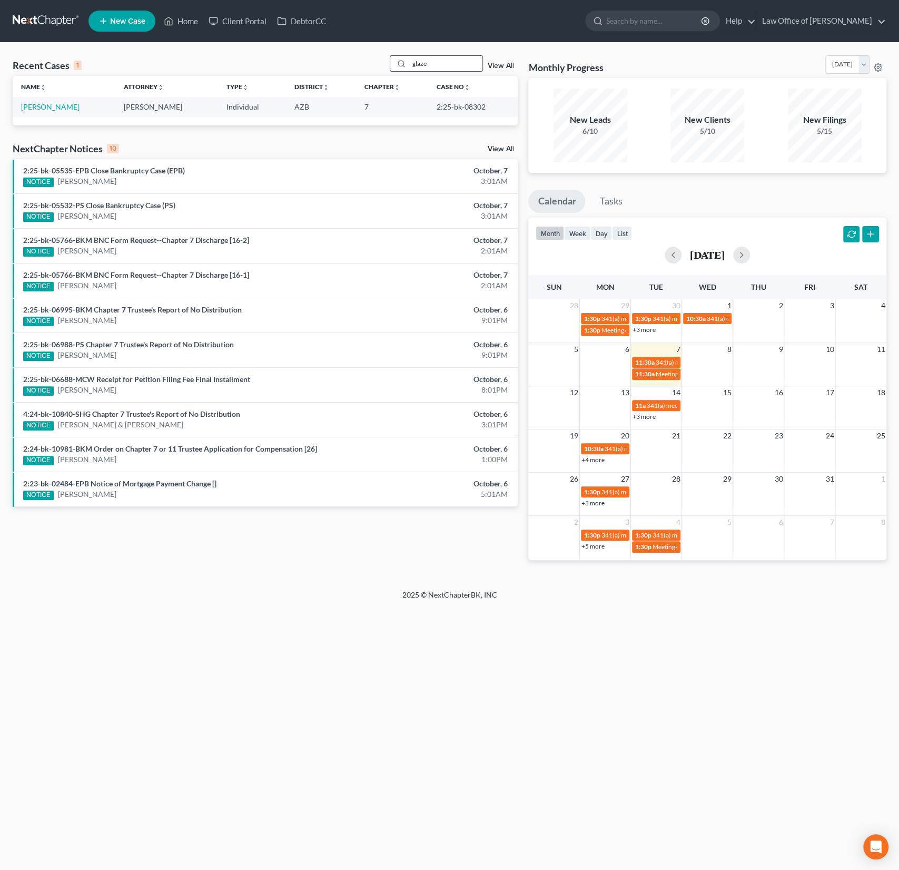
type input "glaze"
click at [53, 108] on link "[PERSON_NAME]" at bounding box center [50, 106] width 58 height 9
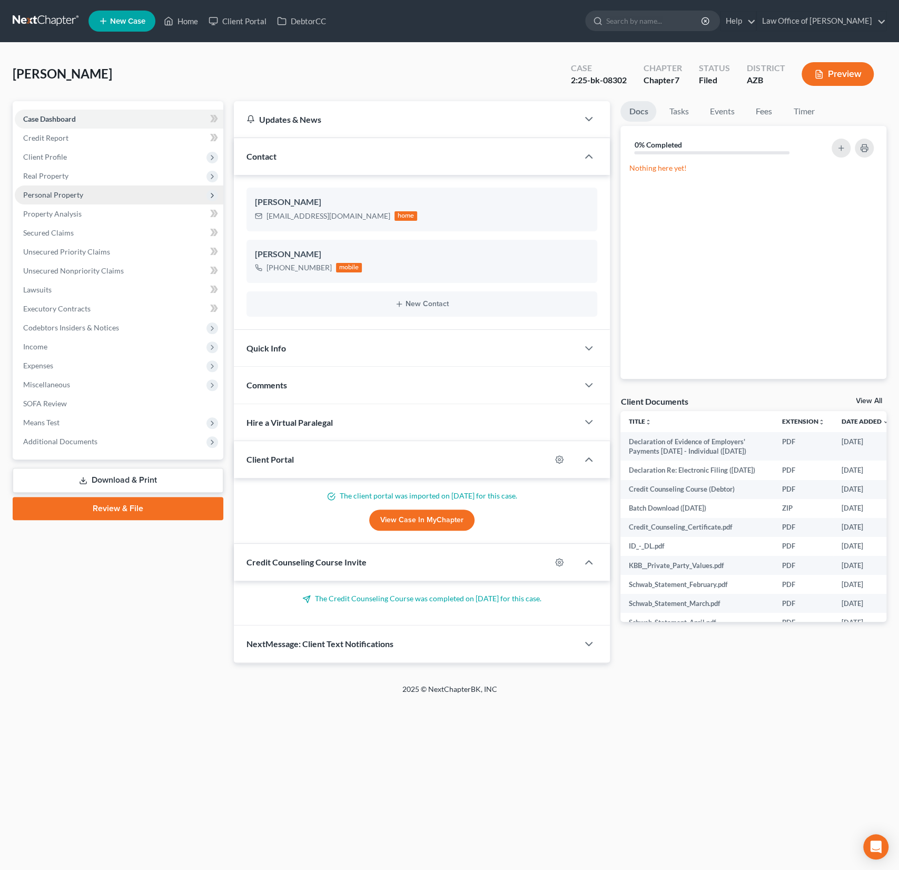
click at [70, 196] on span "Personal Property" at bounding box center [53, 194] width 60 height 9
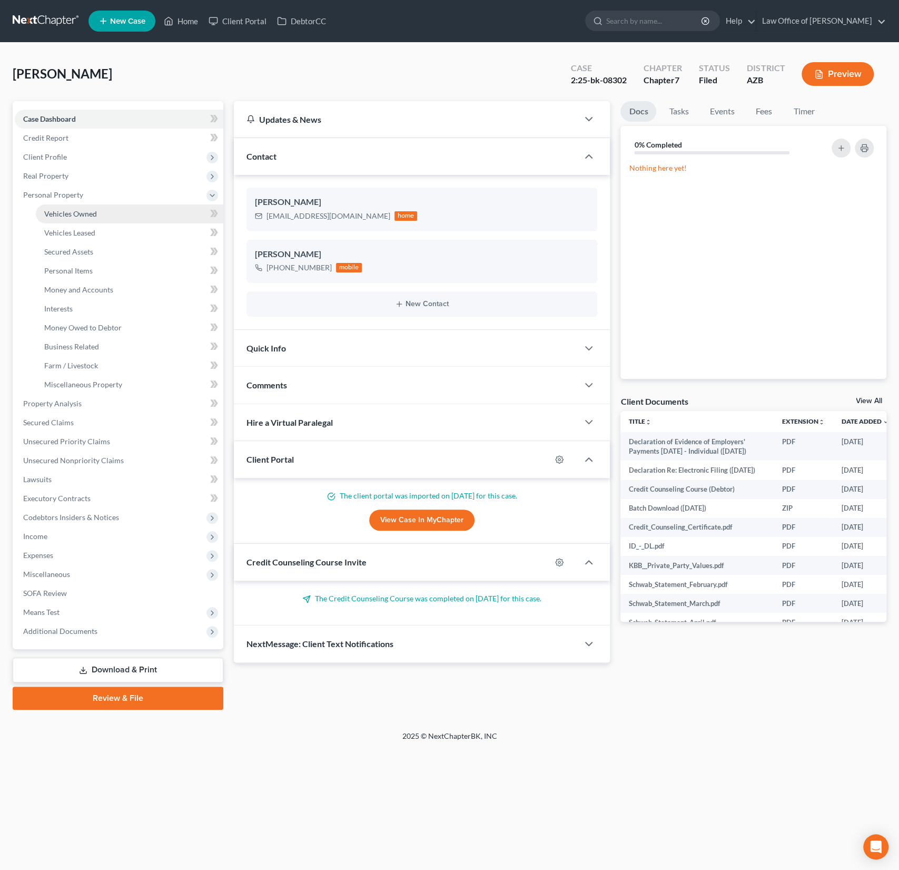
click at [71, 207] on link "Vehicles Owned" at bounding box center [129, 213] width 187 height 19
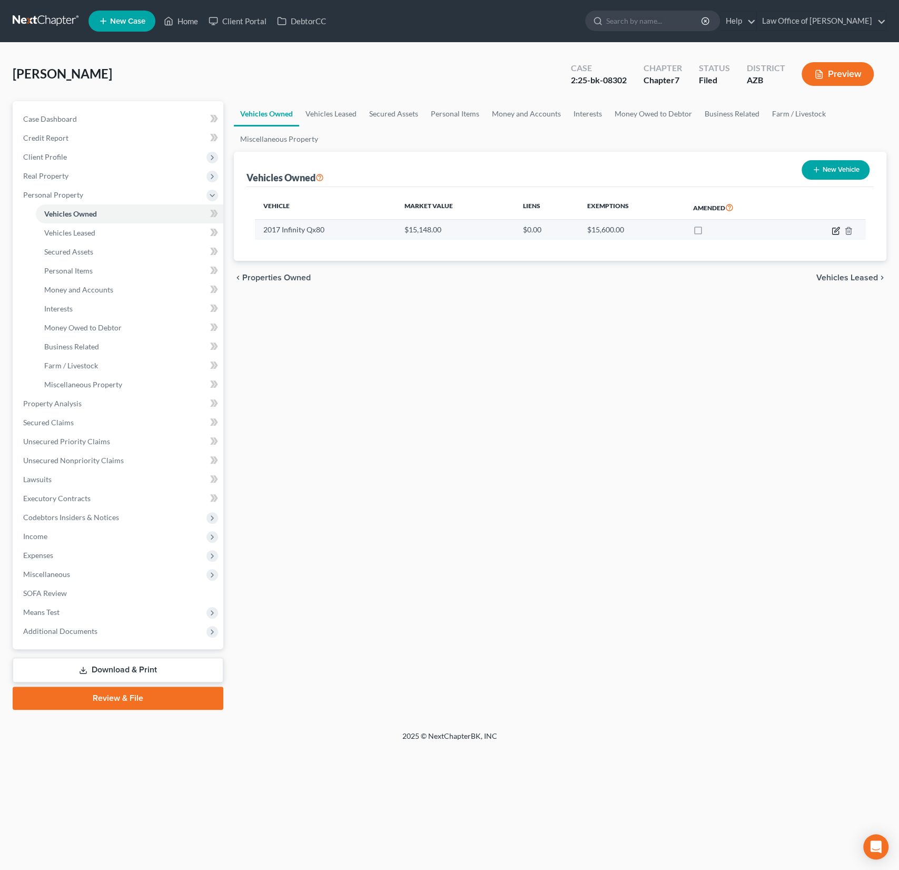
click at [836, 231] on icon "button" at bounding box center [836, 230] width 8 height 8
select select "0"
select select "9"
select select "2"
select select "0"
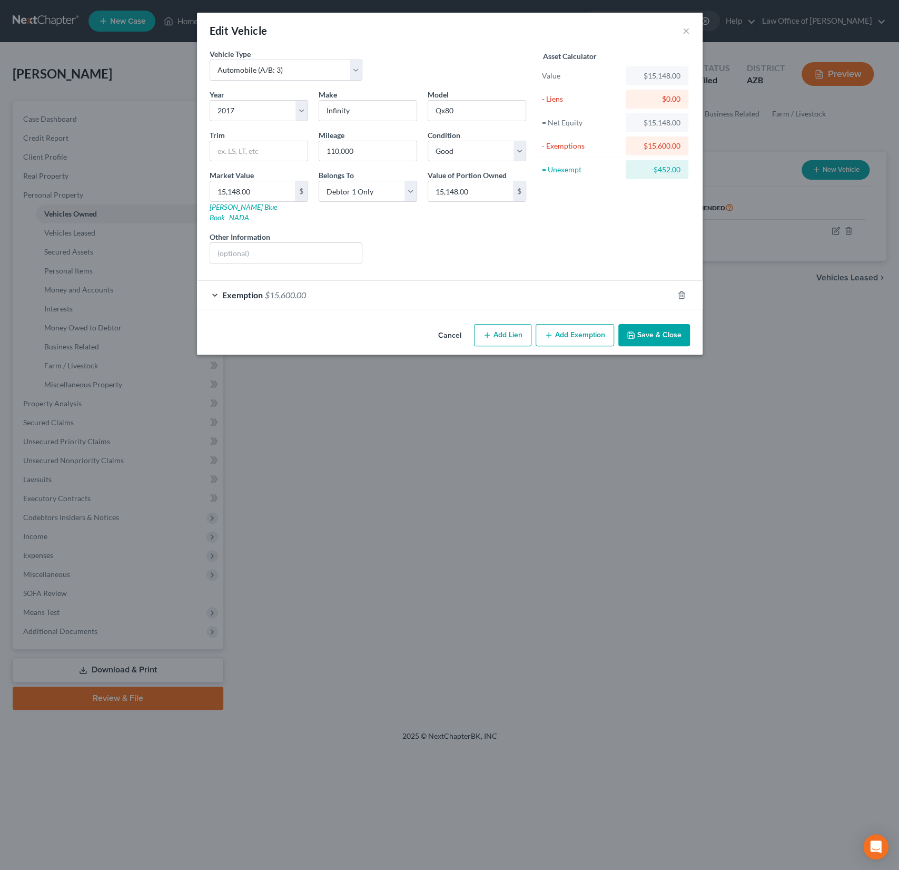
click at [269, 290] on span "$15,600.00" at bounding box center [285, 295] width 41 height 10
